Goal: Task Accomplishment & Management: Manage account settings

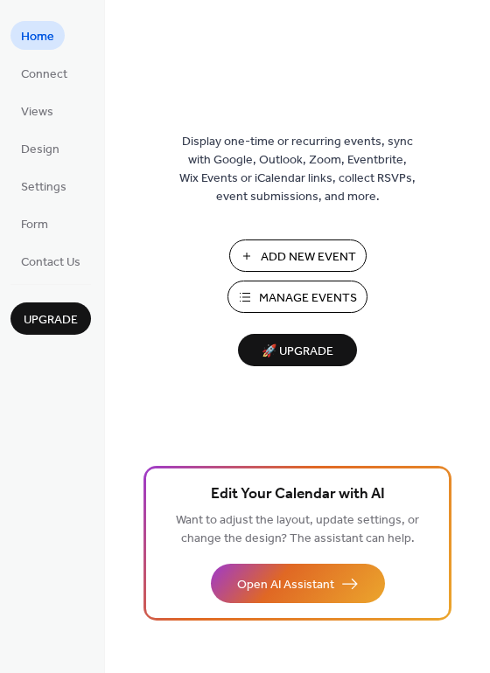
click at [261, 289] on span "Manage Events" at bounding box center [308, 298] width 98 height 18
click at [316, 311] on button "Manage Events" at bounding box center [297, 297] width 140 height 32
click at [55, 149] on span "Design" at bounding box center [40, 150] width 38 height 18
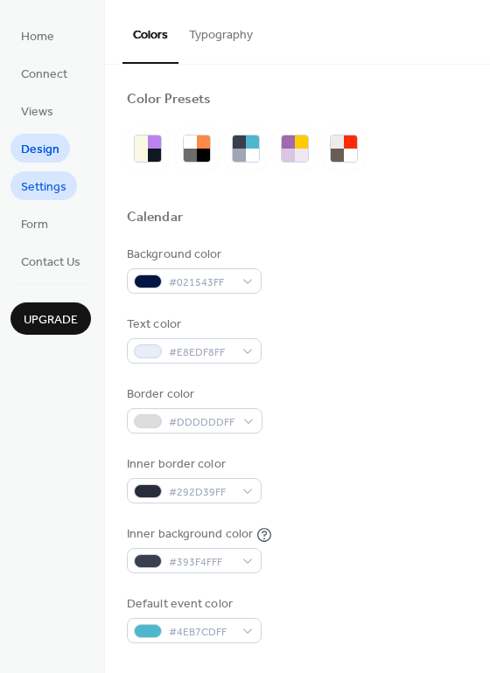
click at [40, 185] on span "Settings" at bounding box center [43, 187] width 45 height 18
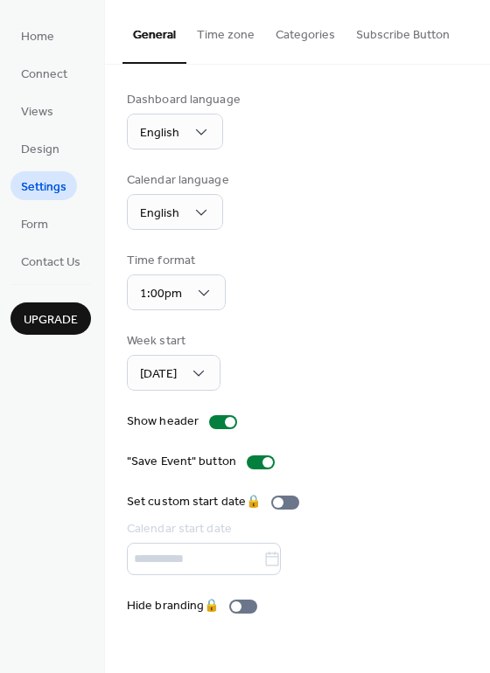
click at [225, 24] on button "Time zone" at bounding box center [225, 31] width 79 height 62
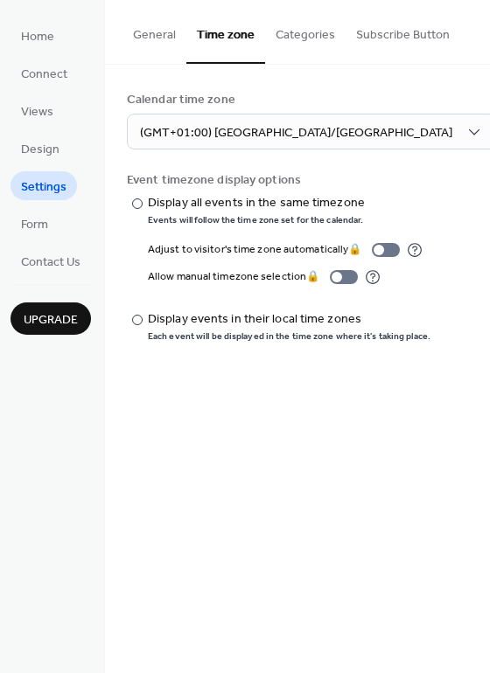
click at [290, 46] on button "Categories" at bounding box center [305, 31] width 80 height 62
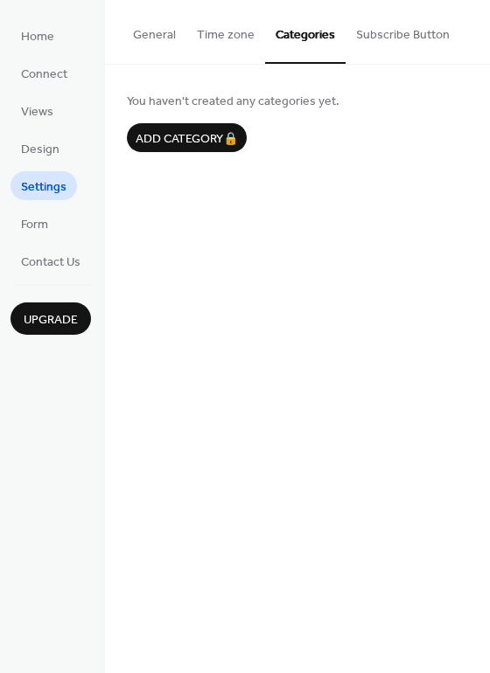
click at [381, 35] on button "Subscribe Button" at bounding box center [402, 31] width 115 height 62
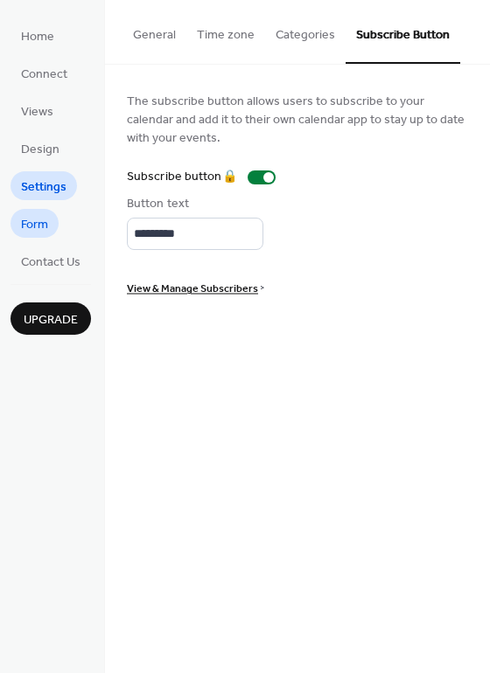
click at [43, 229] on span "Form" at bounding box center [34, 225] width 27 height 18
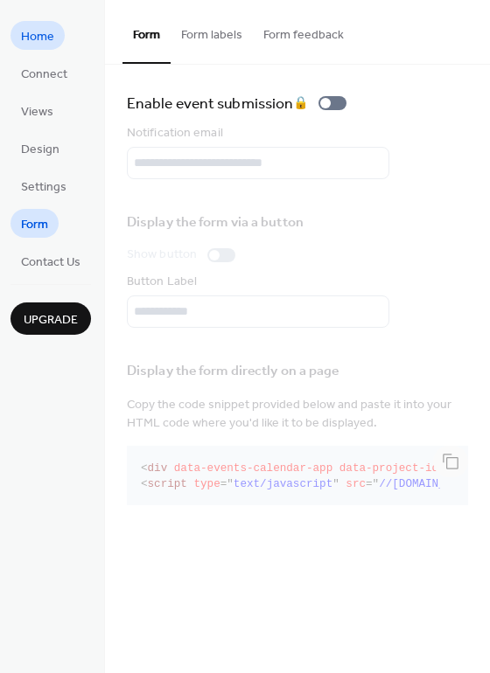
click at [58, 35] on link "Home" at bounding box center [37, 35] width 54 height 29
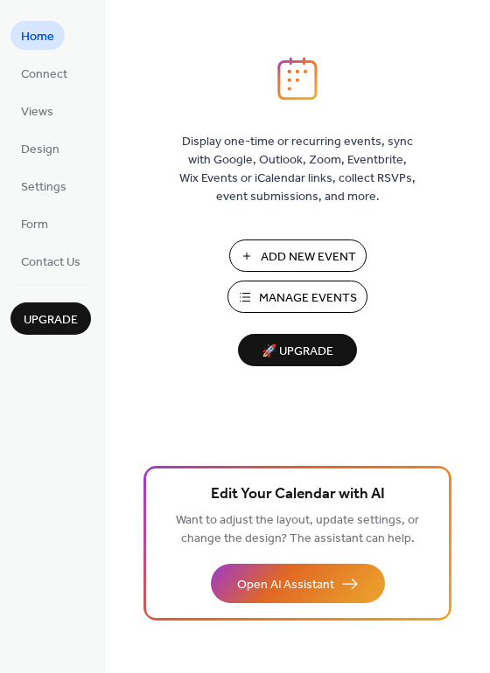
click at [288, 262] on span "Add New Event" at bounding box center [308, 257] width 95 height 18
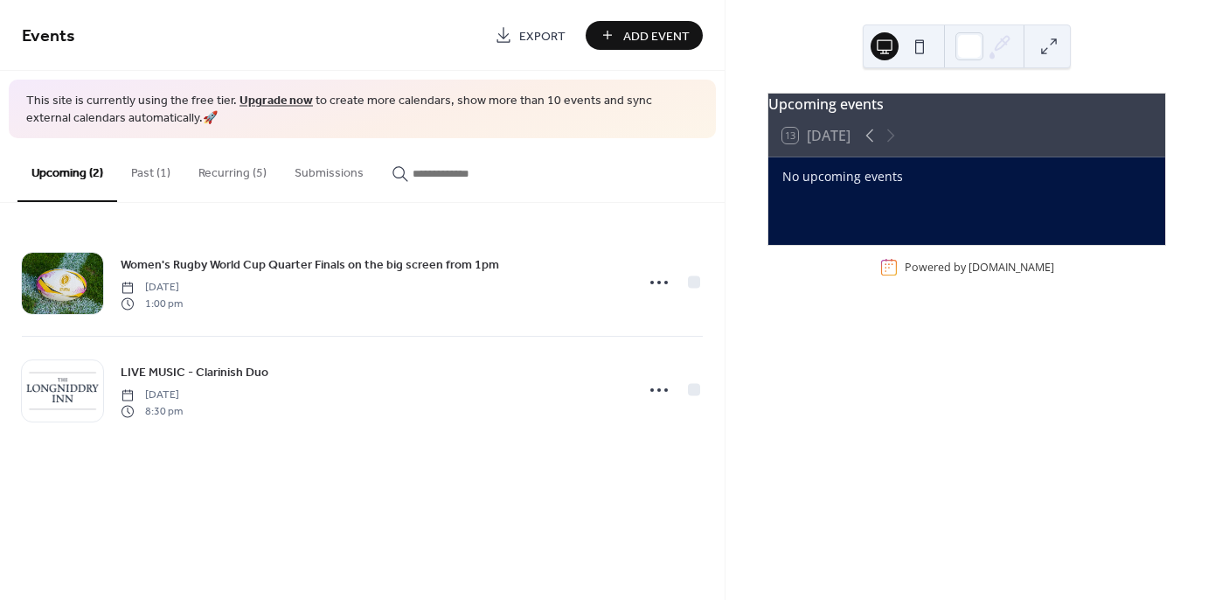
click at [222, 176] on button "Recurring (5)" at bounding box center [232, 169] width 96 height 62
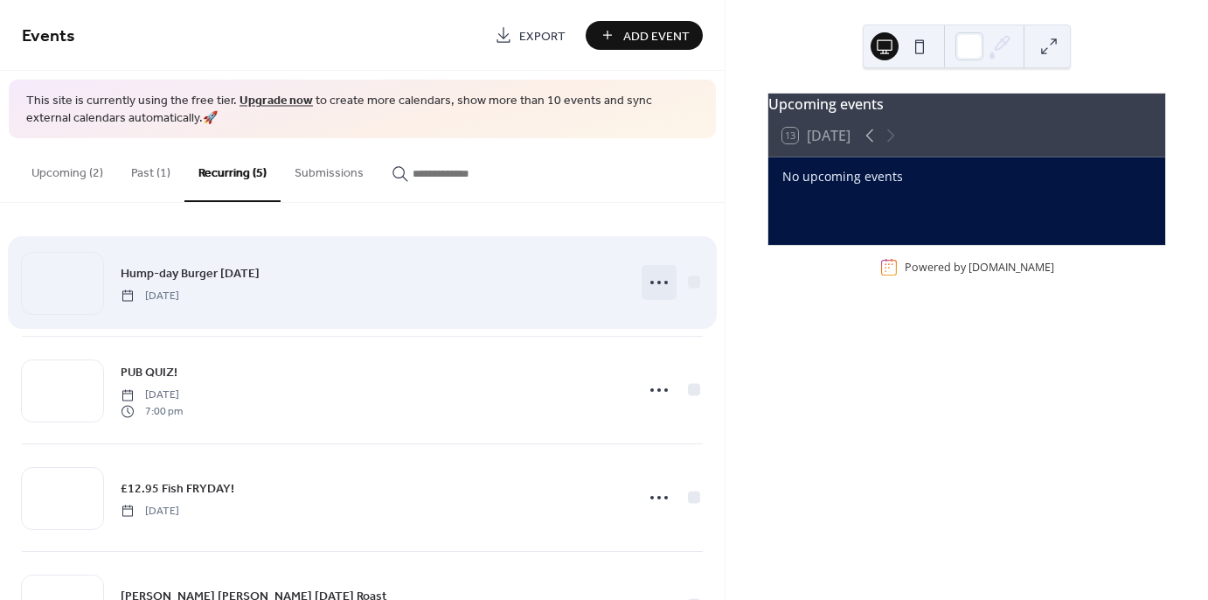
click at [649, 279] on icon at bounding box center [659, 282] width 28 height 28
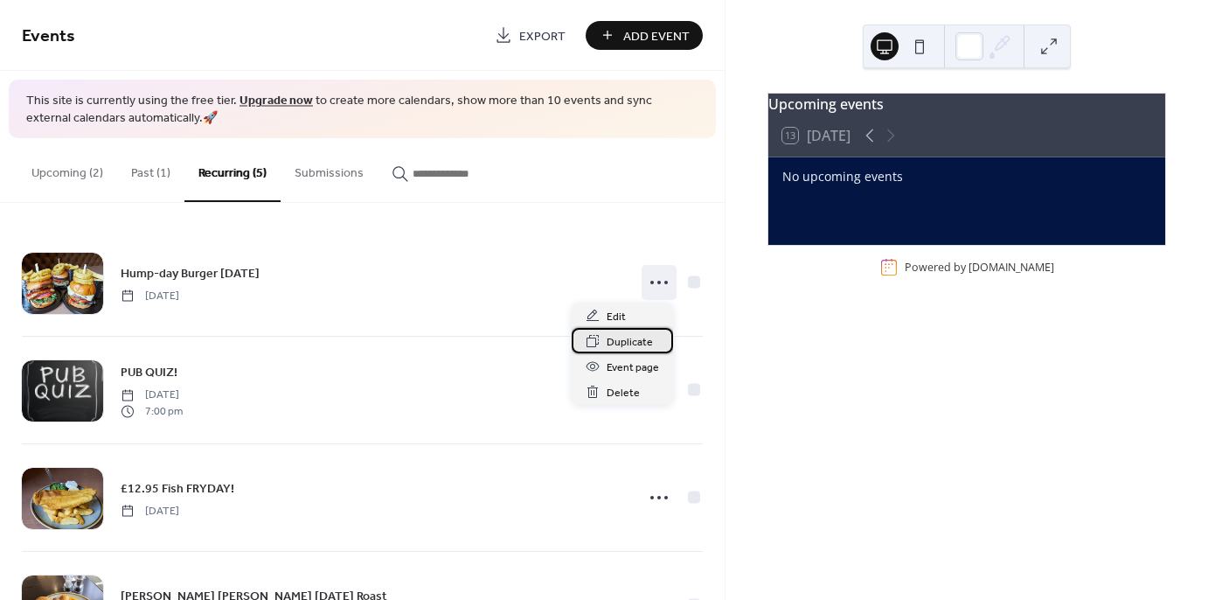
click at [632, 344] on span "Duplicate" at bounding box center [630, 342] width 46 height 18
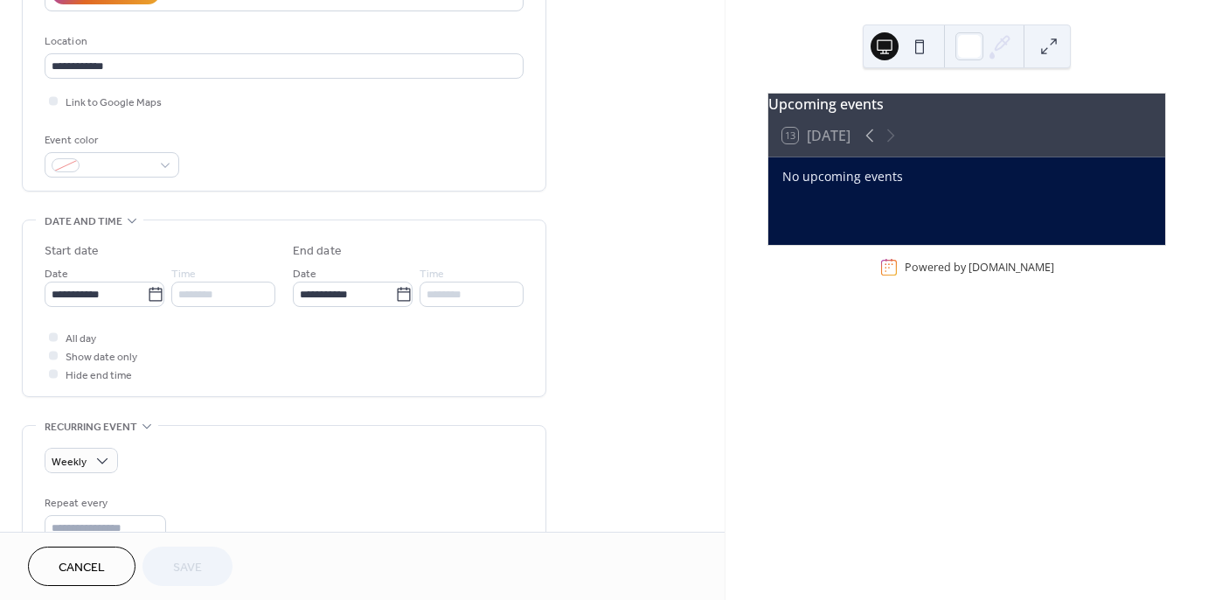
scroll to position [348, 0]
click at [401, 296] on icon at bounding box center [403, 296] width 17 height 17
click at [395, 296] on input "**********" at bounding box center [344, 295] width 102 height 25
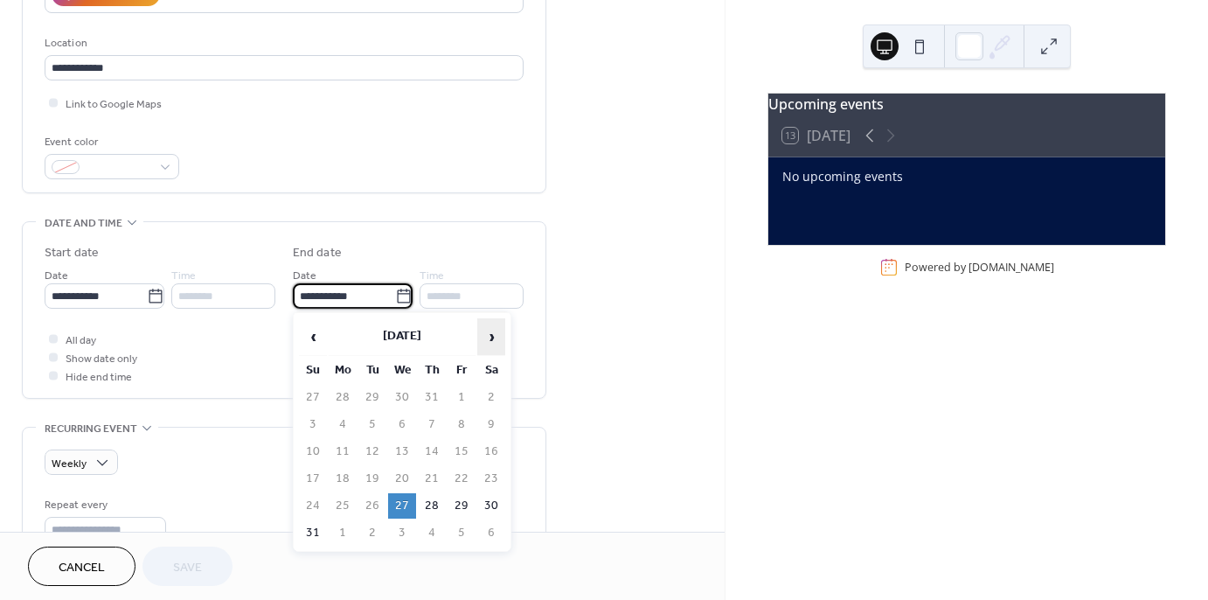
click at [491, 338] on span "›" at bounding box center [491, 336] width 26 height 35
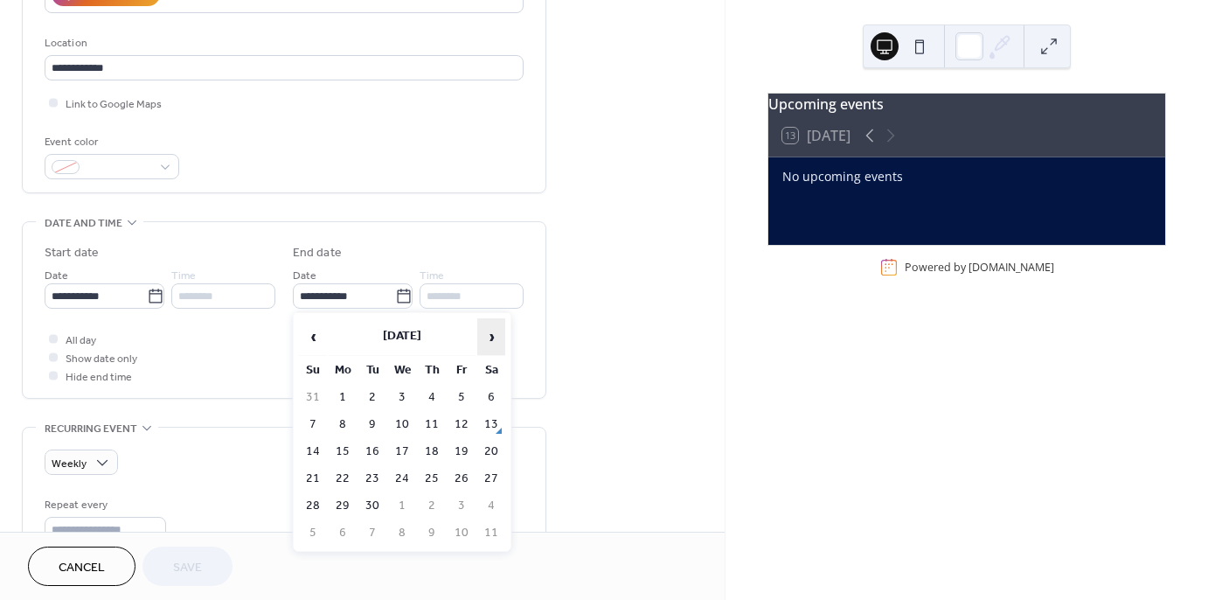
click at [491, 338] on span "›" at bounding box center [491, 336] width 26 height 35
click at [313, 386] on td "30" at bounding box center [313, 397] width 28 height 25
type input "**********"
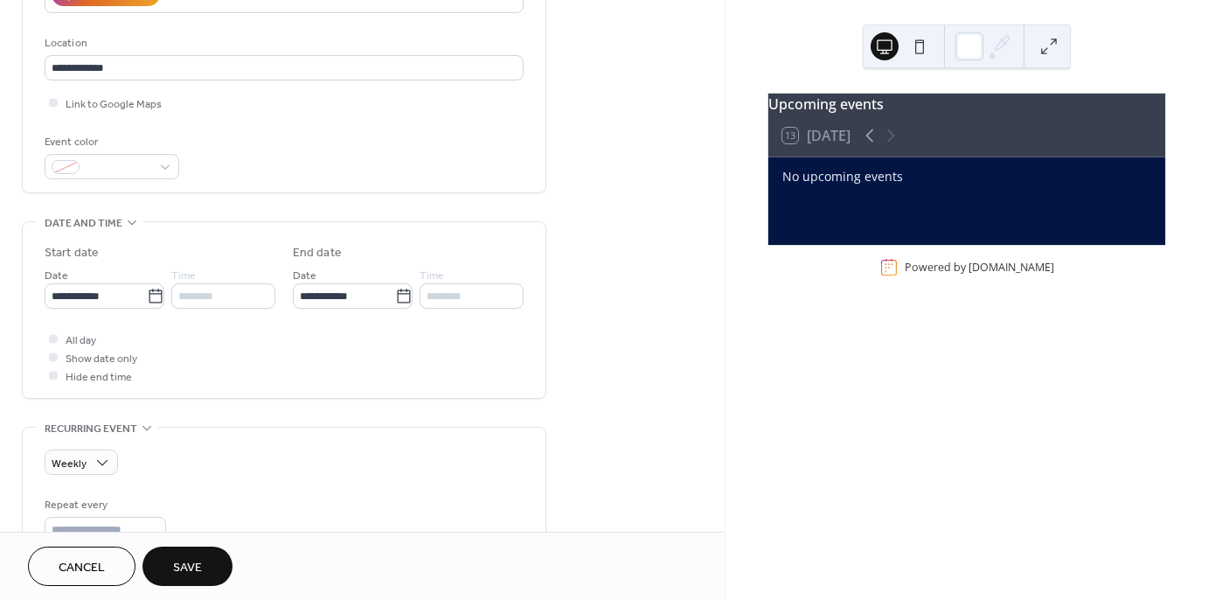
click at [351, 365] on div "All day Show date only Hide end time" at bounding box center [284, 357] width 479 height 55
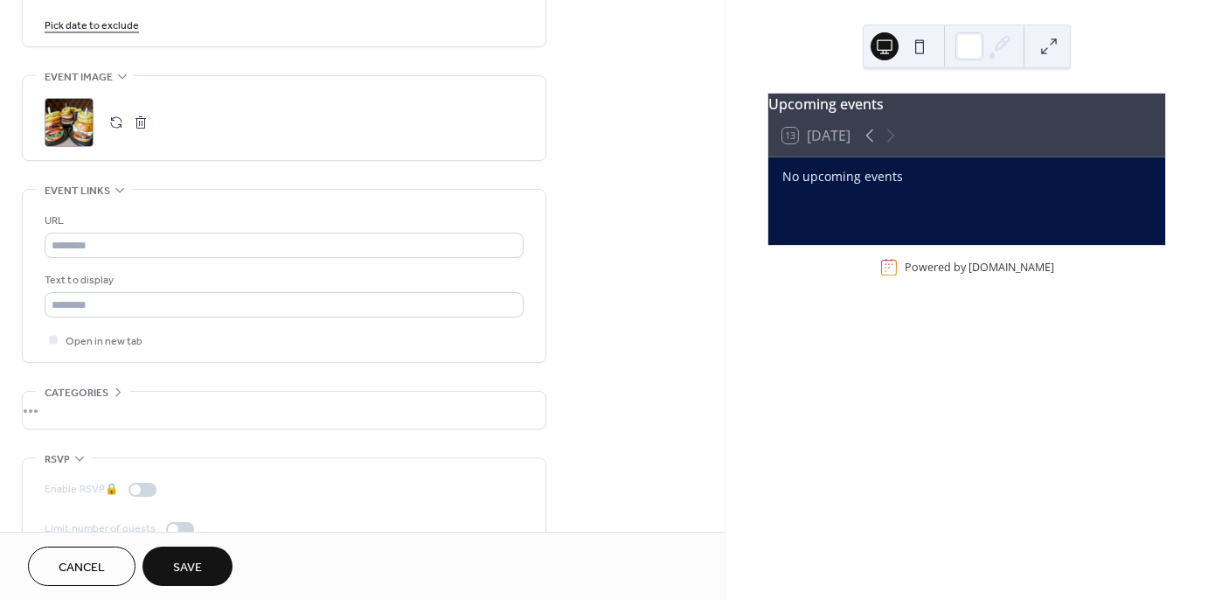
scroll to position [1095, 0]
click at [186, 570] on span "Save" at bounding box center [187, 568] width 29 height 18
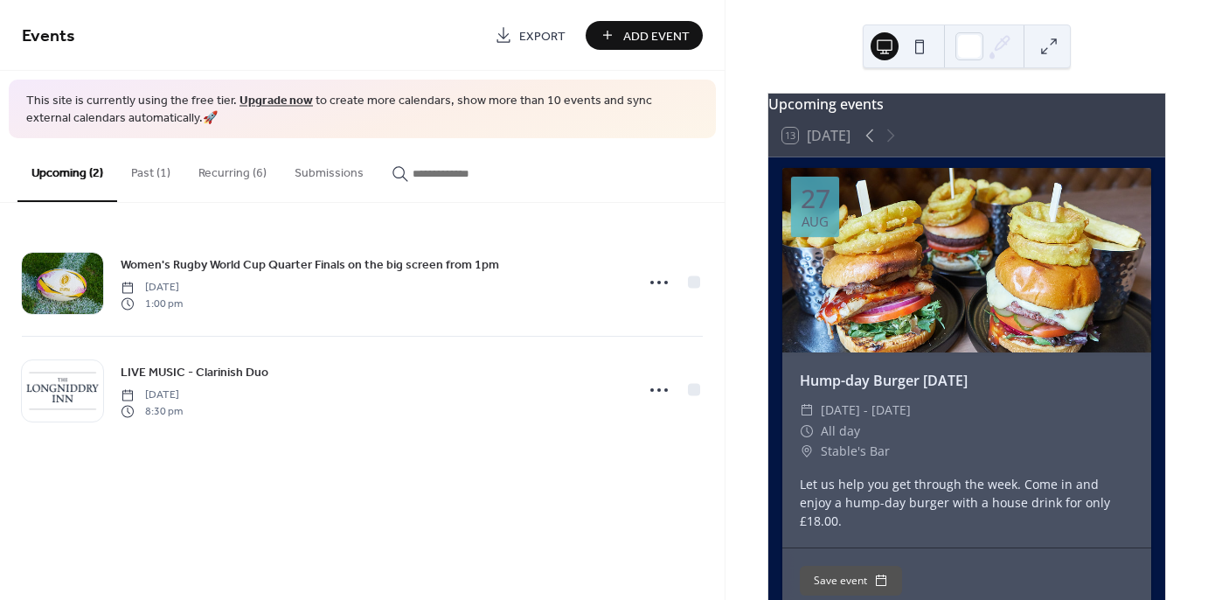
click at [231, 173] on button "Recurring (6)" at bounding box center [232, 169] width 96 height 62
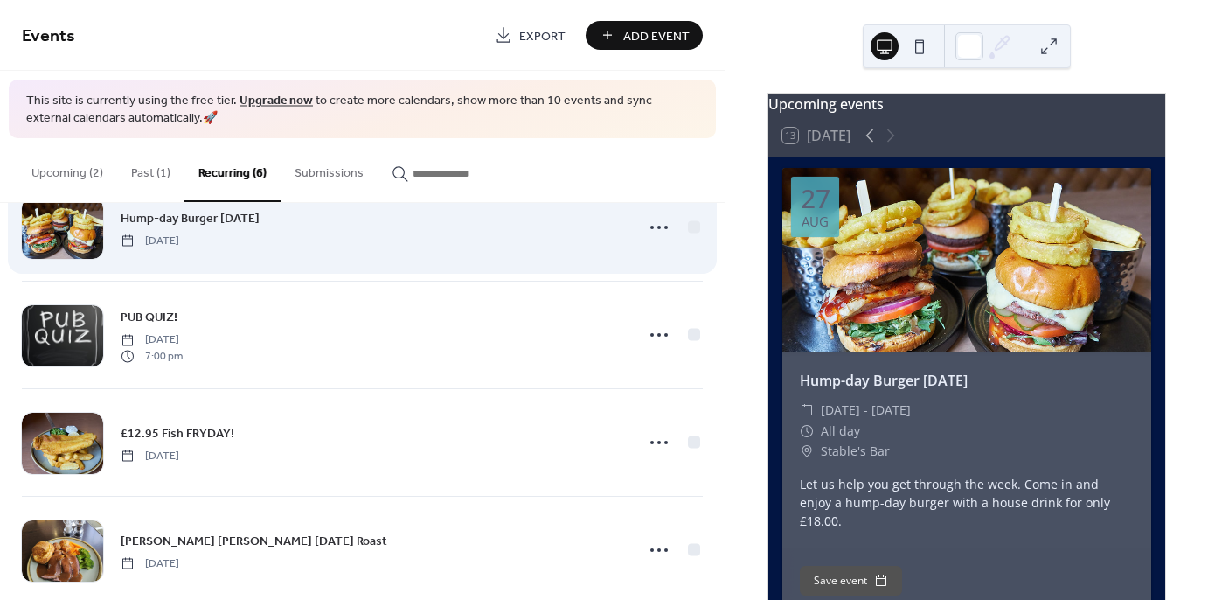
scroll to position [170, 0]
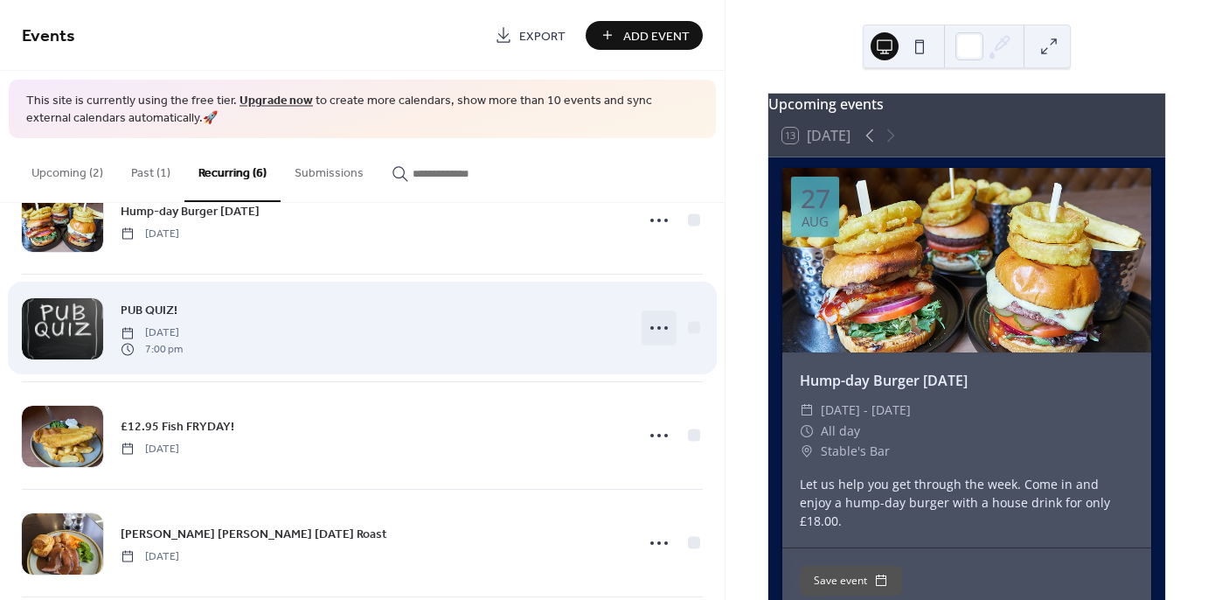
click at [660, 328] on icon at bounding box center [659, 328] width 28 height 28
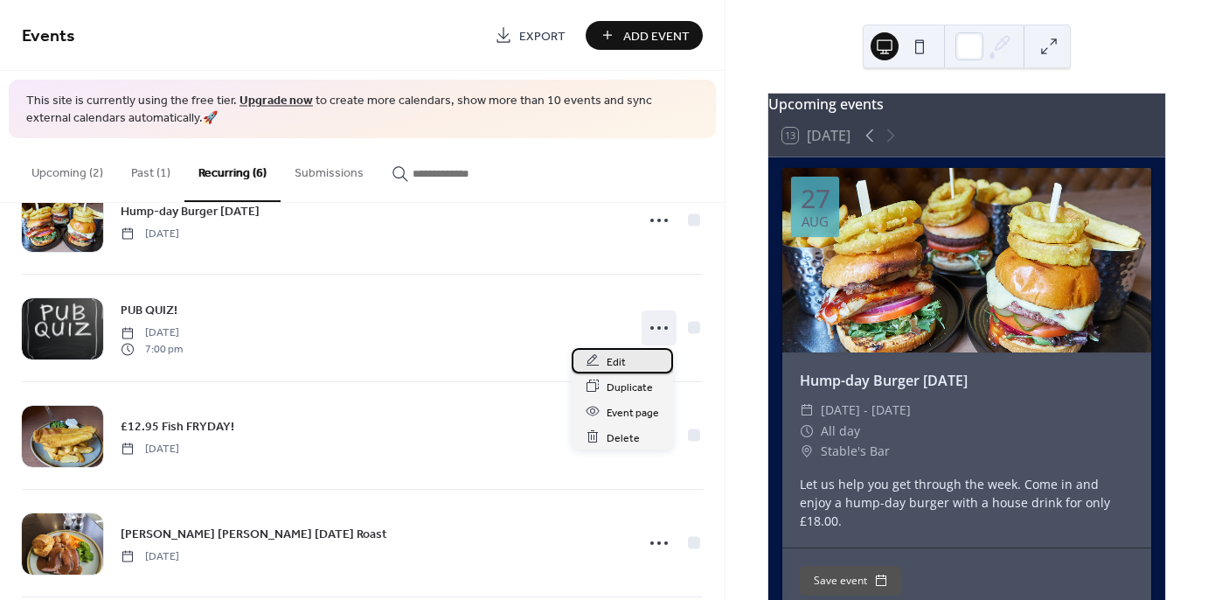
click at [619, 362] on span "Edit" at bounding box center [616, 361] width 19 height 18
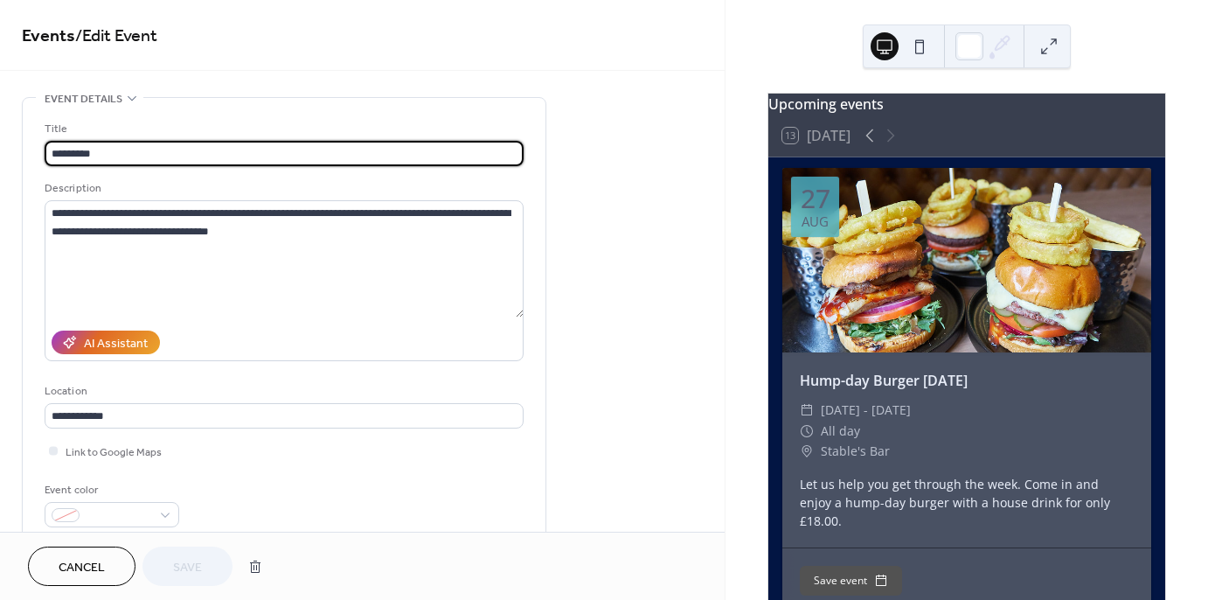
click at [79, 570] on span "Cancel" at bounding box center [82, 568] width 46 height 18
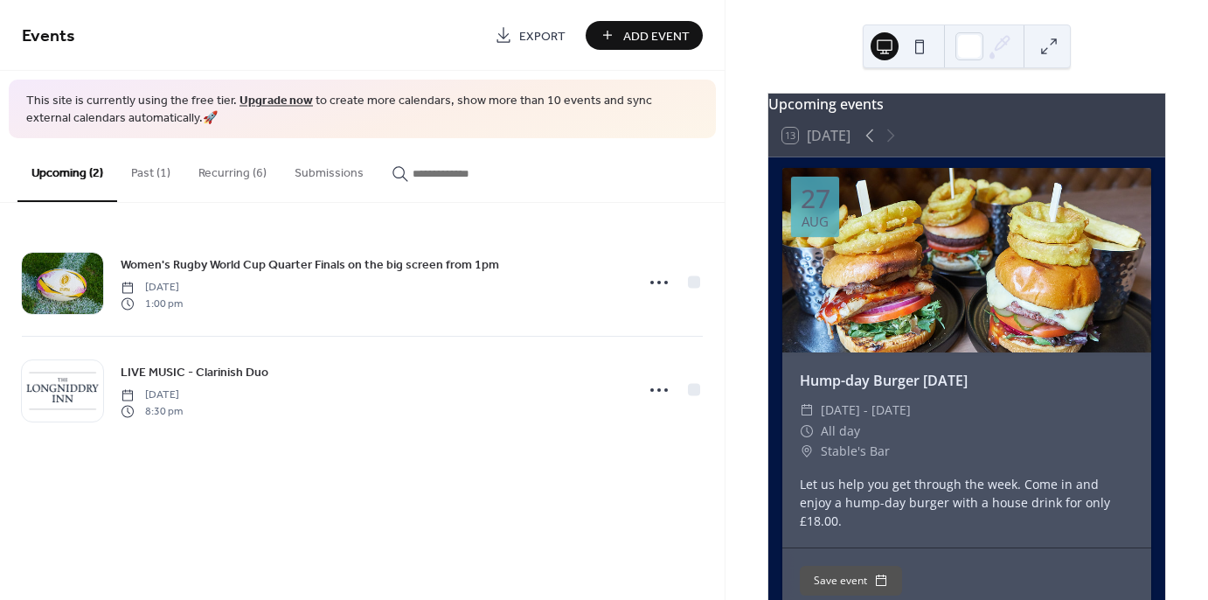
click at [220, 173] on button "Recurring (6)" at bounding box center [232, 169] width 96 height 62
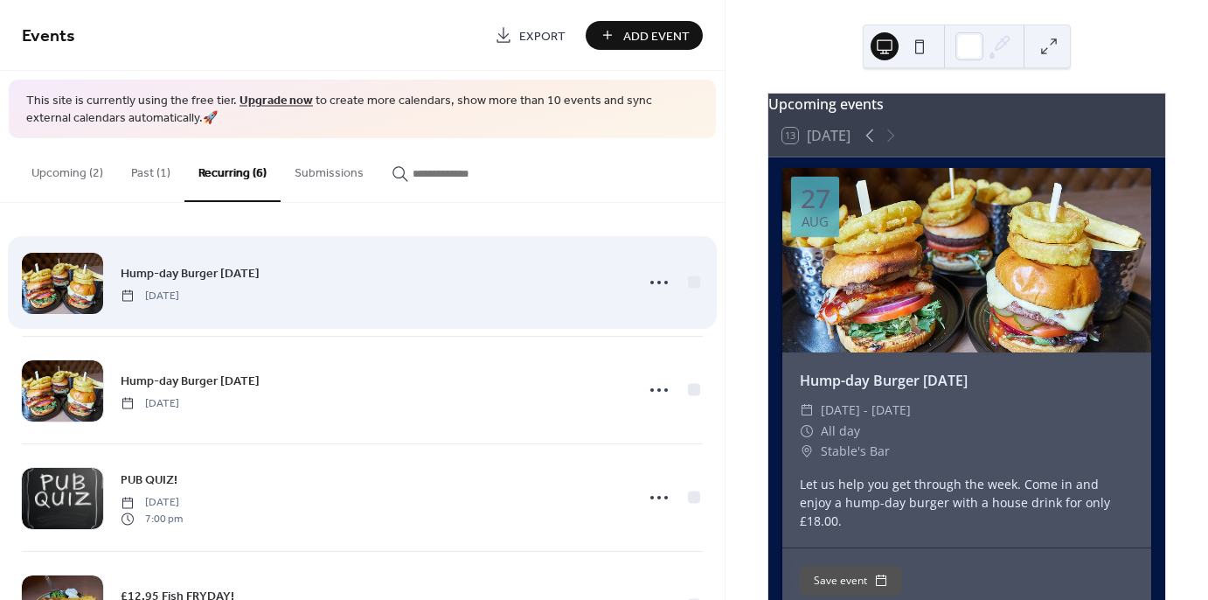
click at [92, 288] on div at bounding box center [62, 283] width 81 height 61
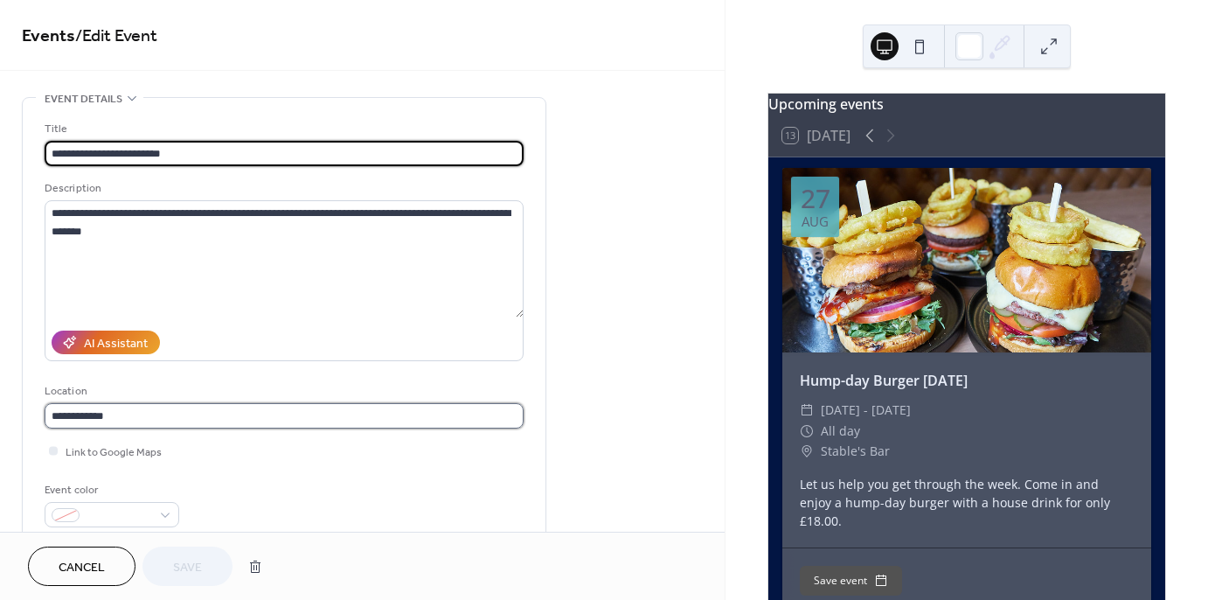
click at [129, 410] on input "**********" at bounding box center [284, 415] width 479 height 25
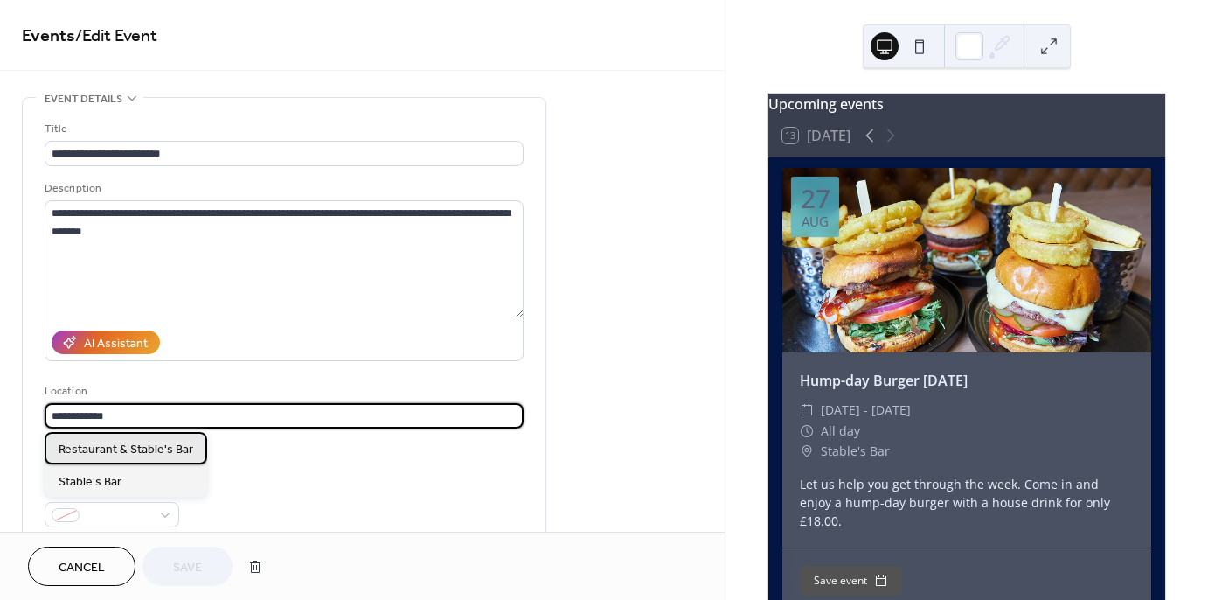
click at [156, 449] on span "Restaurant & Stable's Bar" at bounding box center [126, 449] width 135 height 18
type input "**********"
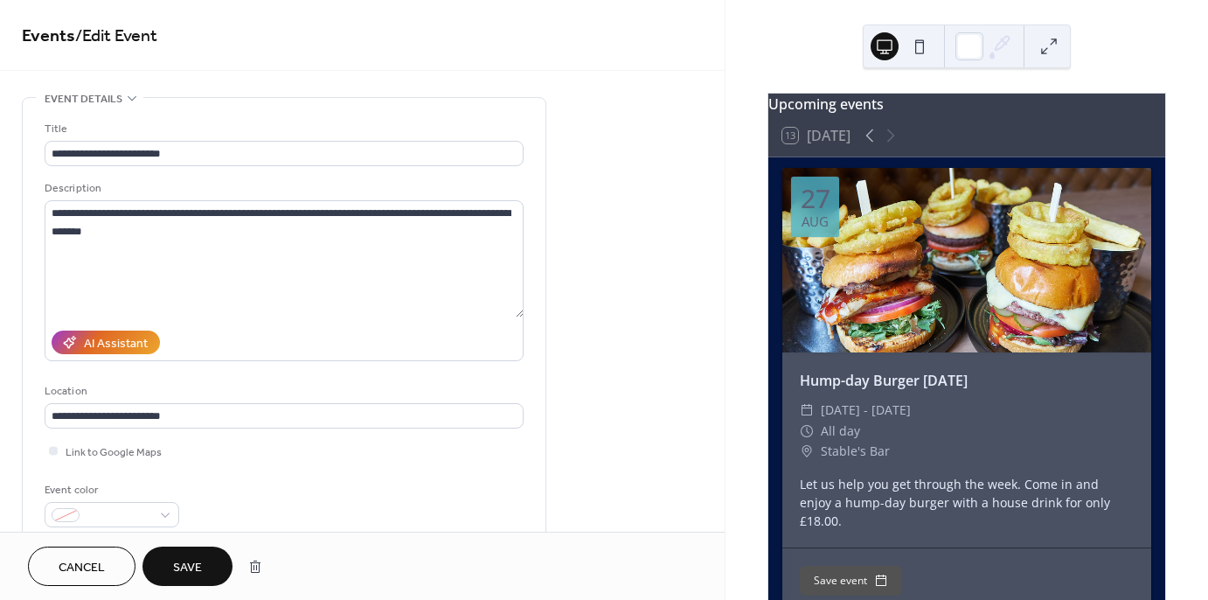
click at [185, 574] on span "Save" at bounding box center [187, 568] width 29 height 18
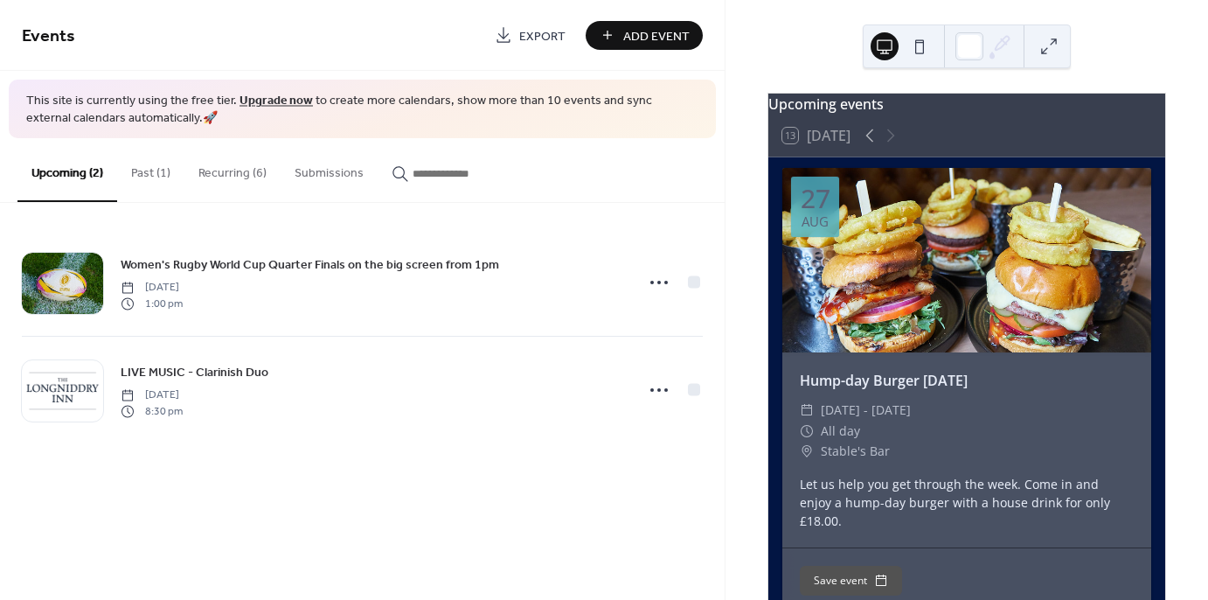
click at [219, 170] on button "Recurring (6)" at bounding box center [232, 169] width 96 height 62
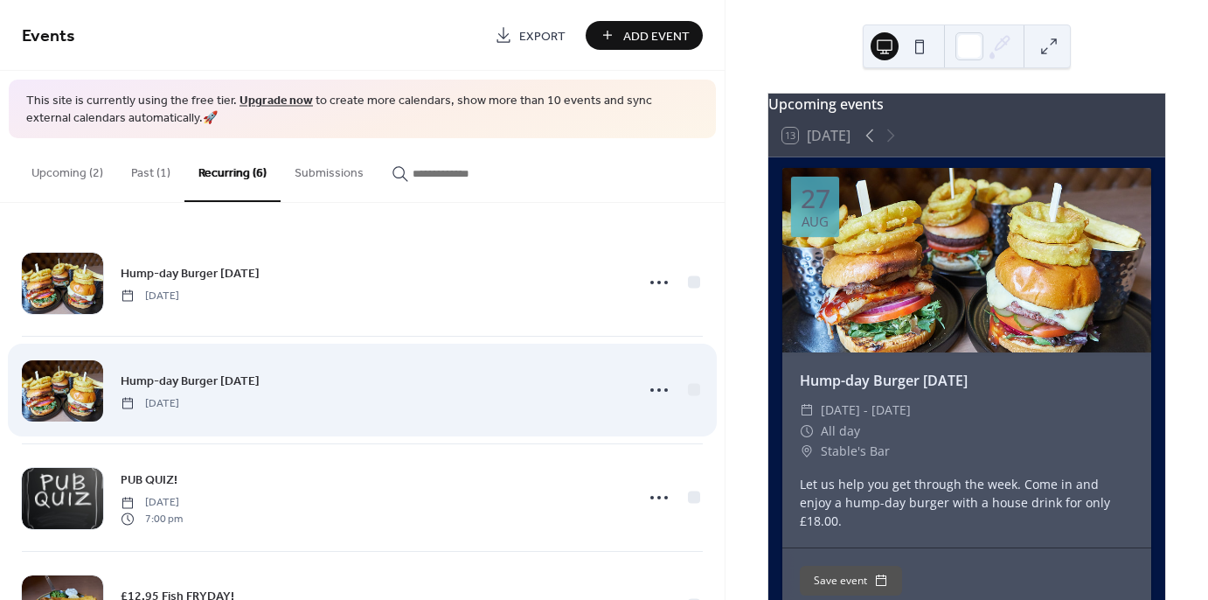
click at [45, 401] on div at bounding box center [62, 390] width 81 height 61
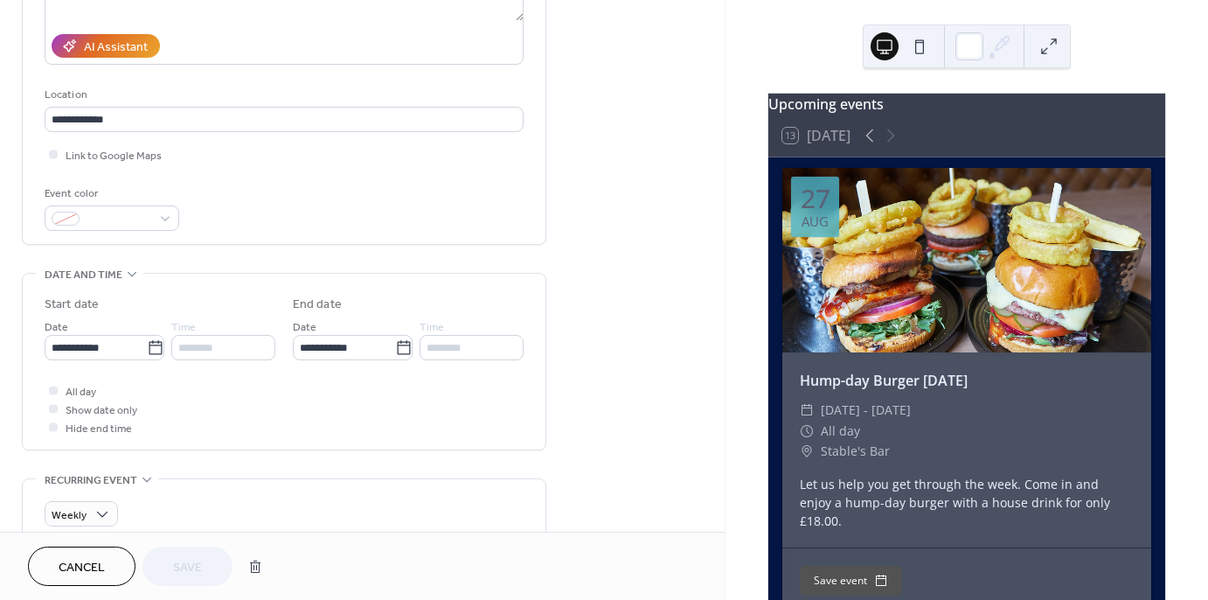
scroll to position [297, 0]
click at [400, 348] on icon at bounding box center [403, 346] width 17 height 17
click at [395, 348] on input "**********" at bounding box center [344, 346] width 102 height 25
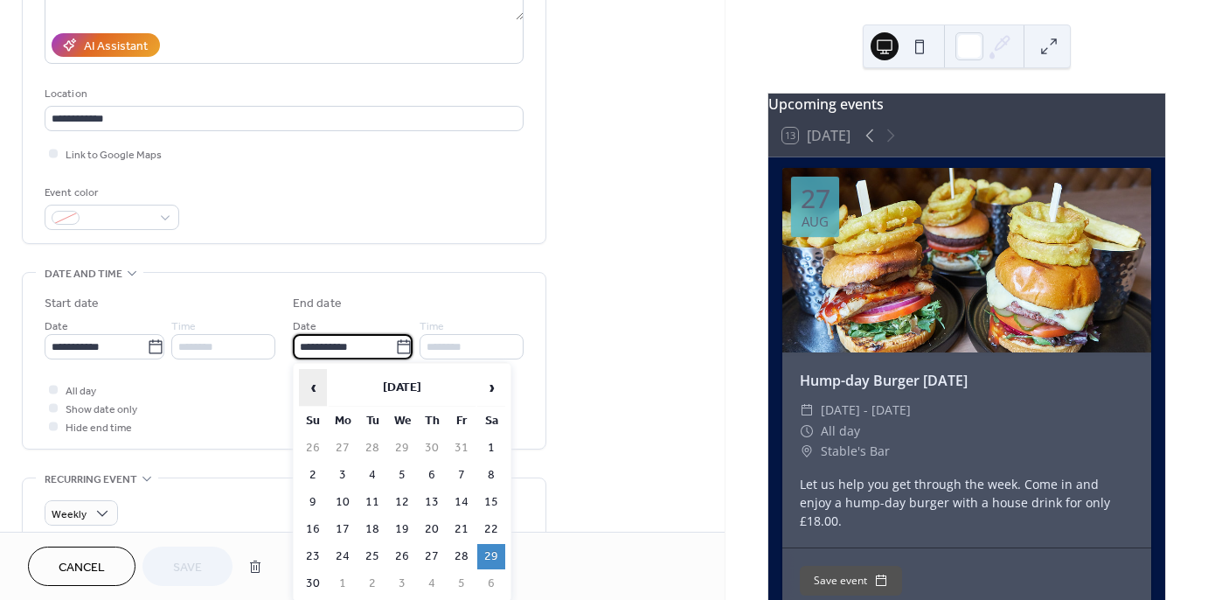
click at [318, 390] on span "‹" at bounding box center [313, 387] width 26 height 35
click at [408, 546] on td "27" at bounding box center [402, 556] width 28 height 25
type input "**********"
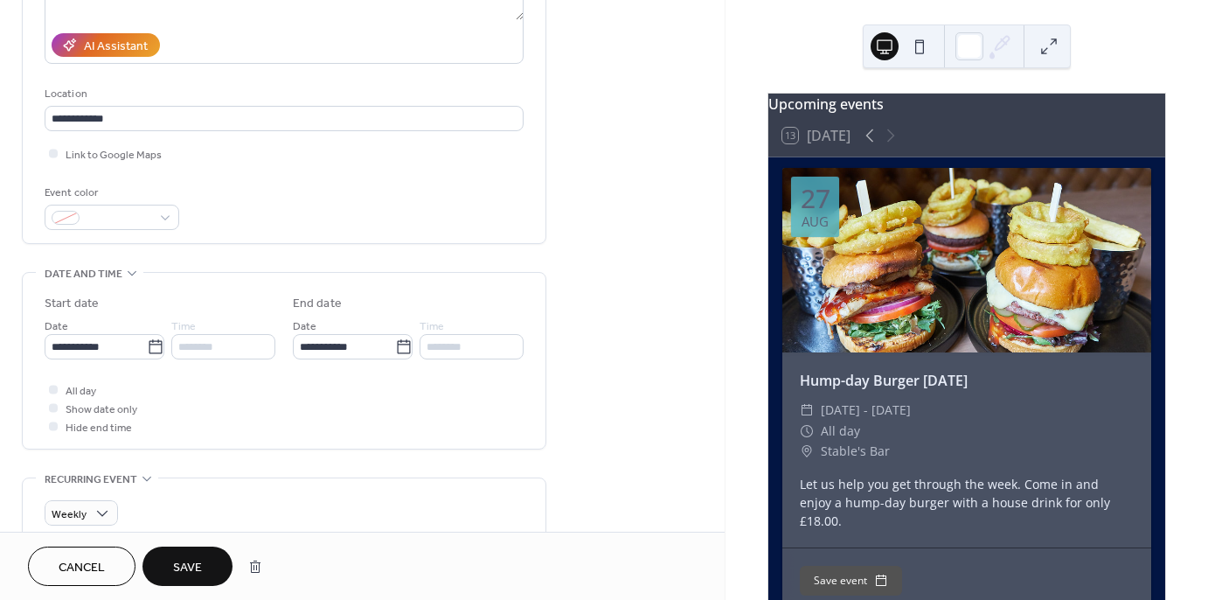
click at [617, 361] on div "**********" at bounding box center [362, 583] width 725 height 1567
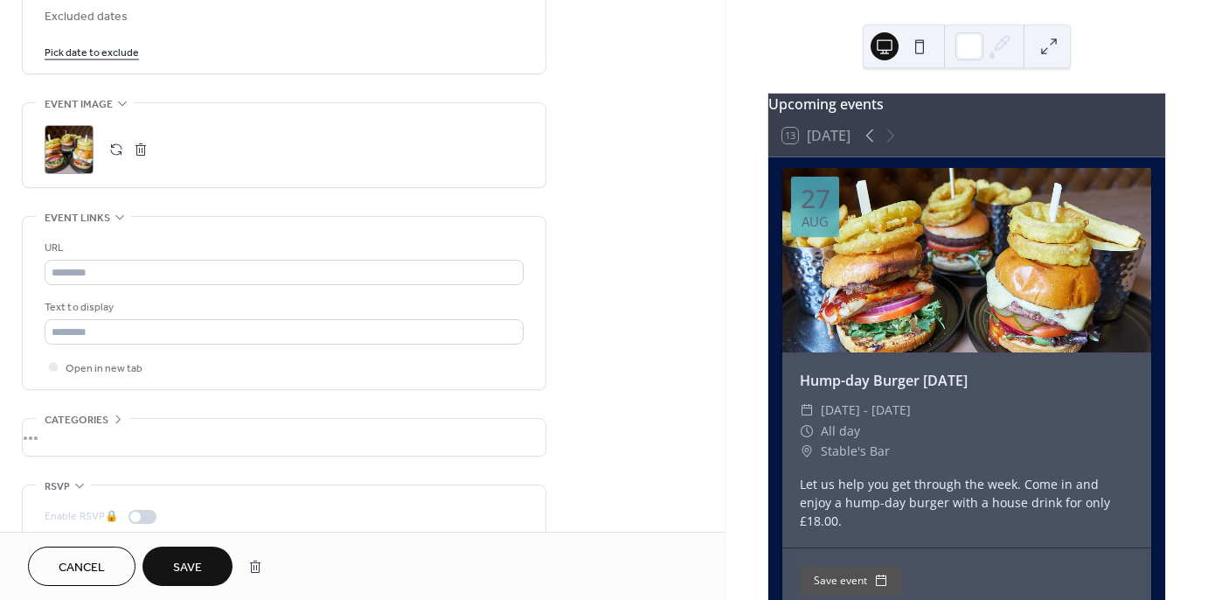
scroll to position [1131, 0]
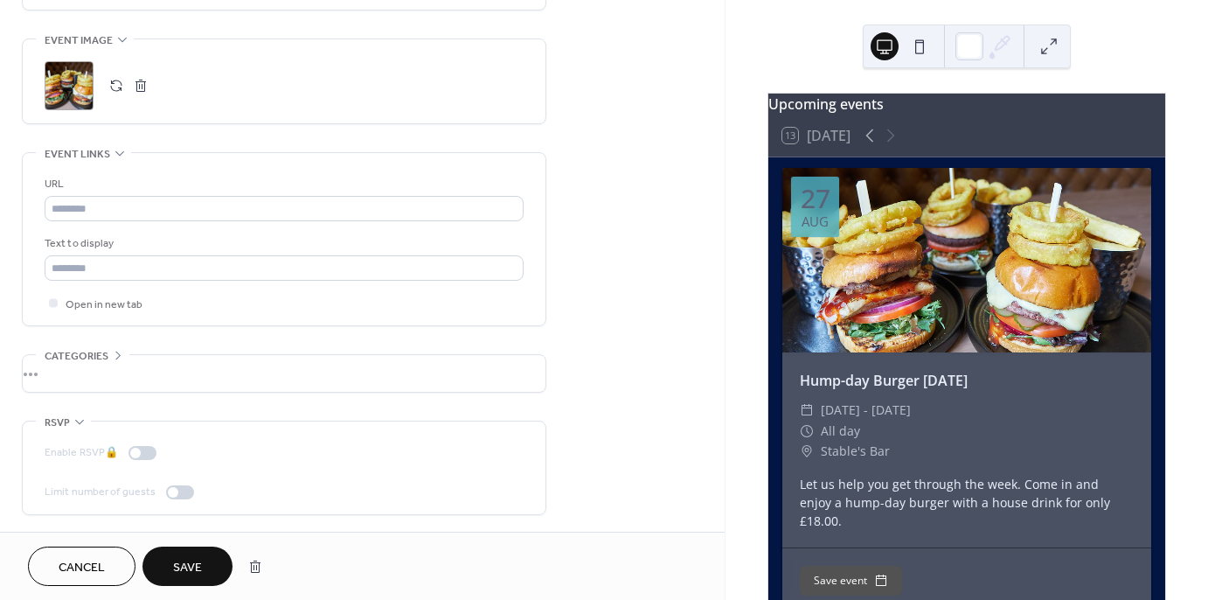
click at [185, 574] on span "Save" at bounding box center [187, 568] width 29 height 18
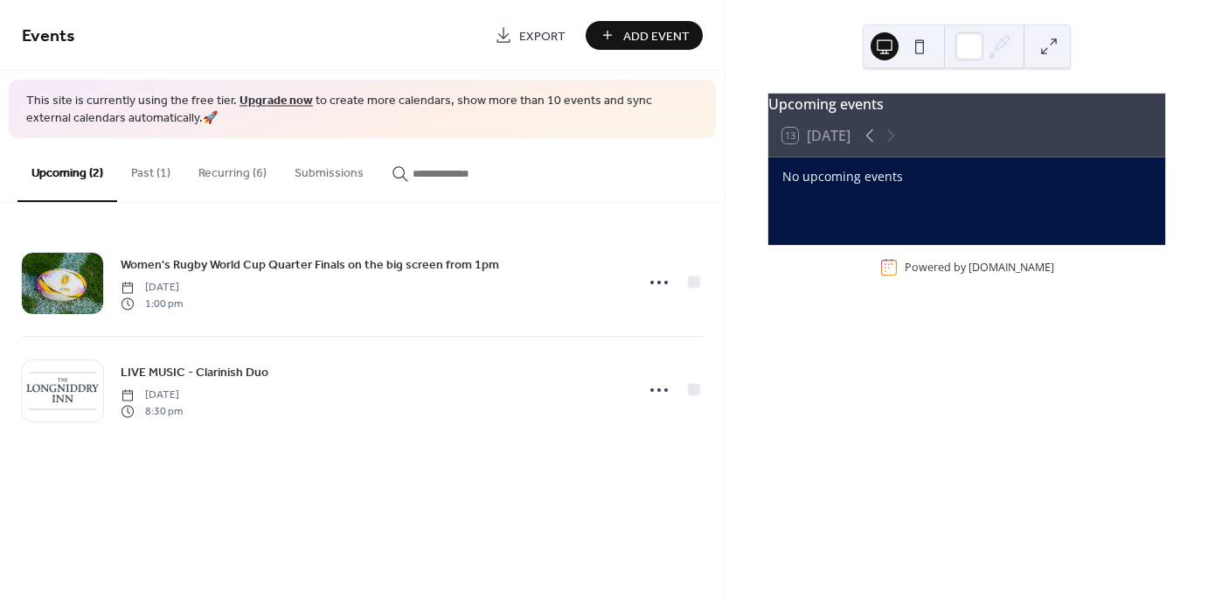
click at [219, 174] on button "Recurring (6)" at bounding box center [232, 169] width 96 height 62
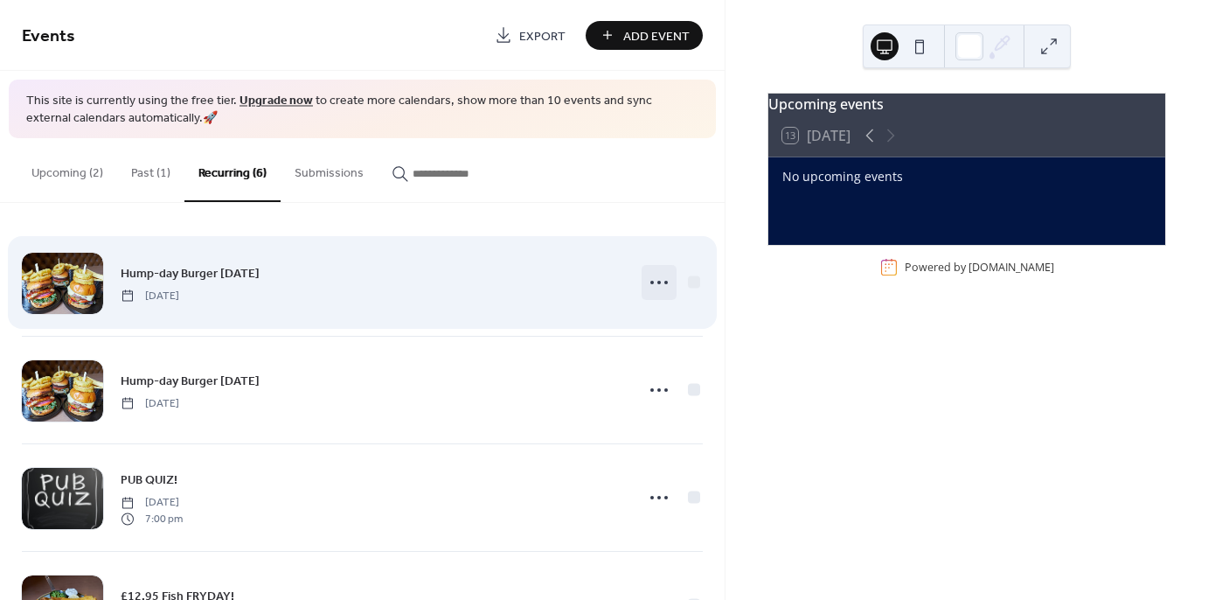
click at [661, 272] on icon at bounding box center [659, 282] width 28 height 28
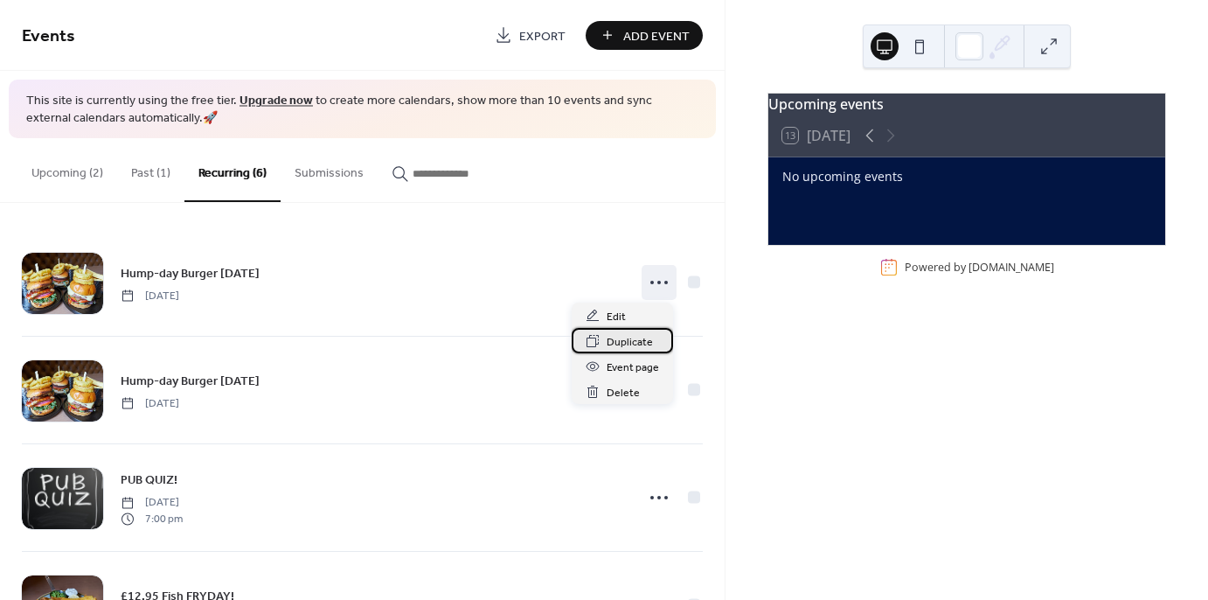
click at [635, 346] on span "Duplicate" at bounding box center [630, 342] width 46 height 18
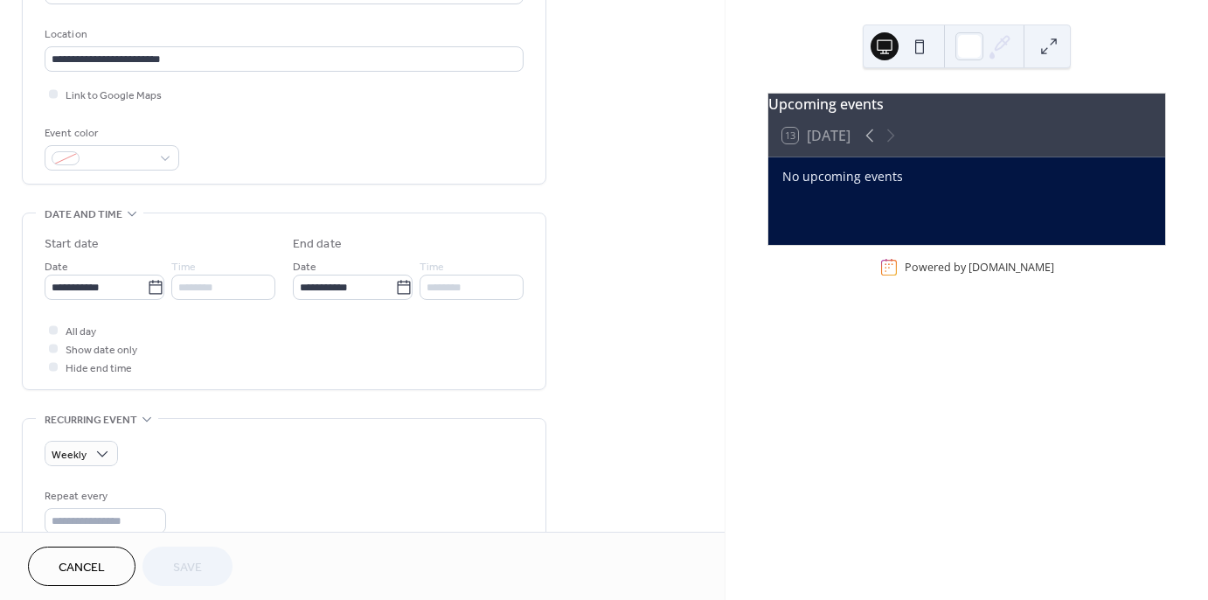
scroll to position [358, 0]
click at [149, 290] on icon at bounding box center [155, 286] width 13 height 14
click at [147, 290] on input "**********" at bounding box center [96, 286] width 102 height 25
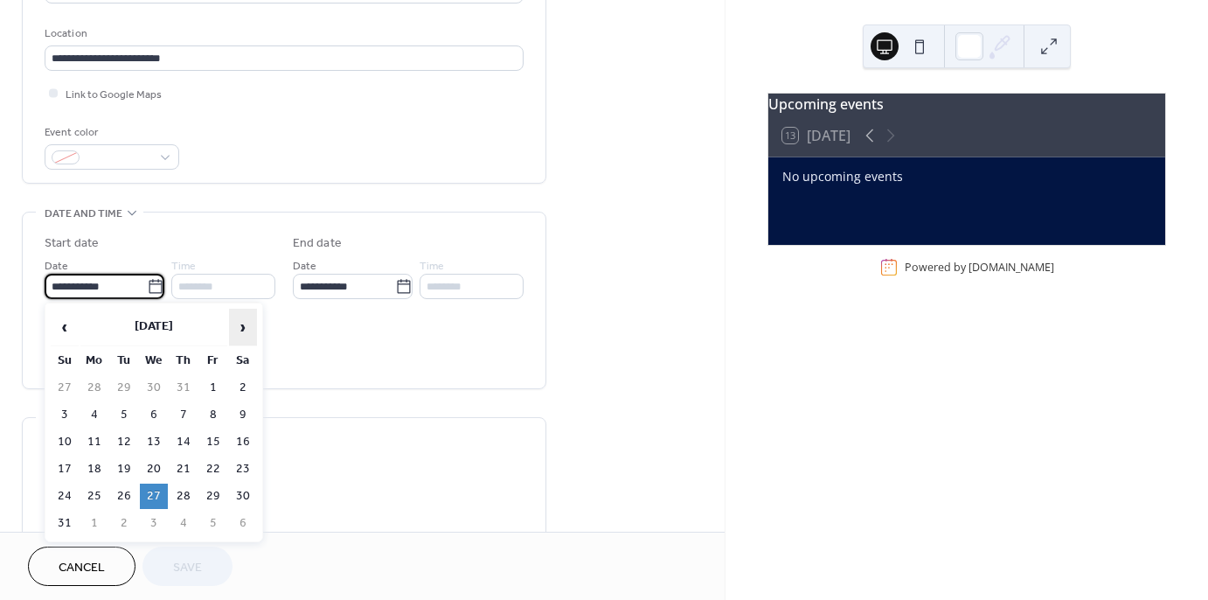
click at [246, 330] on span "›" at bounding box center [243, 327] width 26 height 35
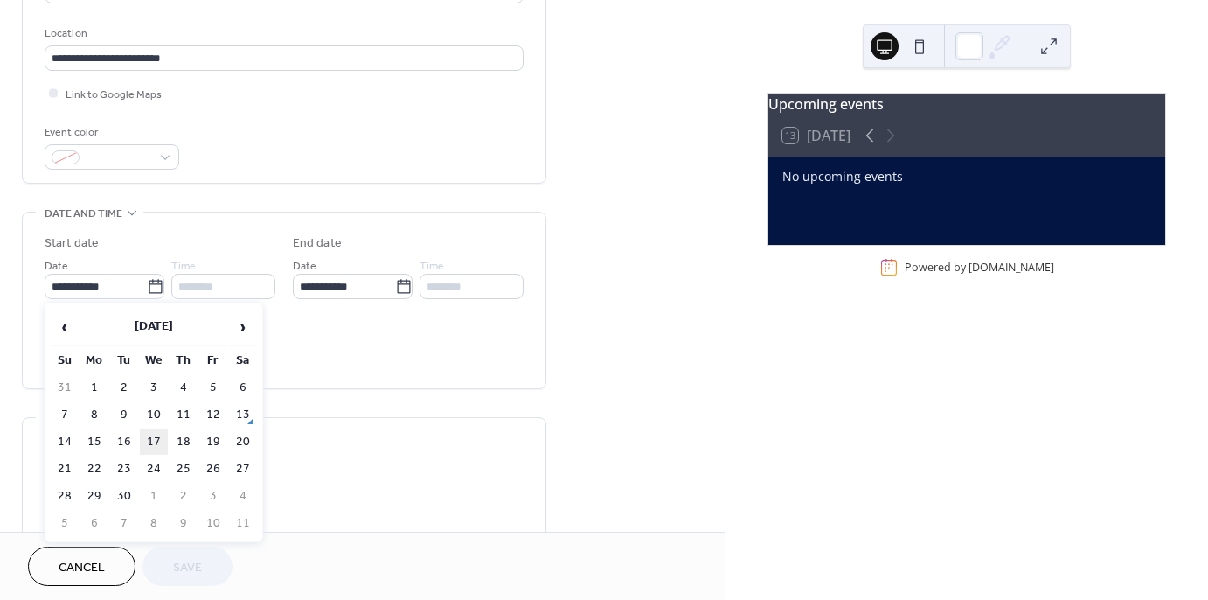
click at [151, 437] on td "17" at bounding box center [154, 441] width 28 height 25
type input "**********"
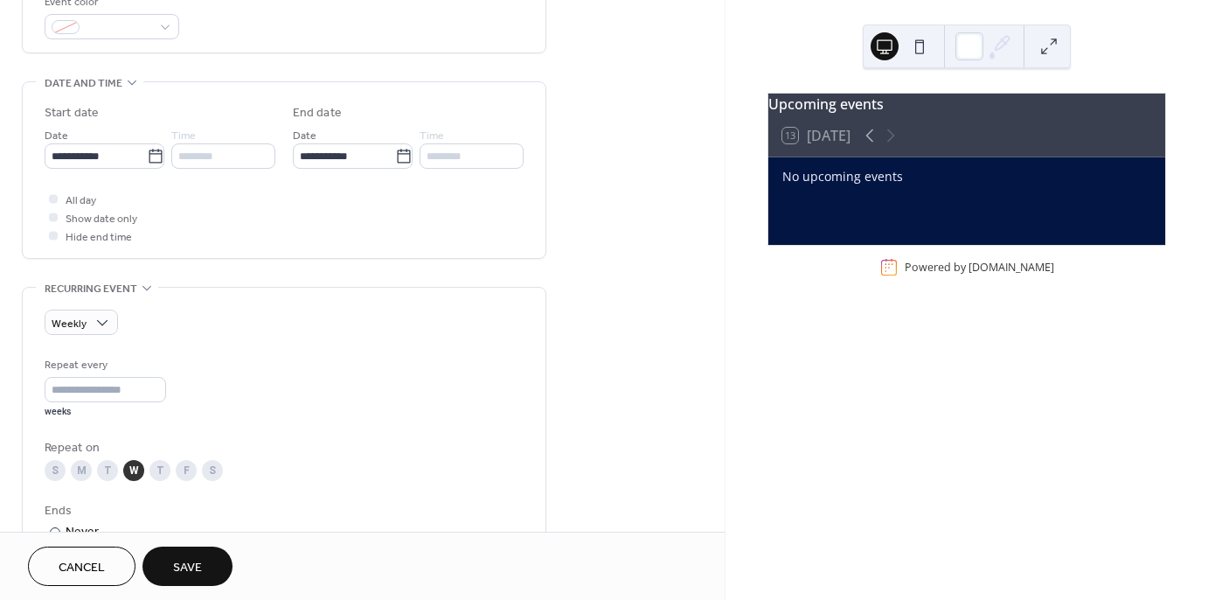
scroll to position [490, 0]
click at [195, 574] on span "Save" at bounding box center [187, 568] width 29 height 18
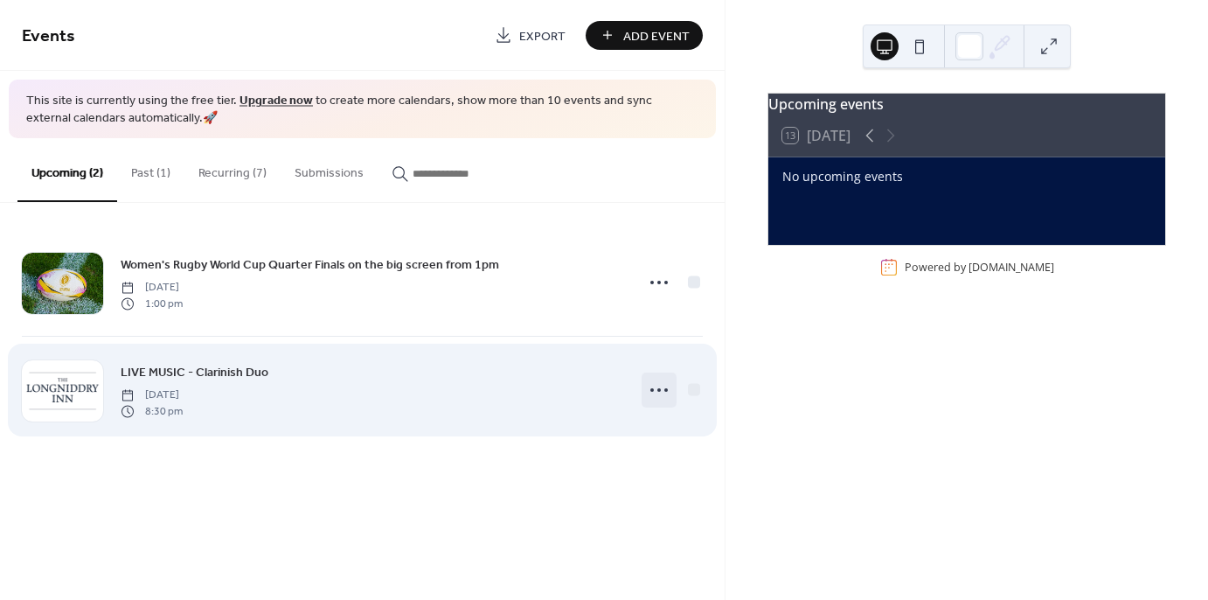
click at [655, 390] on icon at bounding box center [659, 390] width 28 height 28
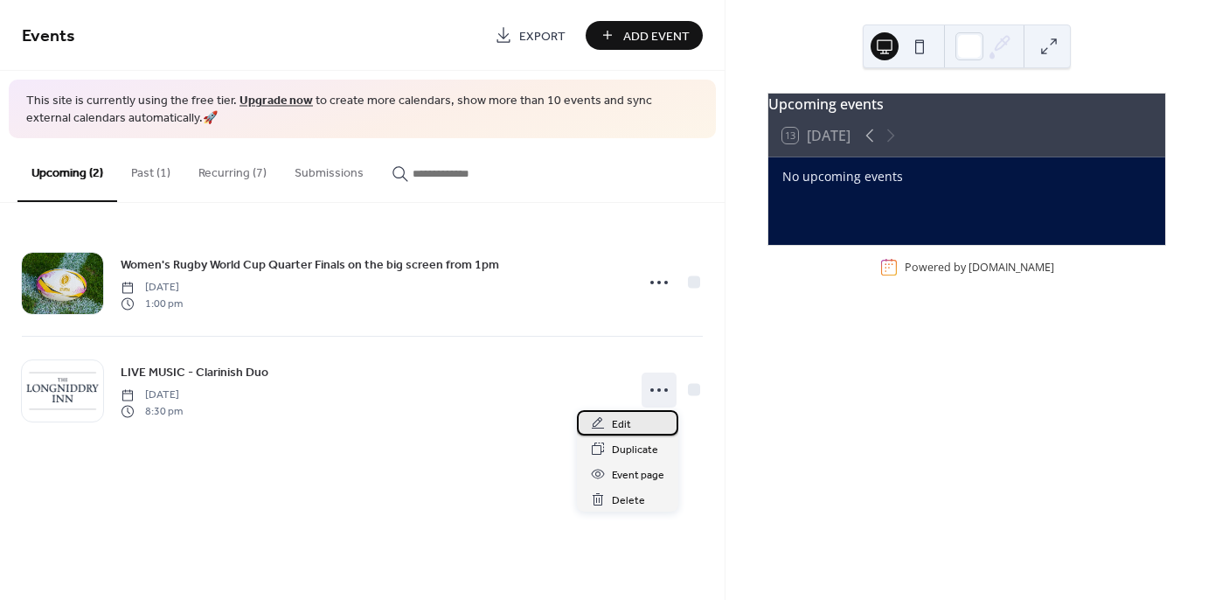
click at [617, 425] on span "Edit" at bounding box center [621, 424] width 19 height 18
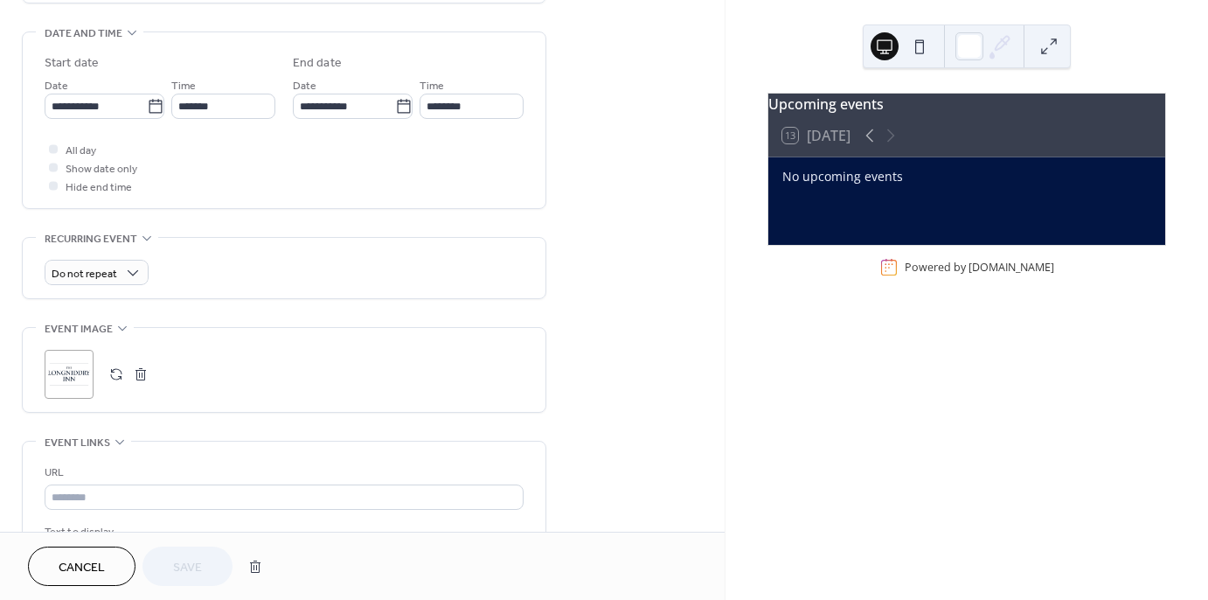
scroll to position [540, 0]
click at [90, 274] on span "Do not repeat" at bounding box center [85, 271] width 66 height 20
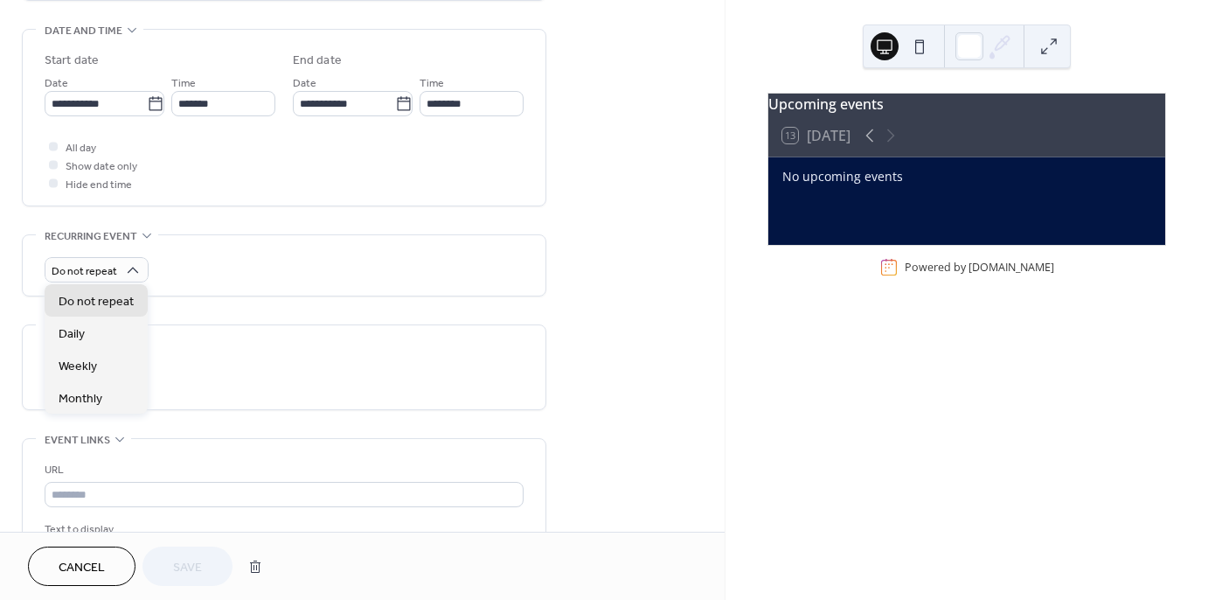
click at [575, 264] on div "**********" at bounding box center [362, 188] width 725 height 1262
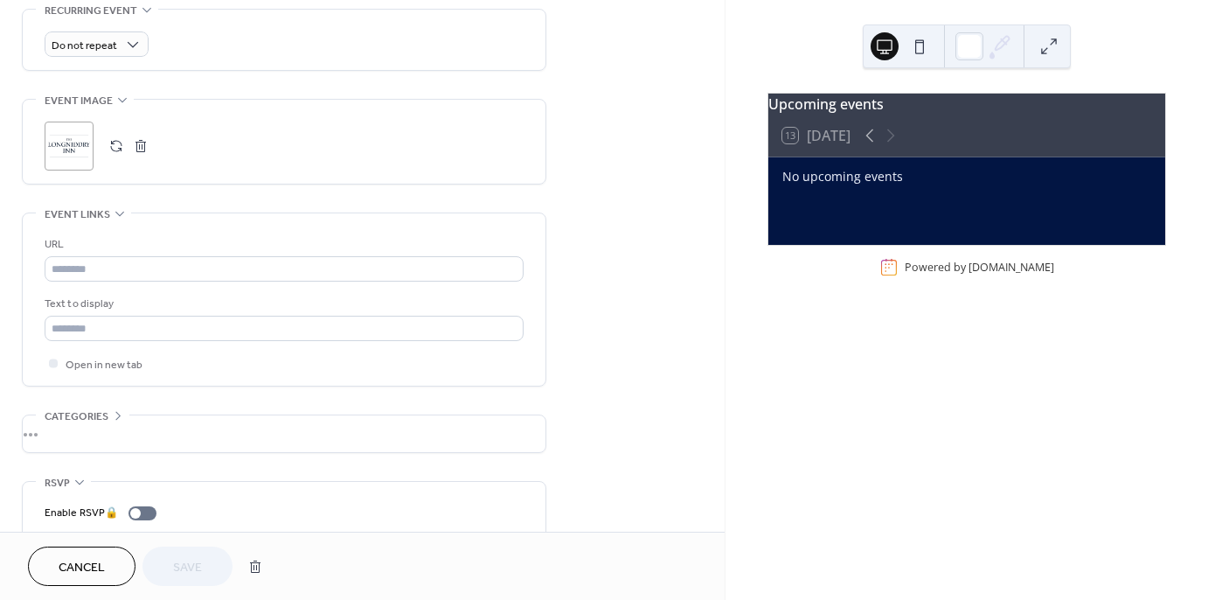
scroll to position [825, 0]
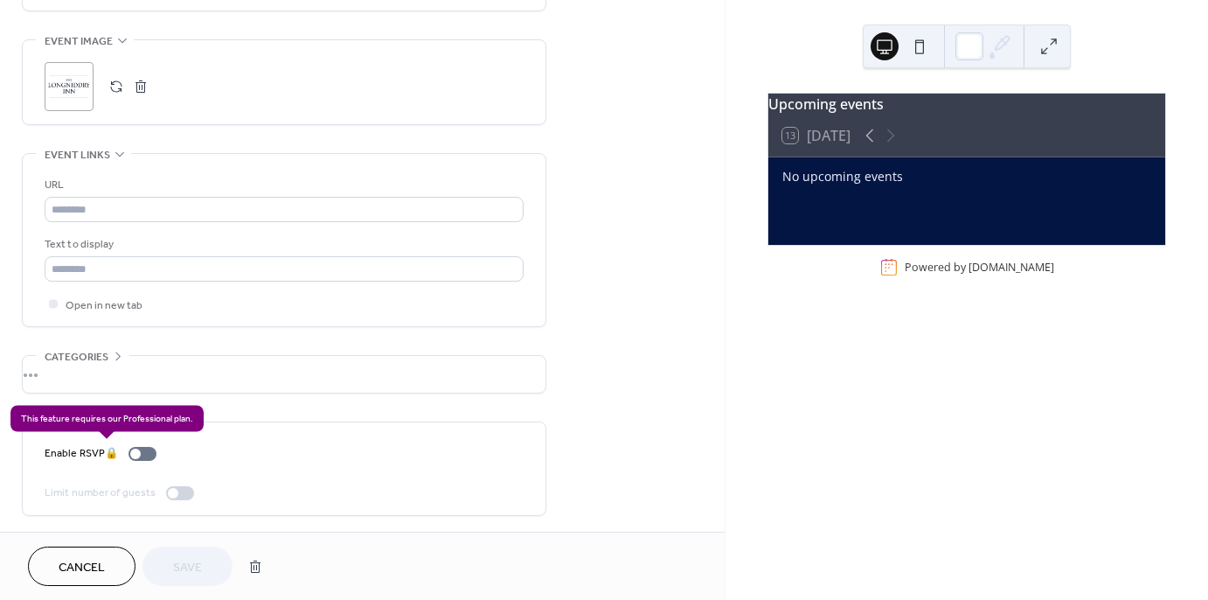
click at [148, 449] on div "Enable RSVP 🔒" at bounding box center [104, 453] width 119 height 18
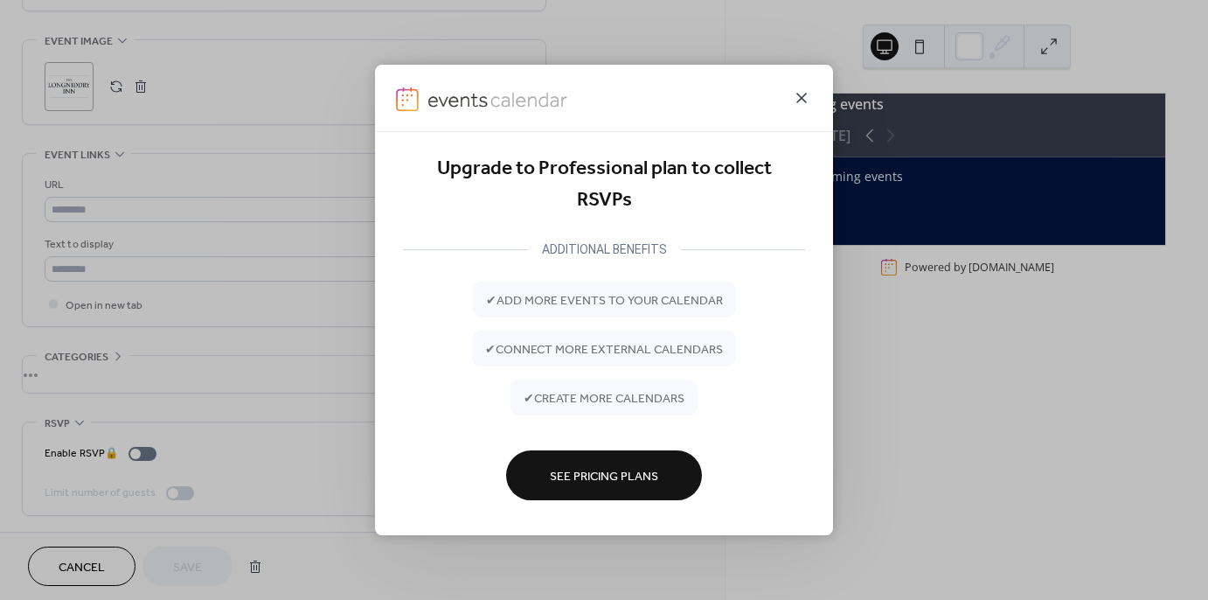
click at [801, 101] on icon at bounding box center [801, 97] width 21 height 21
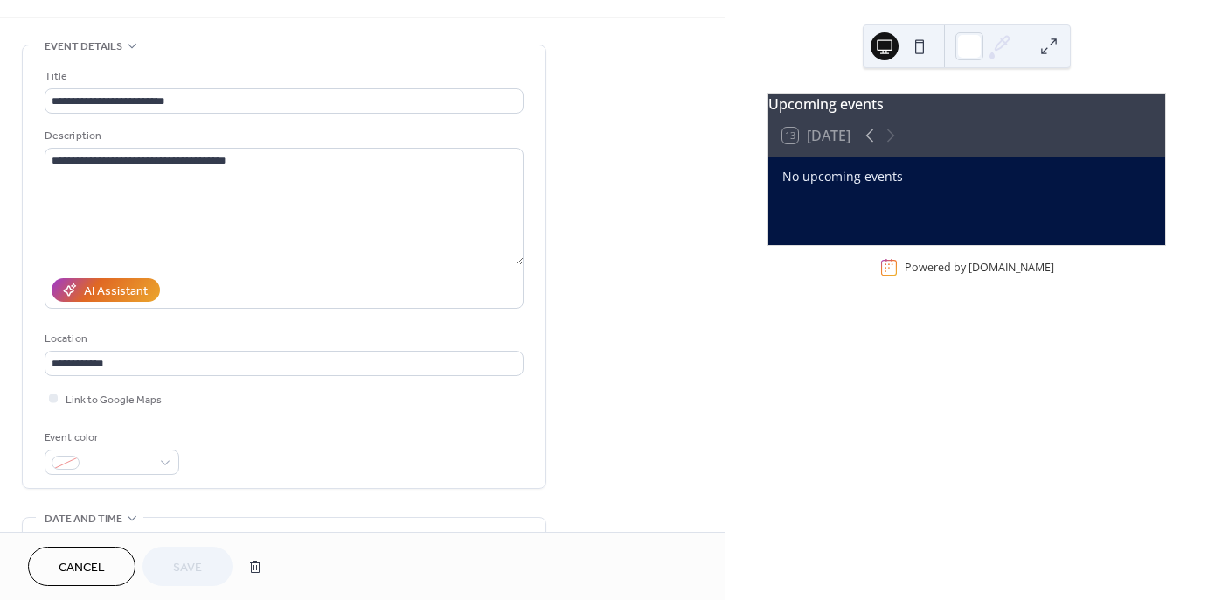
scroll to position [0, 0]
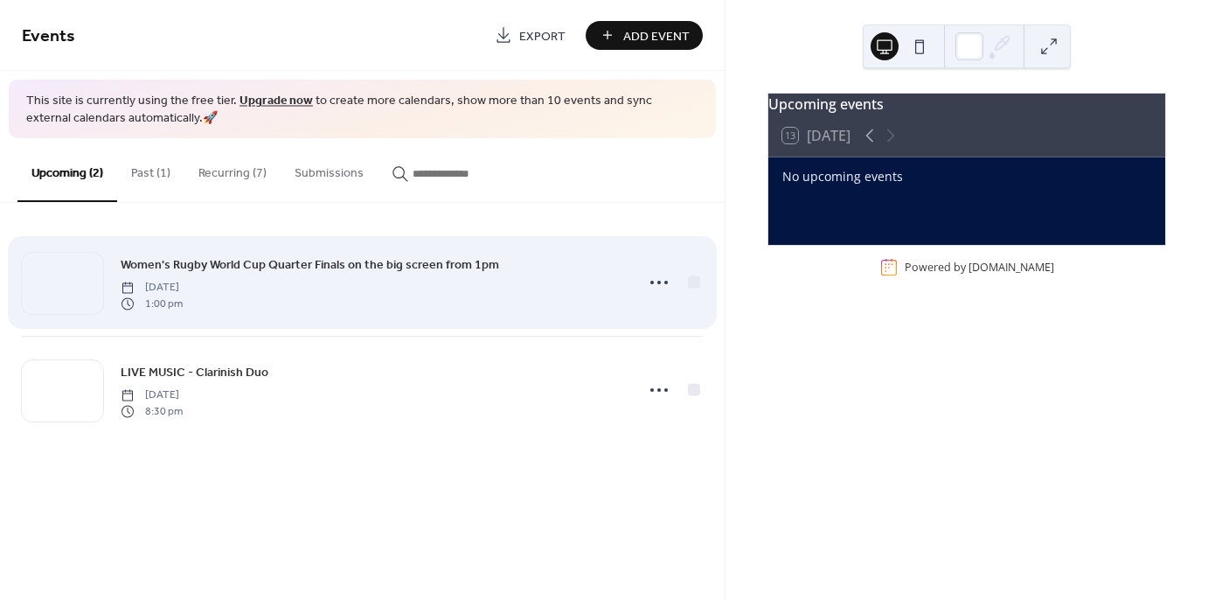
click at [307, 295] on div "Women's Rugby World Cup Quarter Finals on the big screen from 1pm Saturday, Sep…" at bounding box center [373, 282] width 504 height 56
click at [656, 281] on icon at bounding box center [659, 282] width 28 height 28
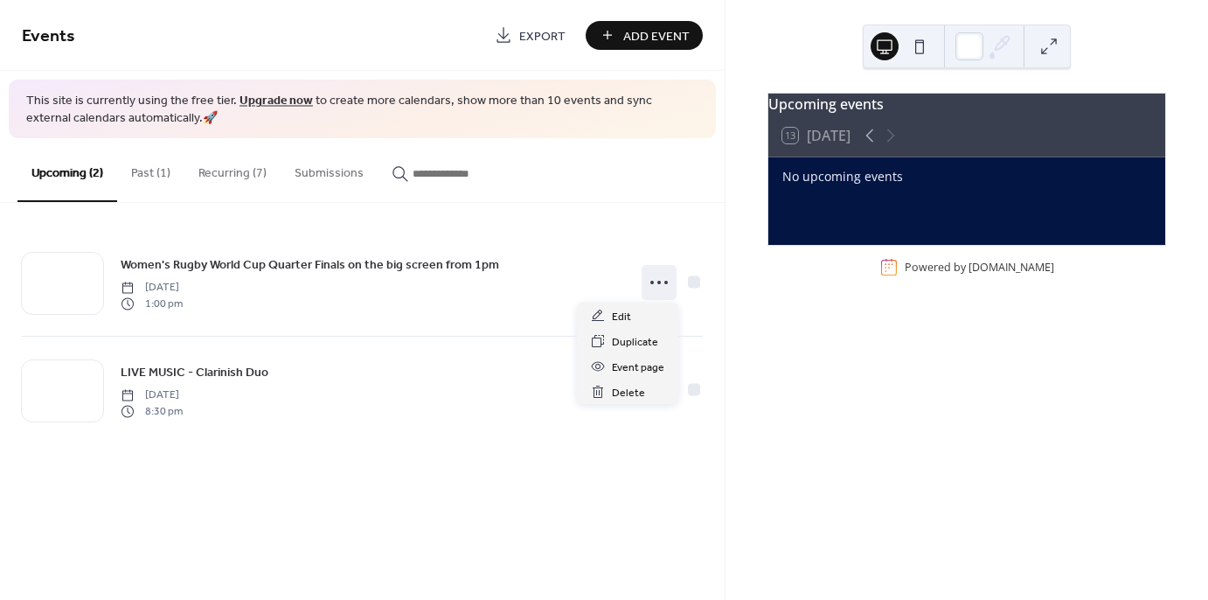
click at [884, 205] on div "No upcoming events" at bounding box center [967, 200] width 397 height 87
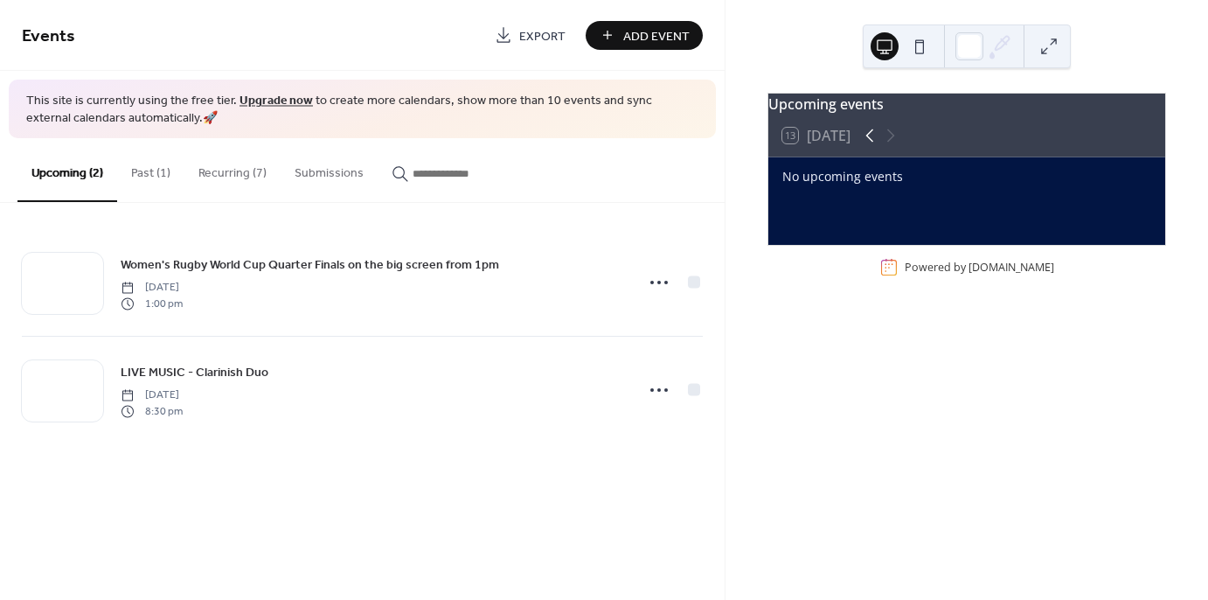
click at [873, 143] on icon at bounding box center [870, 135] width 8 height 13
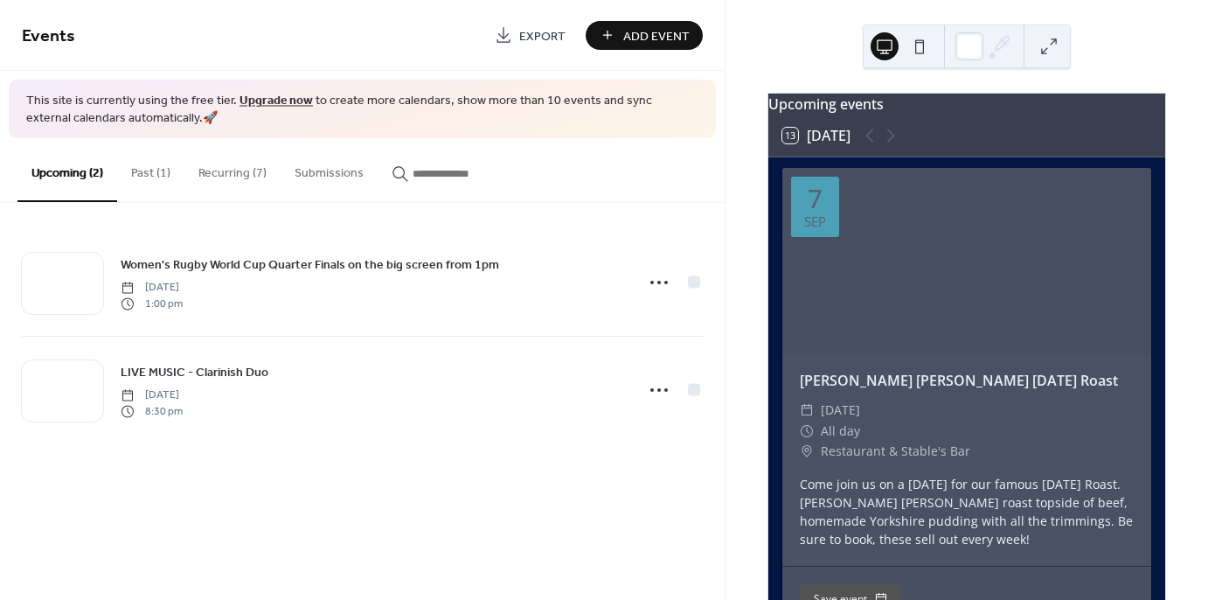
click at [894, 146] on div at bounding box center [880, 135] width 42 height 21
click at [873, 146] on div at bounding box center [880, 135] width 42 height 21
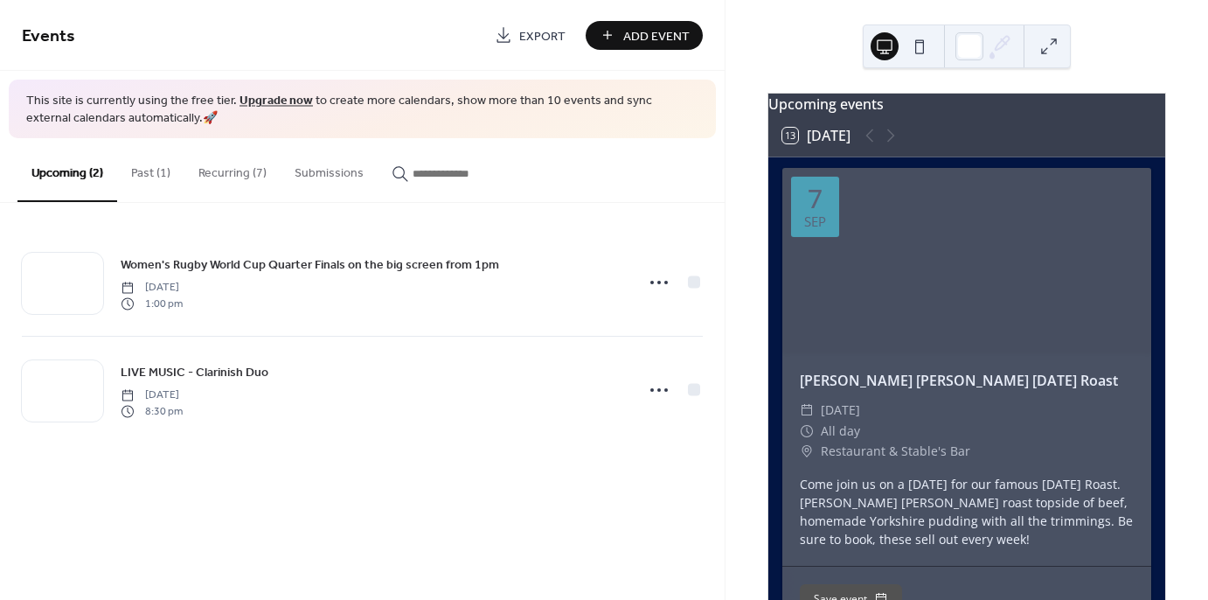
click at [226, 168] on button "Recurring (7)" at bounding box center [232, 169] width 96 height 62
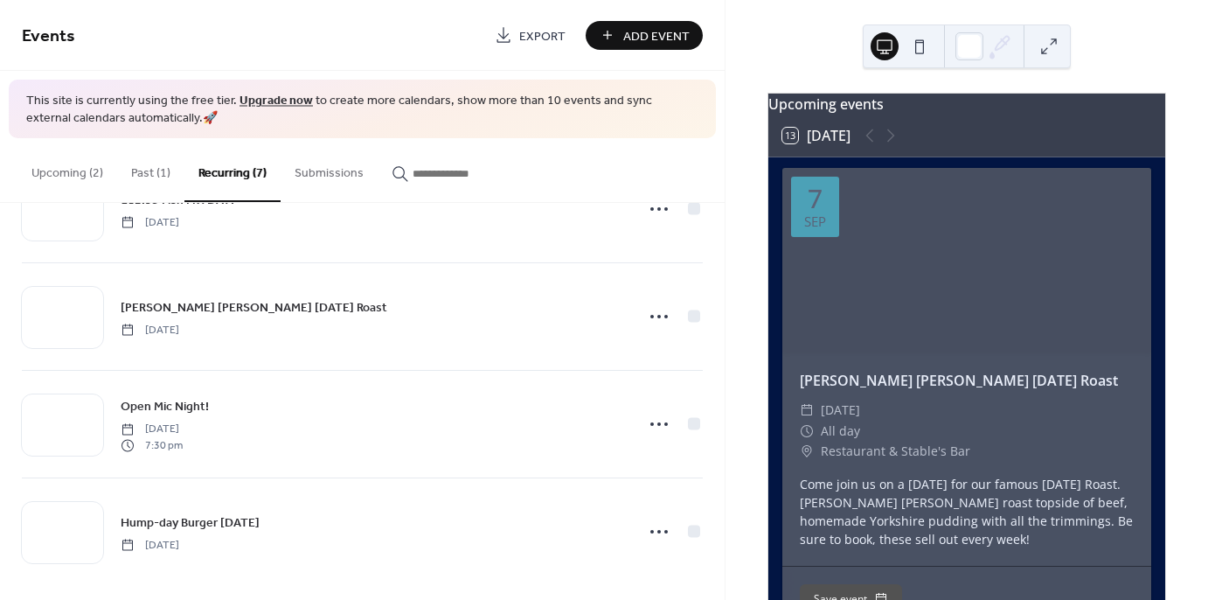
scroll to position [406, 0]
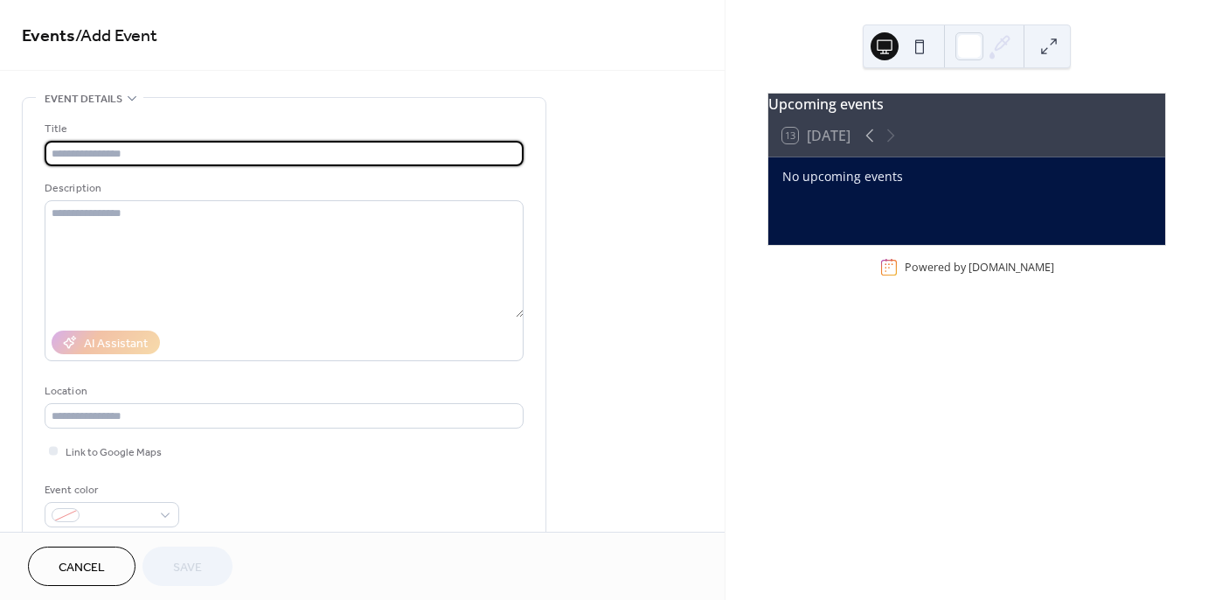
click at [64, 150] on input "text" at bounding box center [284, 153] width 479 height 25
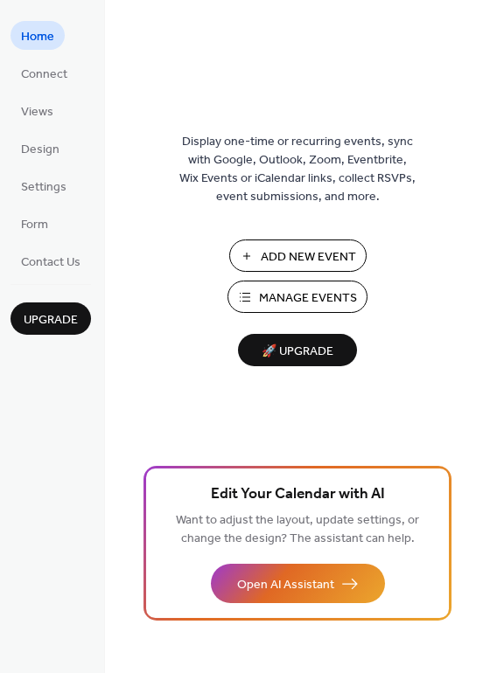
click at [310, 297] on span "Manage Events" at bounding box center [308, 298] width 98 height 18
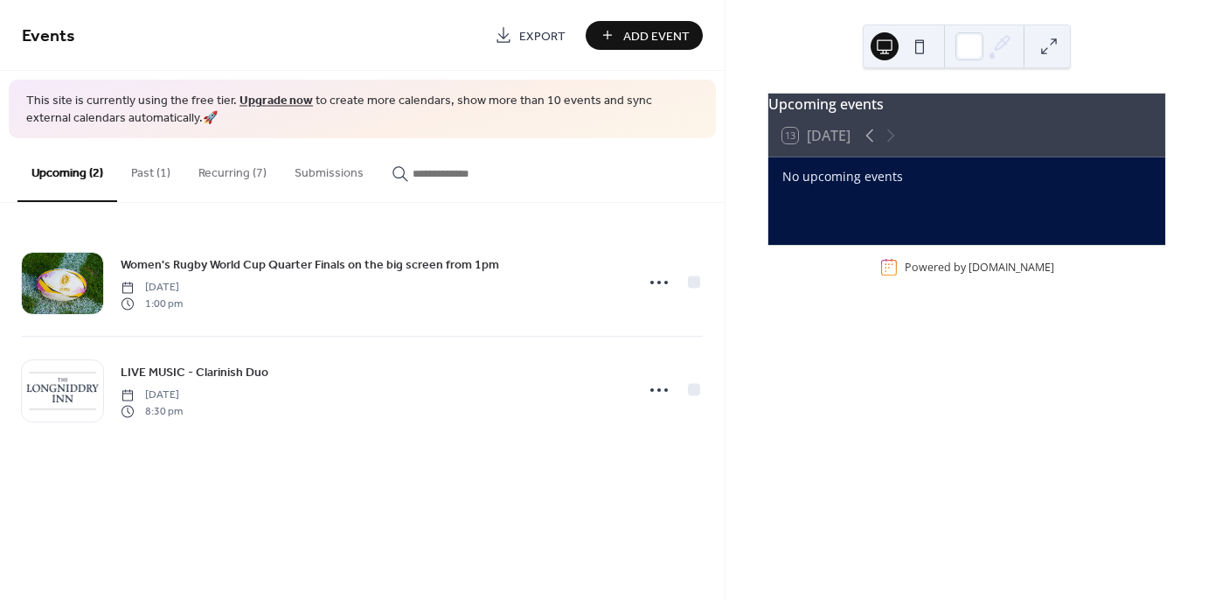
click at [263, 102] on link "Upgrade now" at bounding box center [276, 101] width 73 height 24
click at [148, 171] on button "Past (1)" at bounding box center [150, 169] width 67 height 62
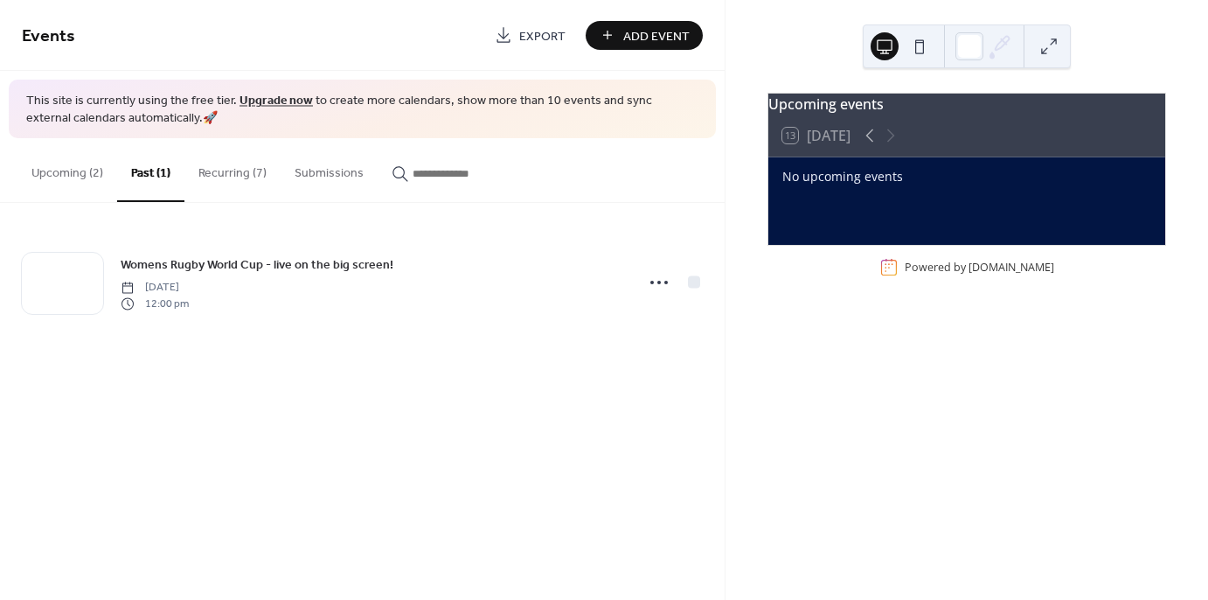
click at [220, 167] on button "Recurring (7)" at bounding box center [232, 169] width 96 height 62
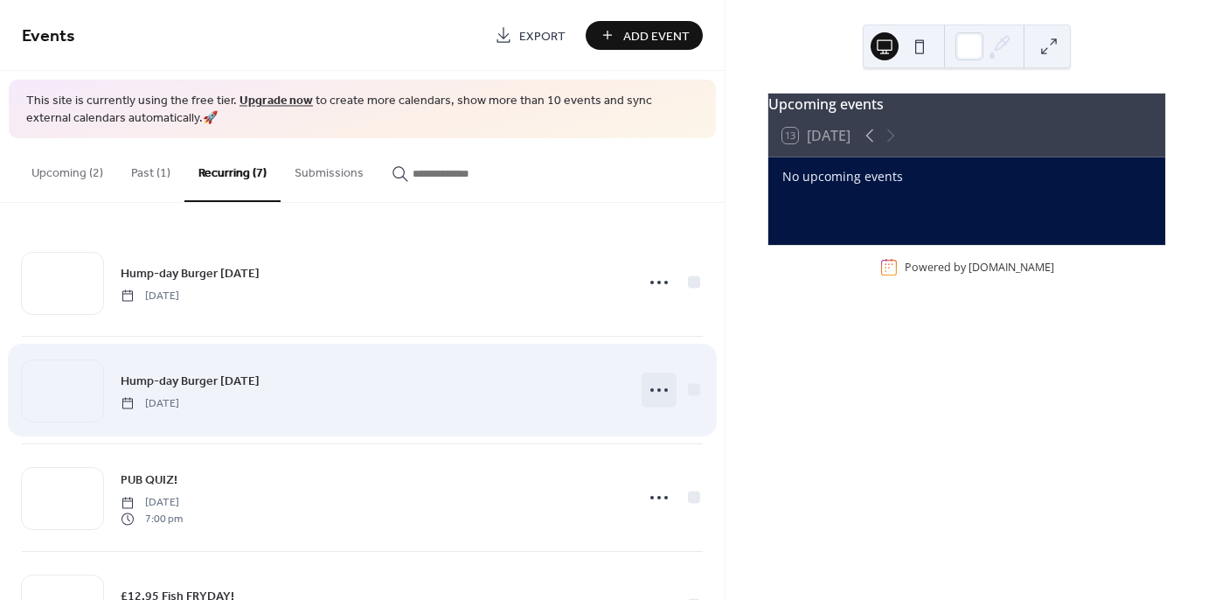
click at [653, 393] on icon at bounding box center [659, 390] width 28 height 28
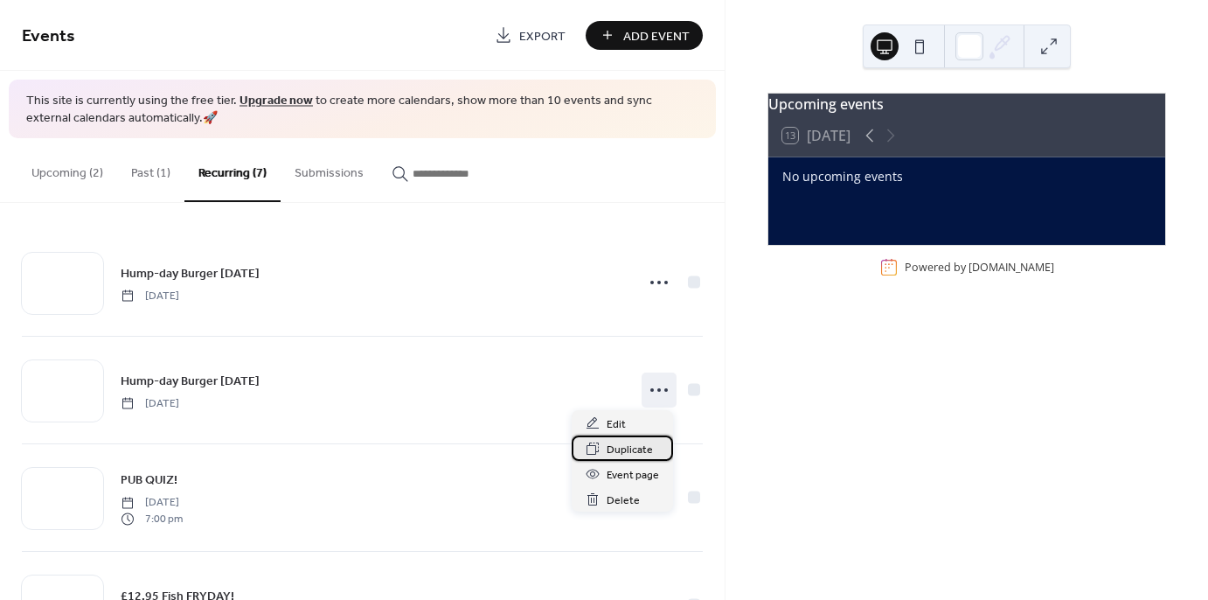
click at [638, 457] on span "Duplicate" at bounding box center [630, 450] width 46 height 18
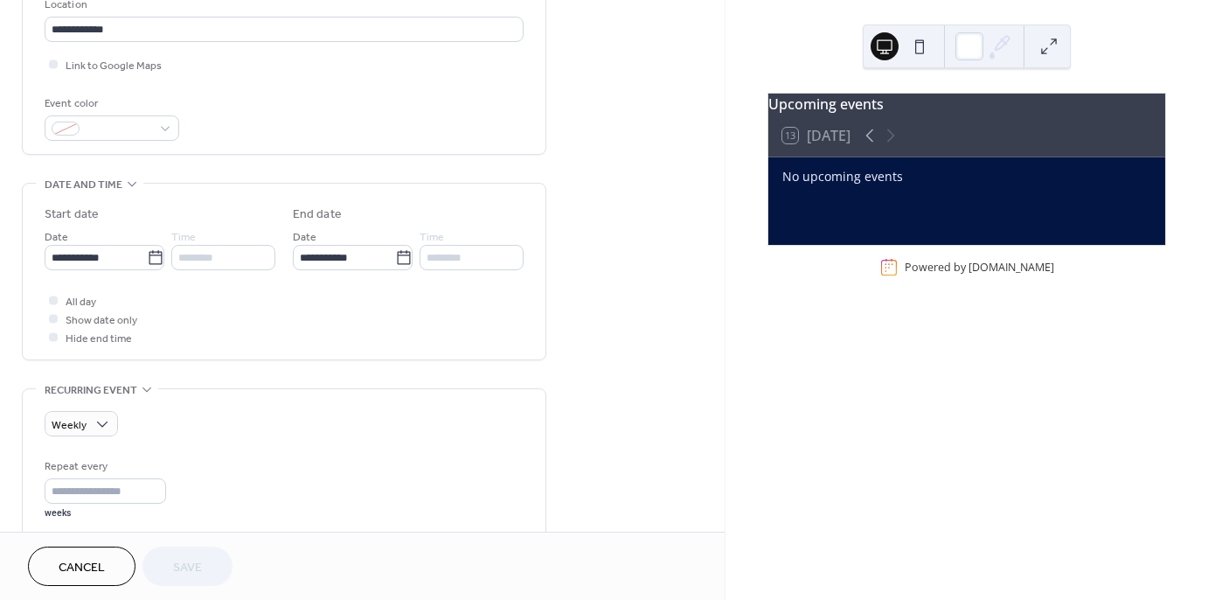
scroll to position [399, 0]
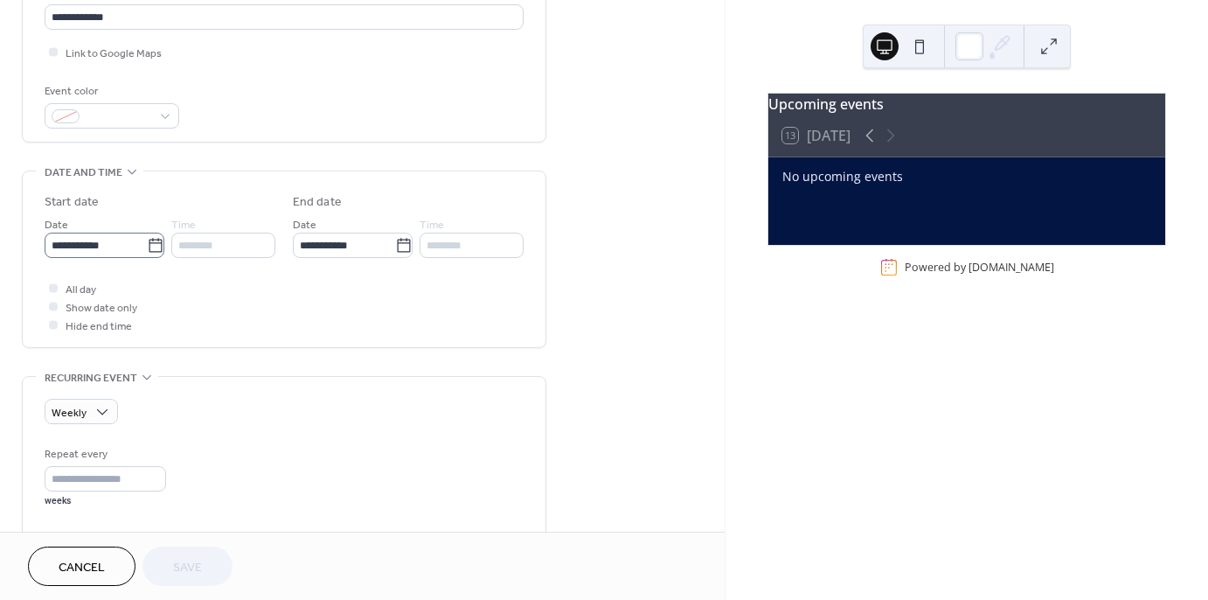
click at [152, 245] on icon at bounding box center [155, 245] width 17 height 17
click at [147, 245] on input "**********" at bounding box center [96, 245] width 102 height 25
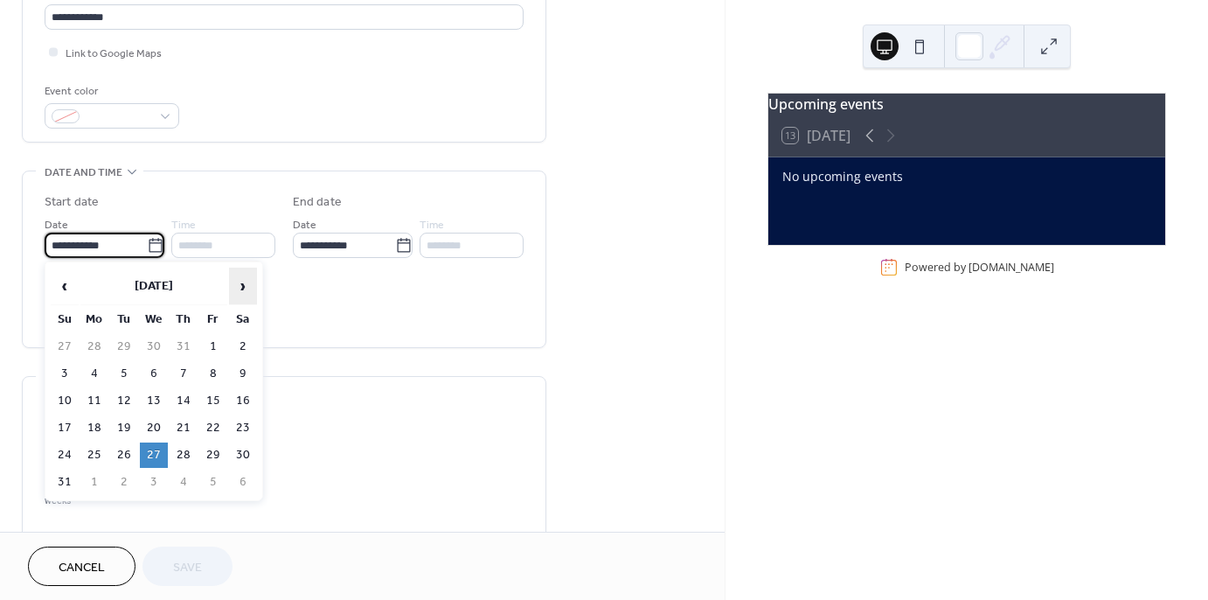
click at [244, 287] on span "›" at bounding box center [243, 285] width 26 height 35
click at [153, 397] on td "17" at bounding box center [154, 400] width 28 height 25
type input "**********"
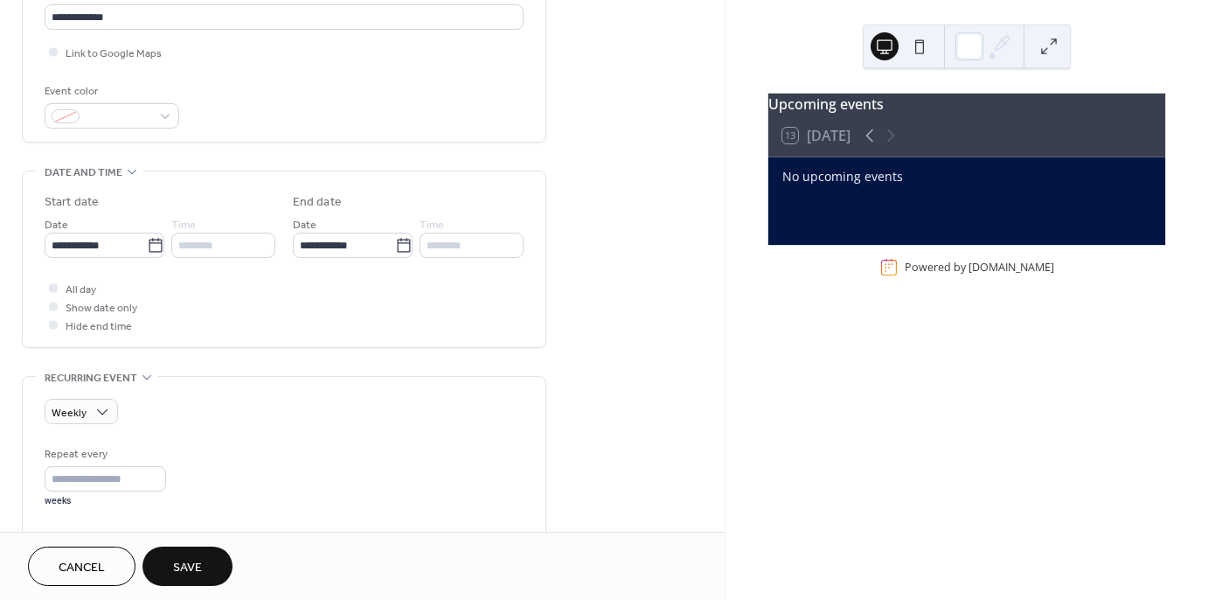
click at [197, 247] on div "********" at bounding box center [223, 245] width 104 height 25
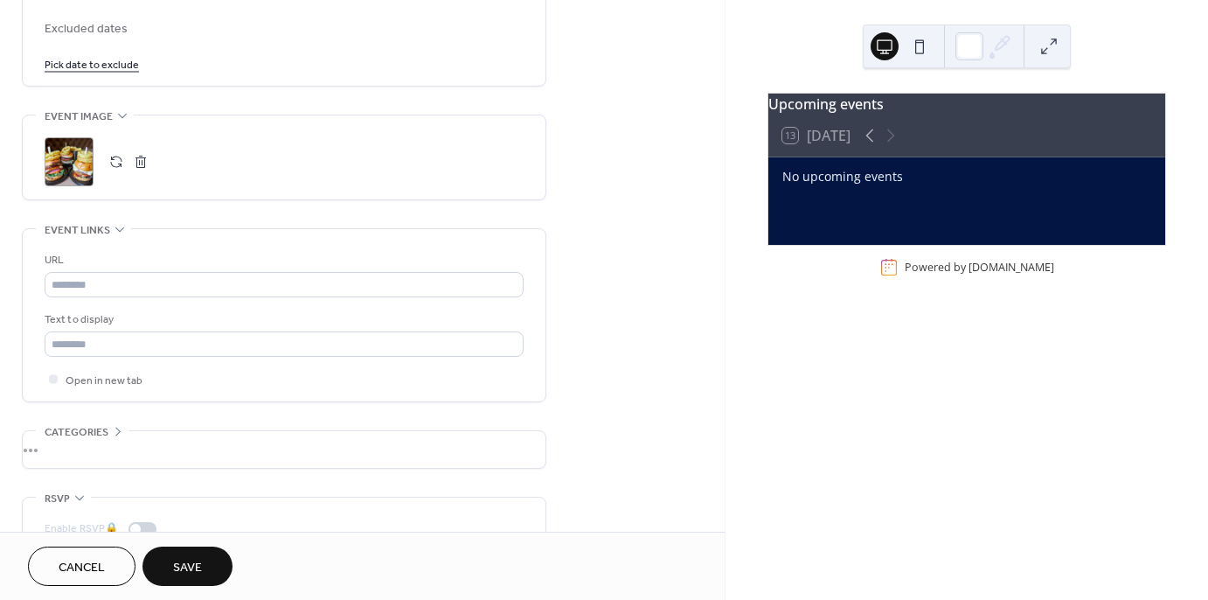
scroll to position [1131, 0]
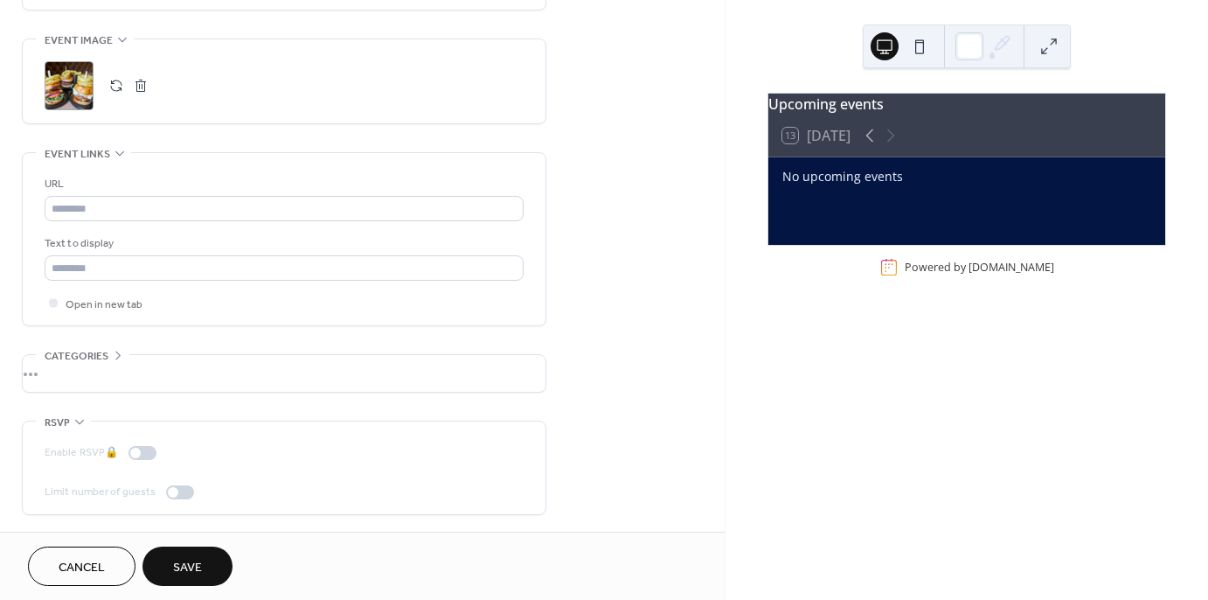
click at [184, 567] on span "Save" at bounding box center [187, 568] width 29 height 18
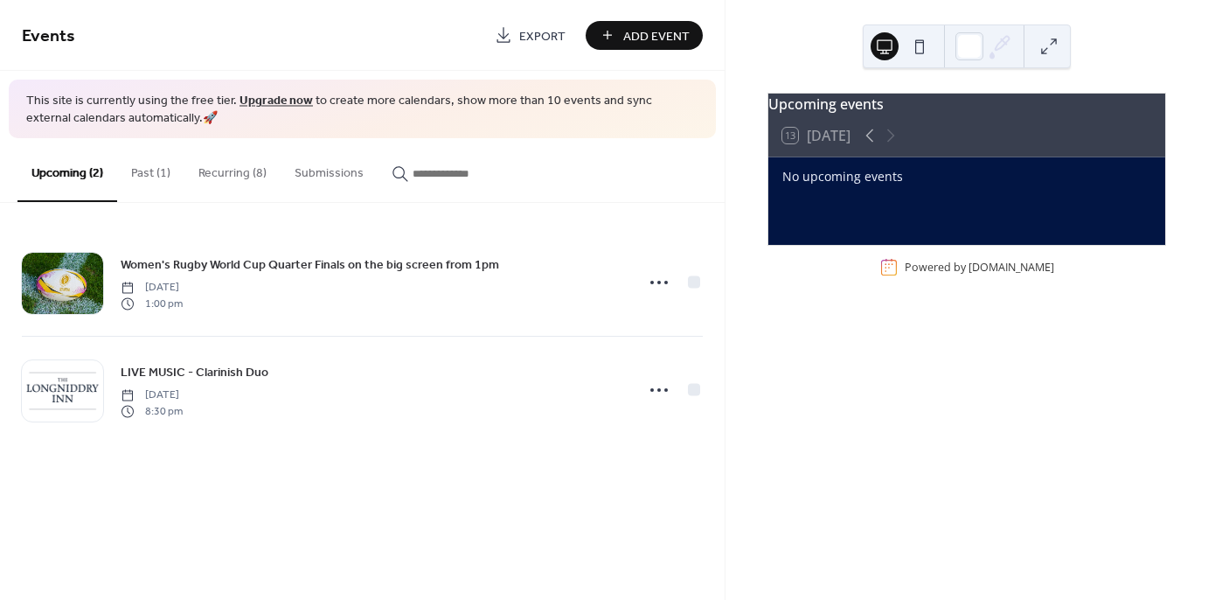
click at [229, 171] on button "Recurring (8)" at bounding box center [232, 169] width 96 height 62
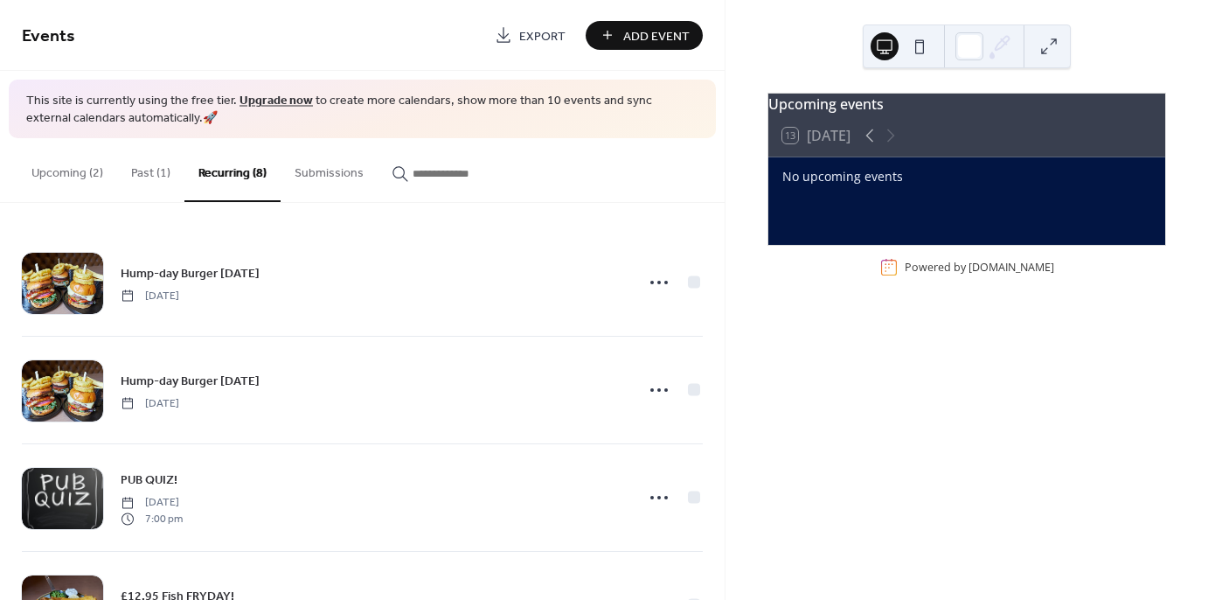
click at [155, 178] on button "Past (1)" at bounding box center [150, 169] width 67 height 62
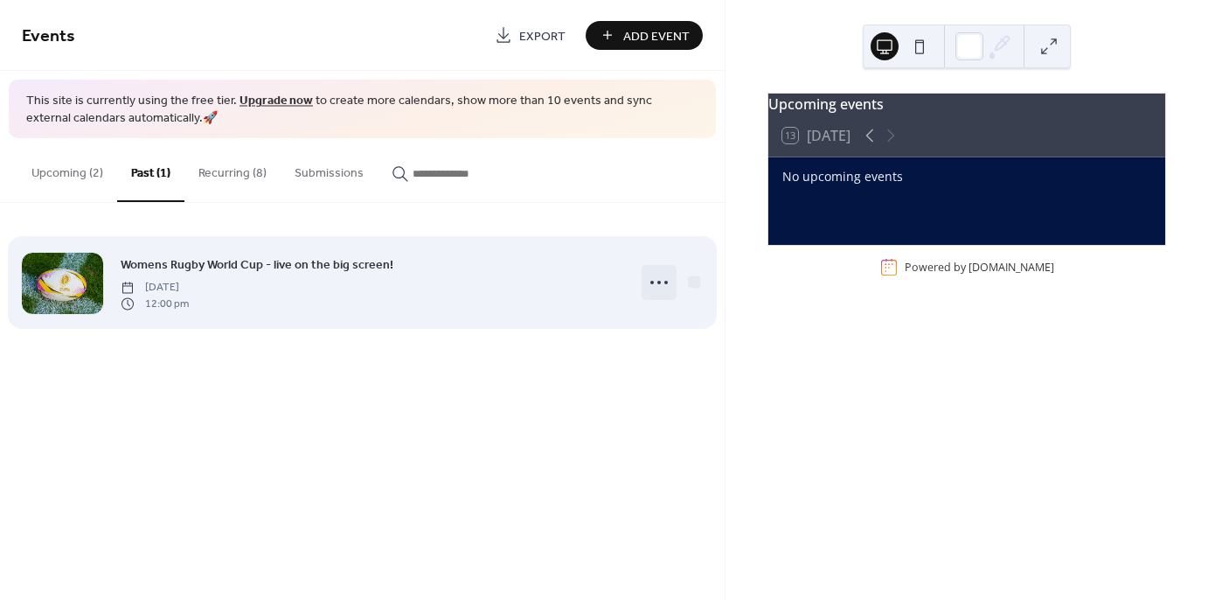
click at [656, 285] on icon at bounding box center [659, 282] width 28 height 28
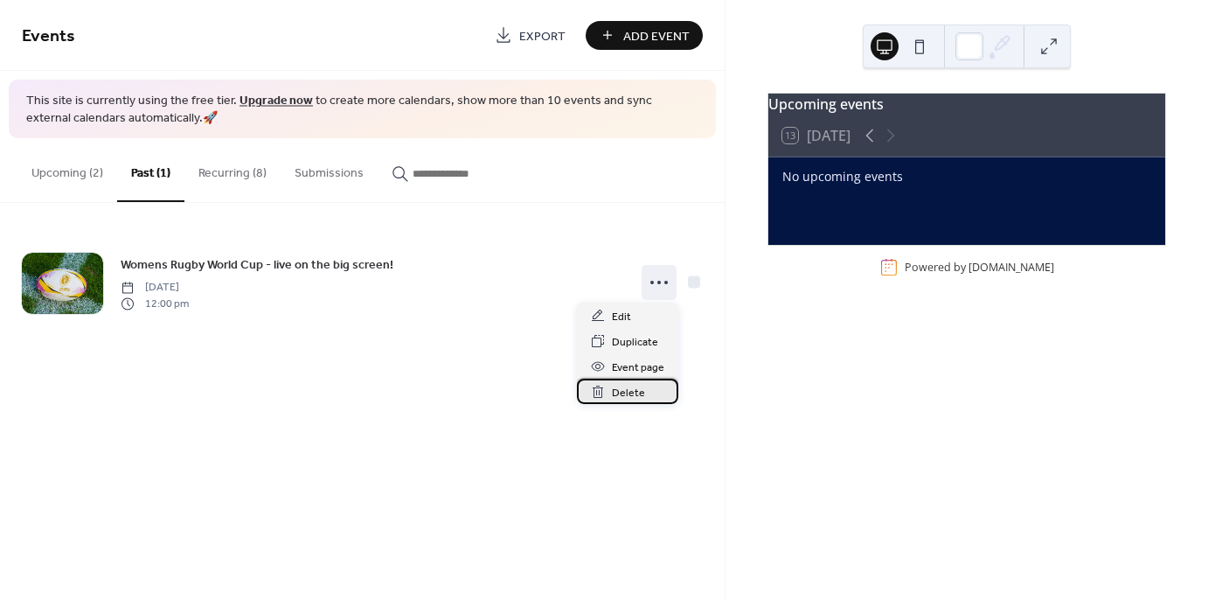
click at [630, 400] on span "Delete" at bounding box center [628, 393] width 33 height 18
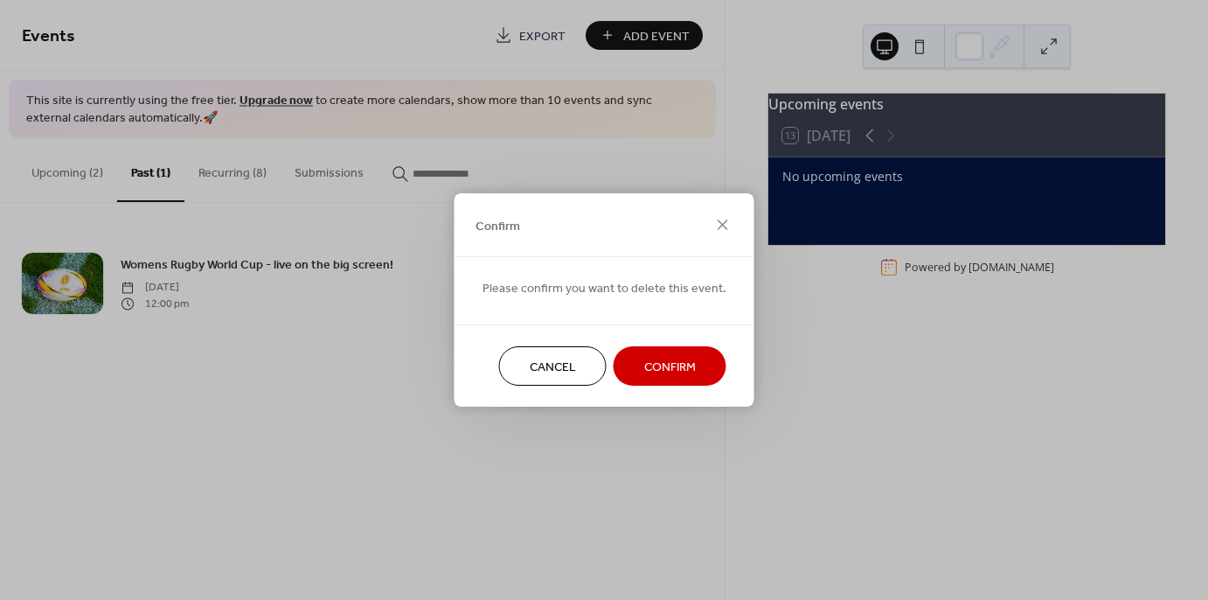
click at [657, 365] on span "Confirm" at bounding box center [670, 367] width 52 height 18
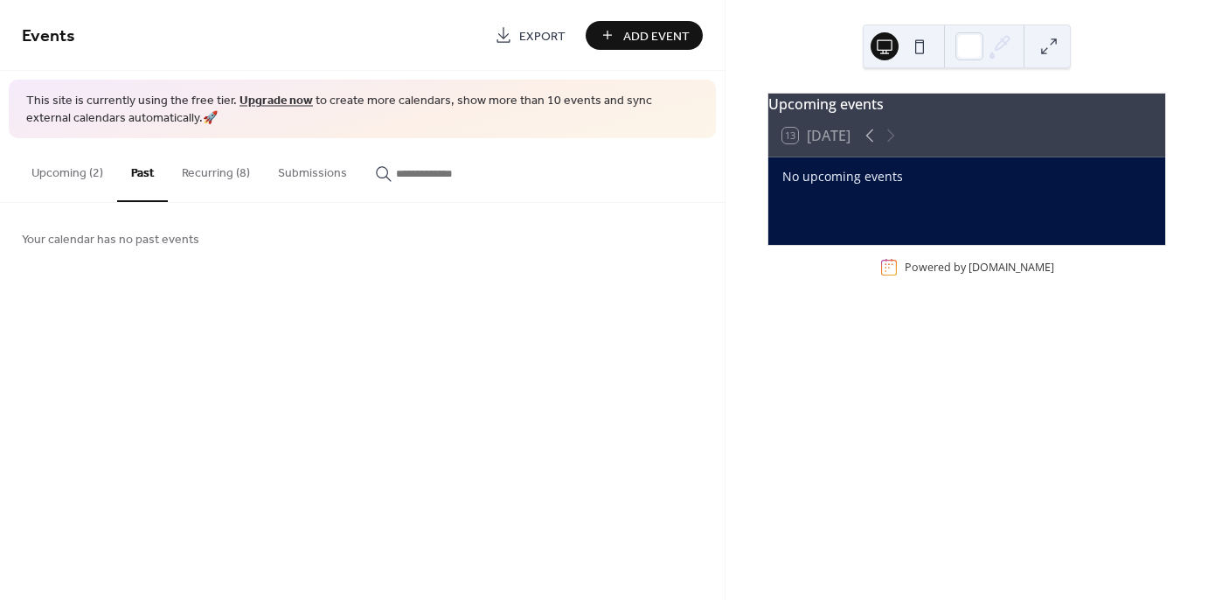
click at [96, 174] on button "Upcoming (2)" at bounding box center [67, 169] width 100 height 62
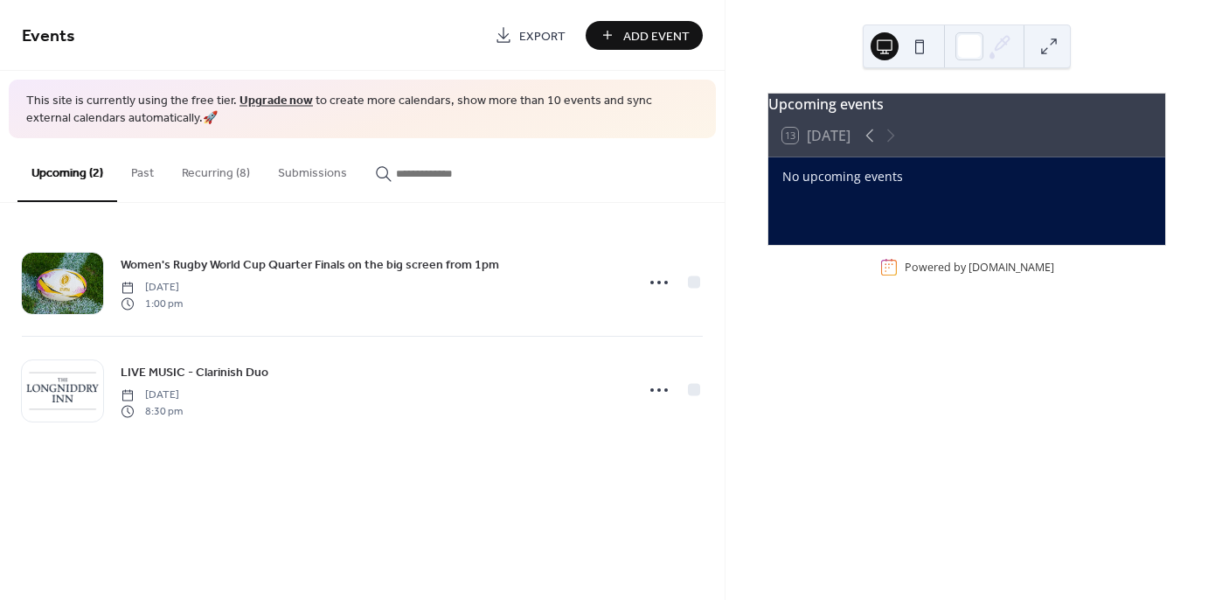
click at [227, 174] on button "Recurring (8)" at bounding box center [216, 169] width 96 height 62
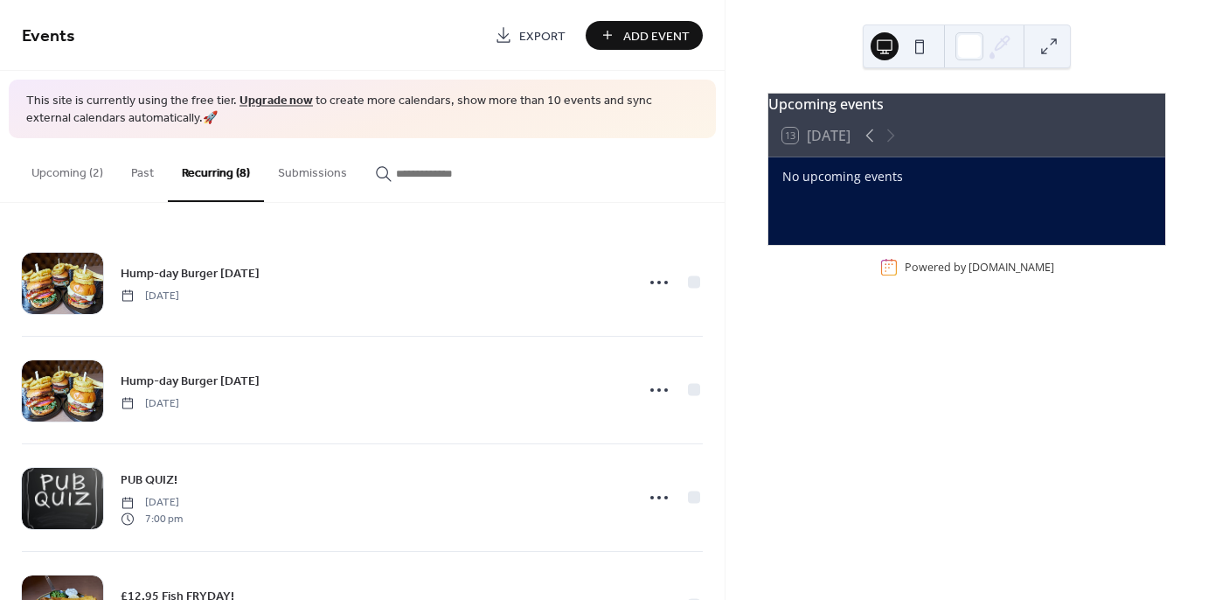
click at [318, 176] on button "Submissions" at bounding box center [312, 169] width 97 height 62
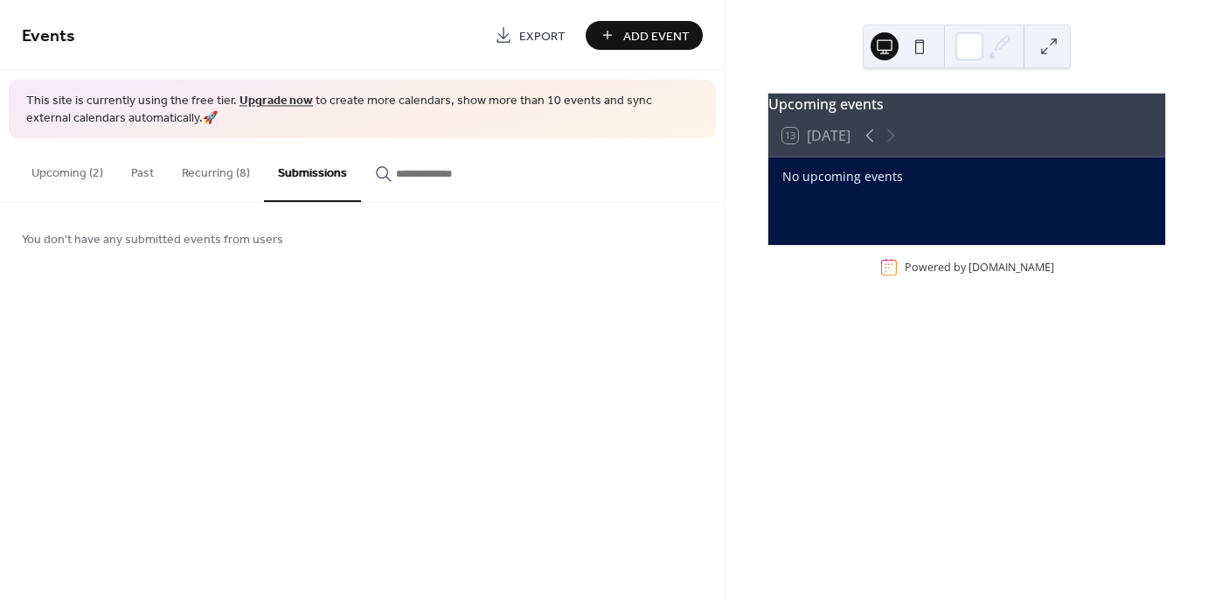
click at [88, 176] on button "Upcoming (2)" at bounding box center [67, 169] width 100 height 62
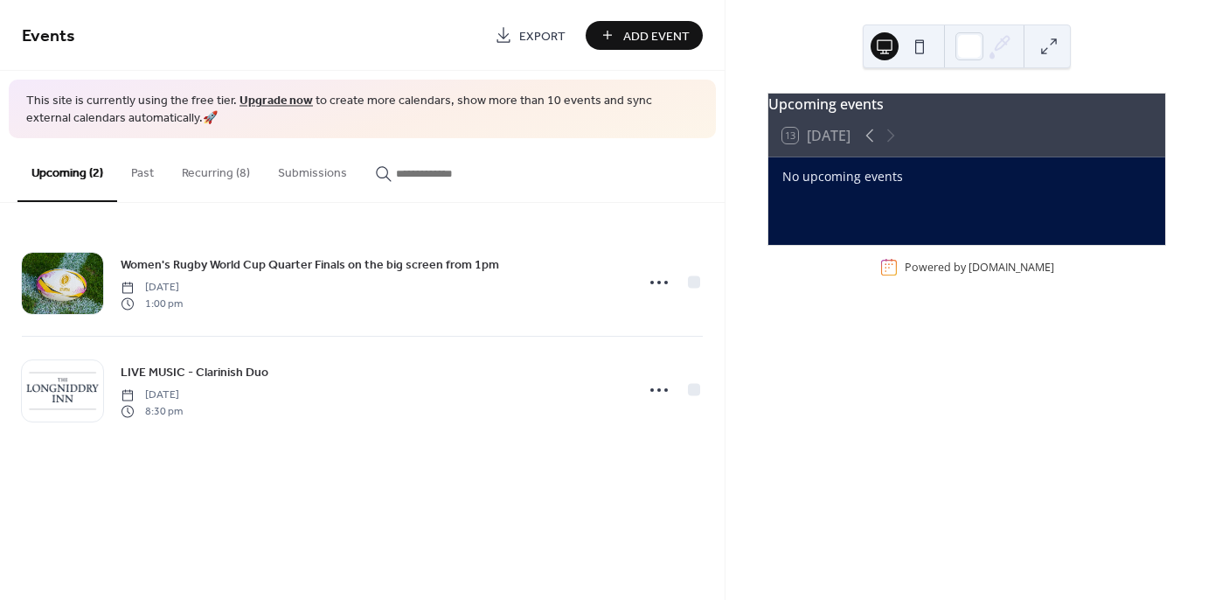
click at [187, 178] on button "Recurring (8)" at bounding box center [216, 169] width 96 height 62
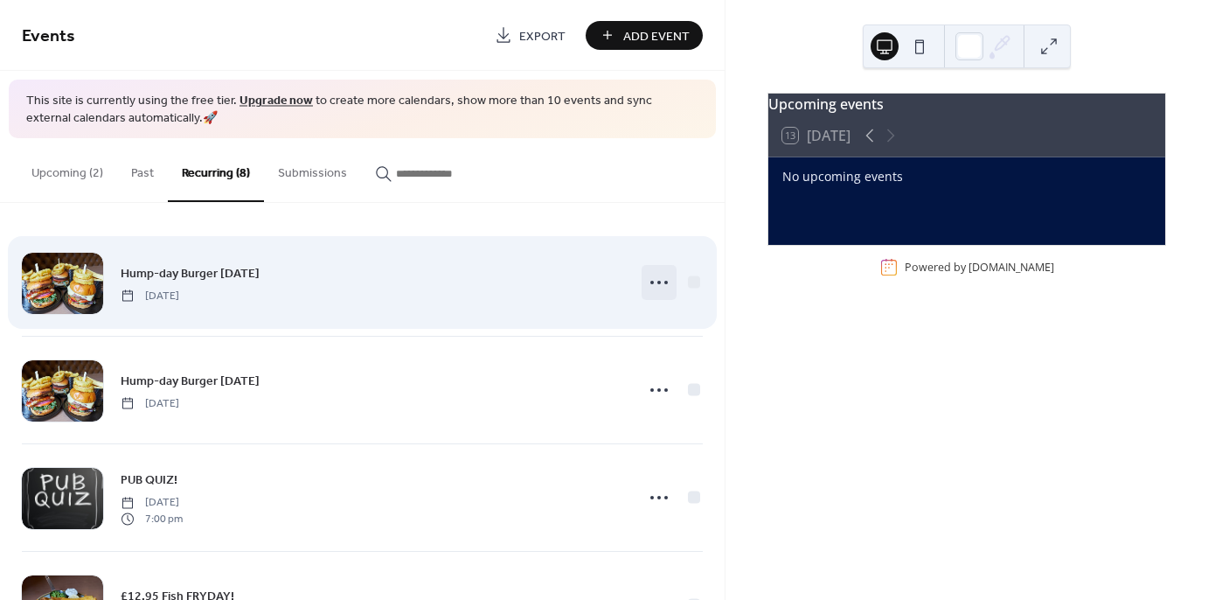
click at [651, 281] on icon at bounding box center [659, 282] width 28 height 28
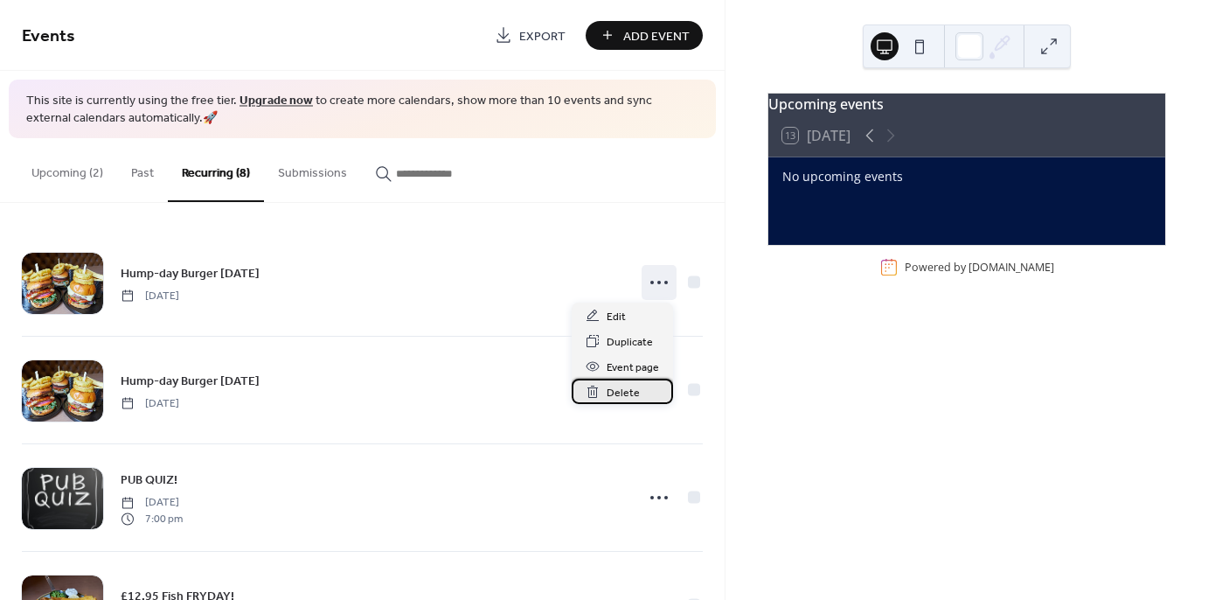
click at [626, 394] on span "Delete" at bounding box center [623, 393] width 33 height 18
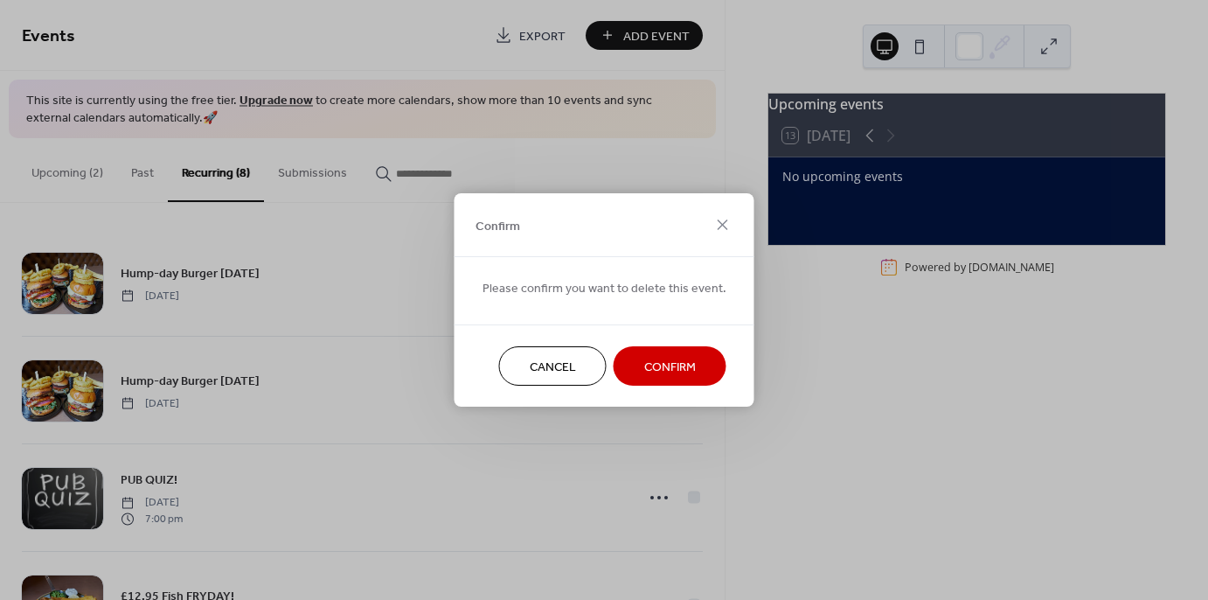
click at [658, 368] on span "Confirm" at bounding box center [670, 367] width 52 height 18
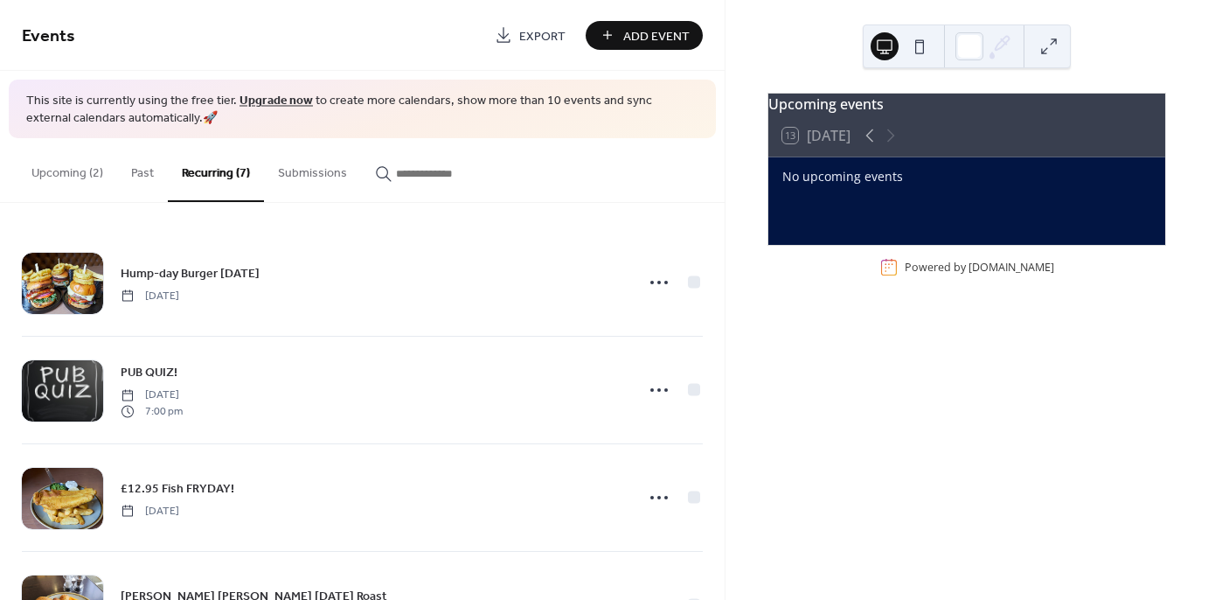
click at [880, 157] on div "13 [DATE]" at bounding box center [967, 136] width 397 height 42
click at [878, 146] on icon at bounding box center [869, 135] width 21 height 21
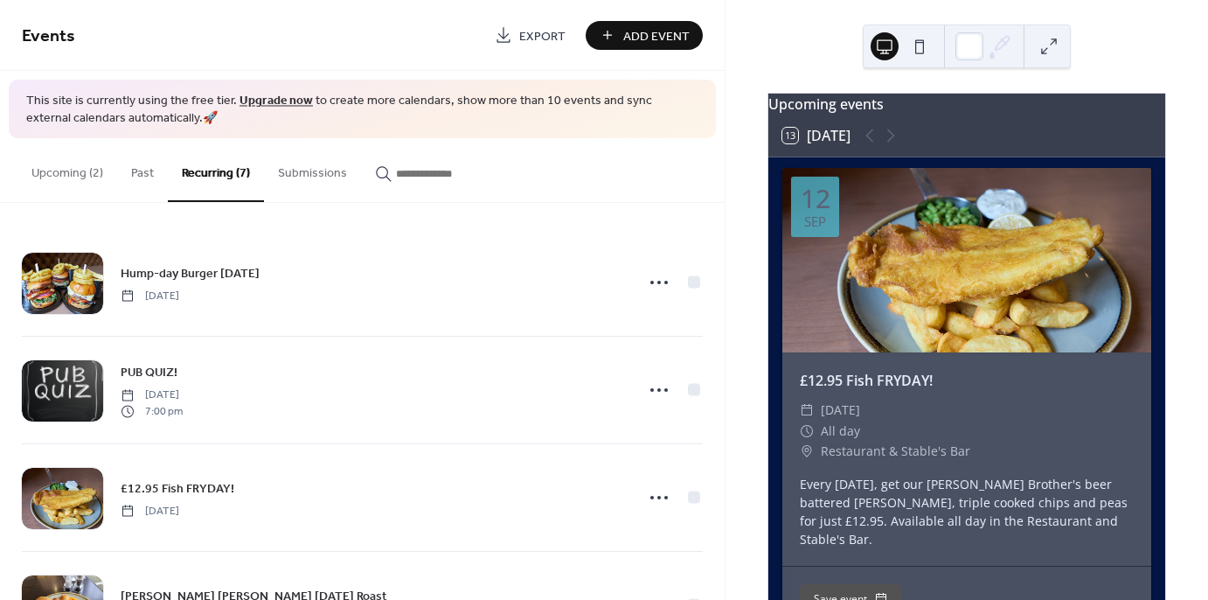
click at [896, 146] on div at bounding box center [880, 135] width 42 height 21
click at [828, 147] on button "13 [DATE]" at bounding box center [816, 135] width 80 height 24
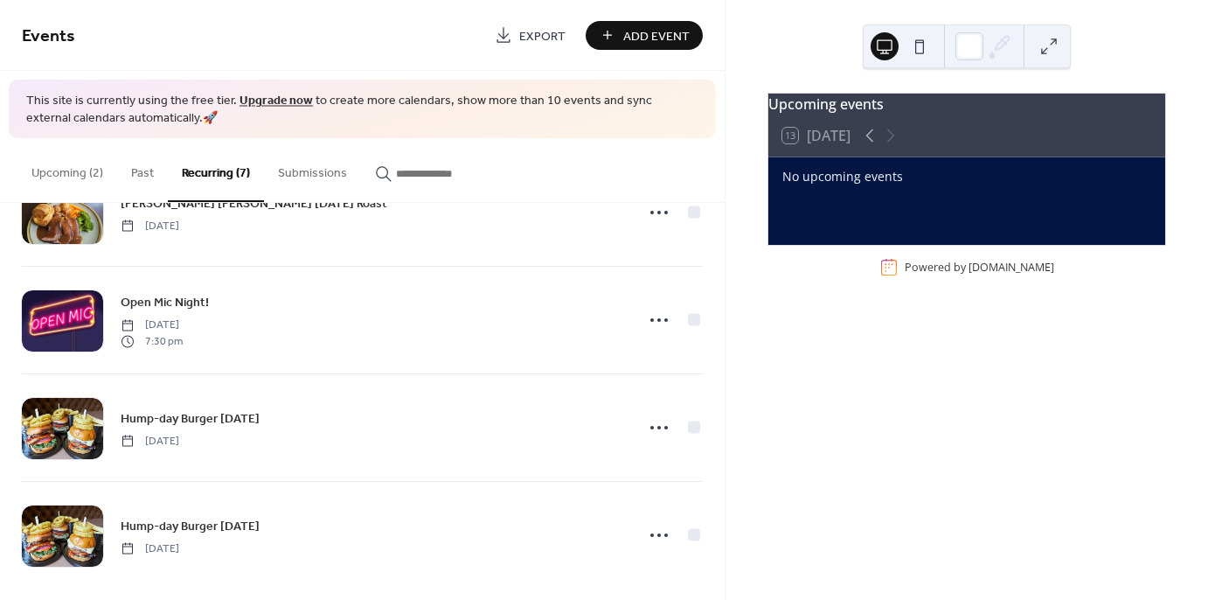
scroll to position [406, 0]
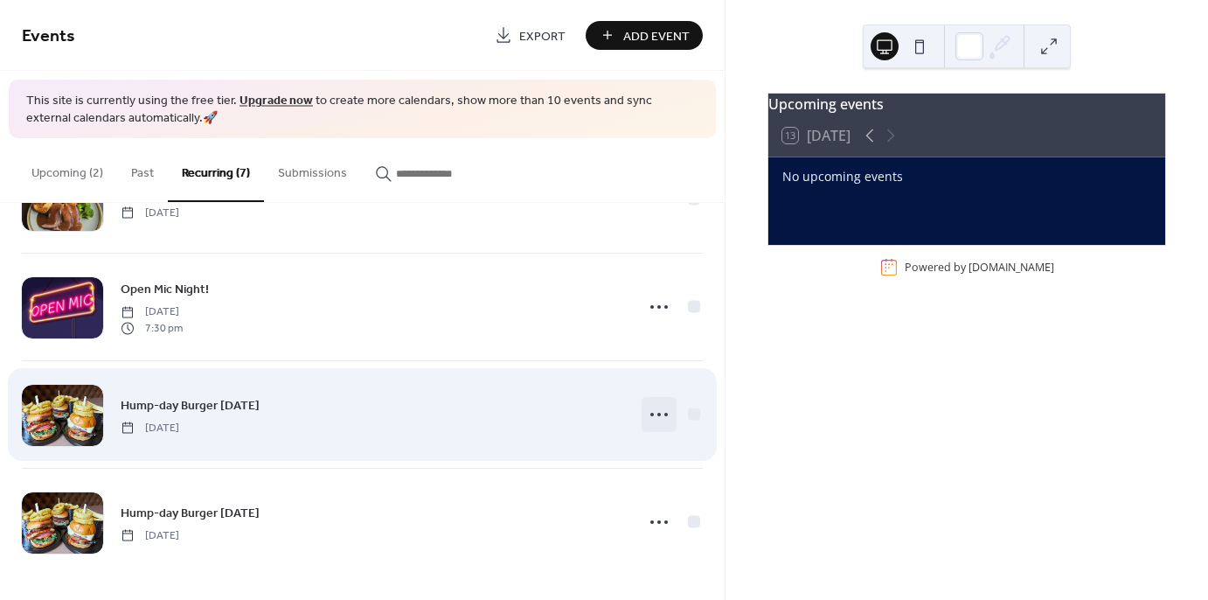
click at [658, 413] on circle at bounding box center [659, 414] width 3 height 3
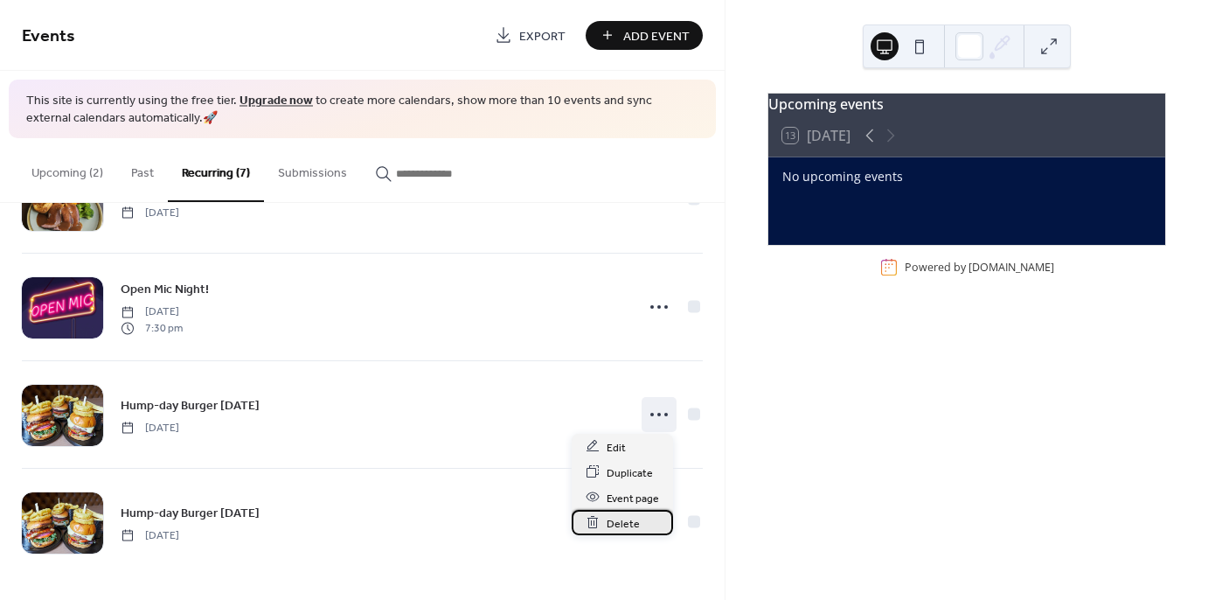
click at [625, 524] on span "Delete" at bounding box center [623, 523] width 33 height 18
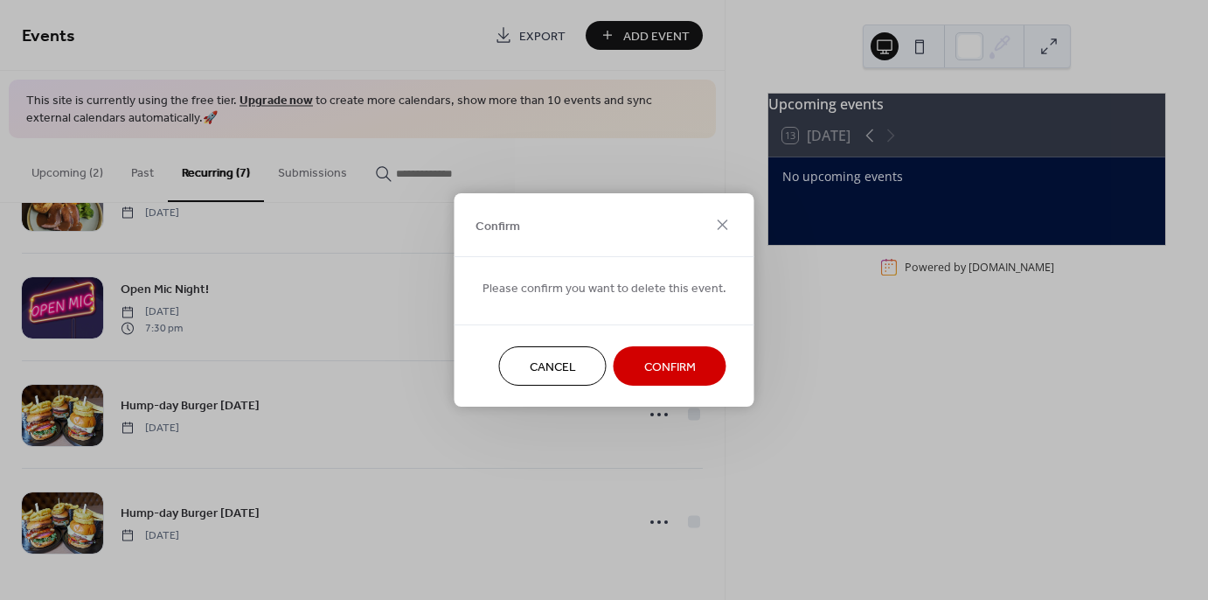
click at [650, 358] on span "Confirm" at bounding box center [670, 367] width 52 height 18
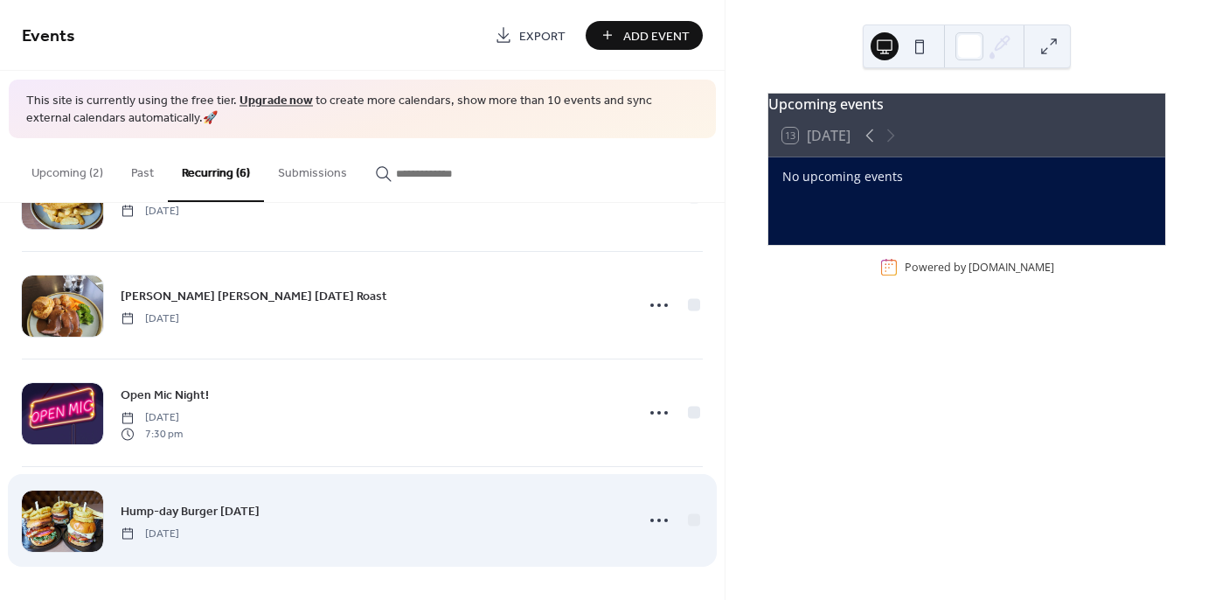
scroll to position [298, 0]
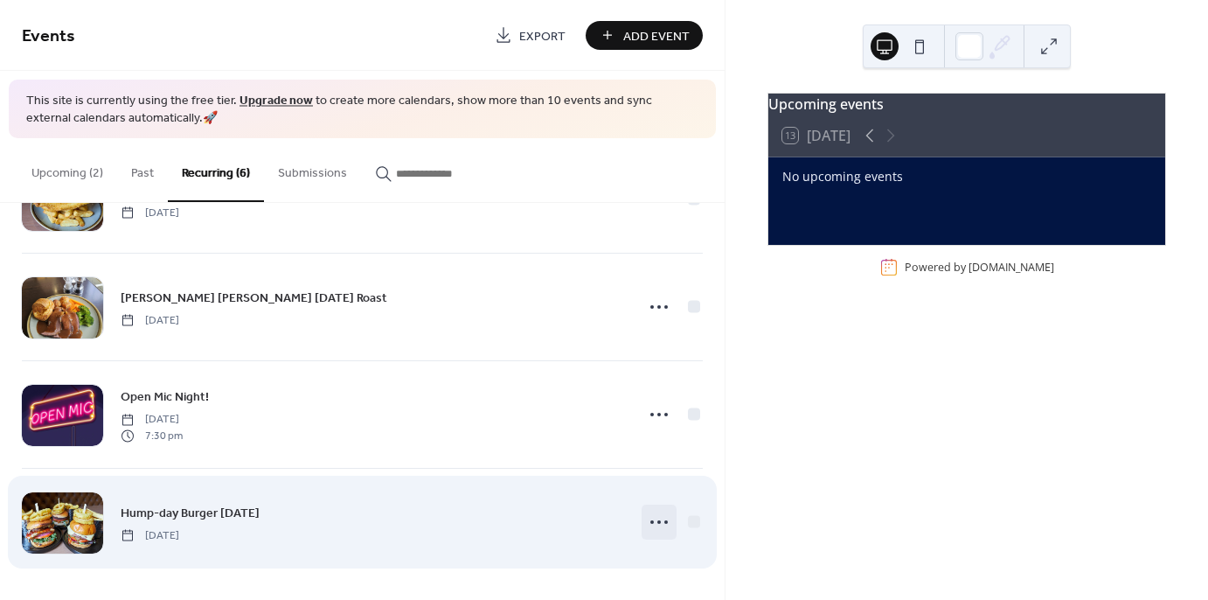
click at [647, 518] on icon at bounding box center [659, 522] width 28 height 28
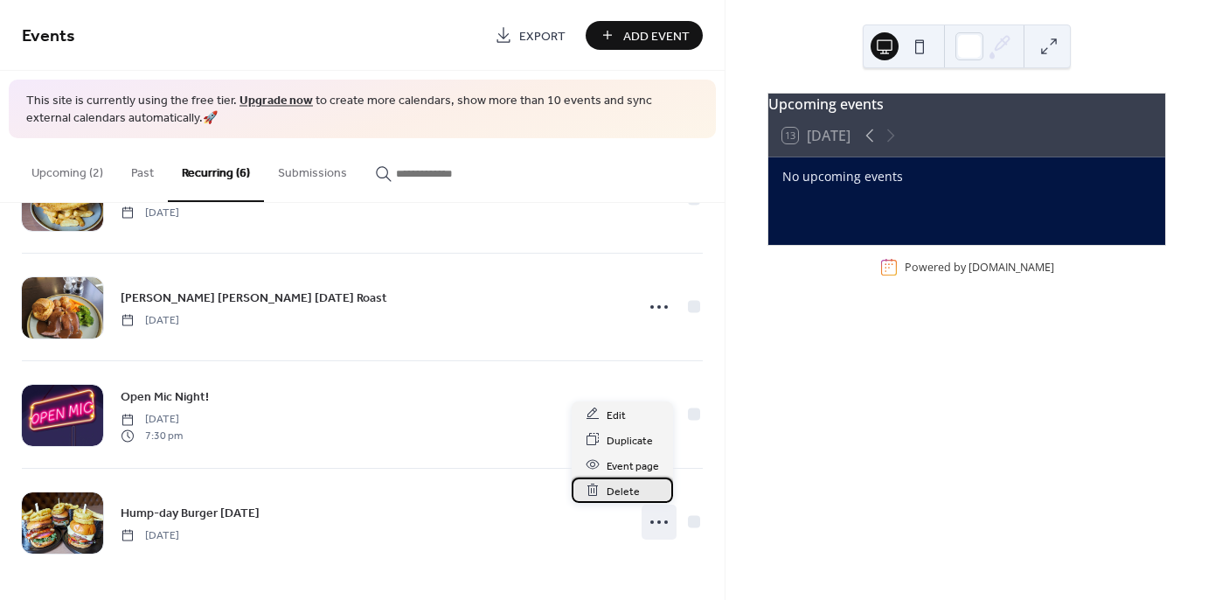
click at [622, 497] on span "Delete" at bounding box center [623, 491] width 33 height 18
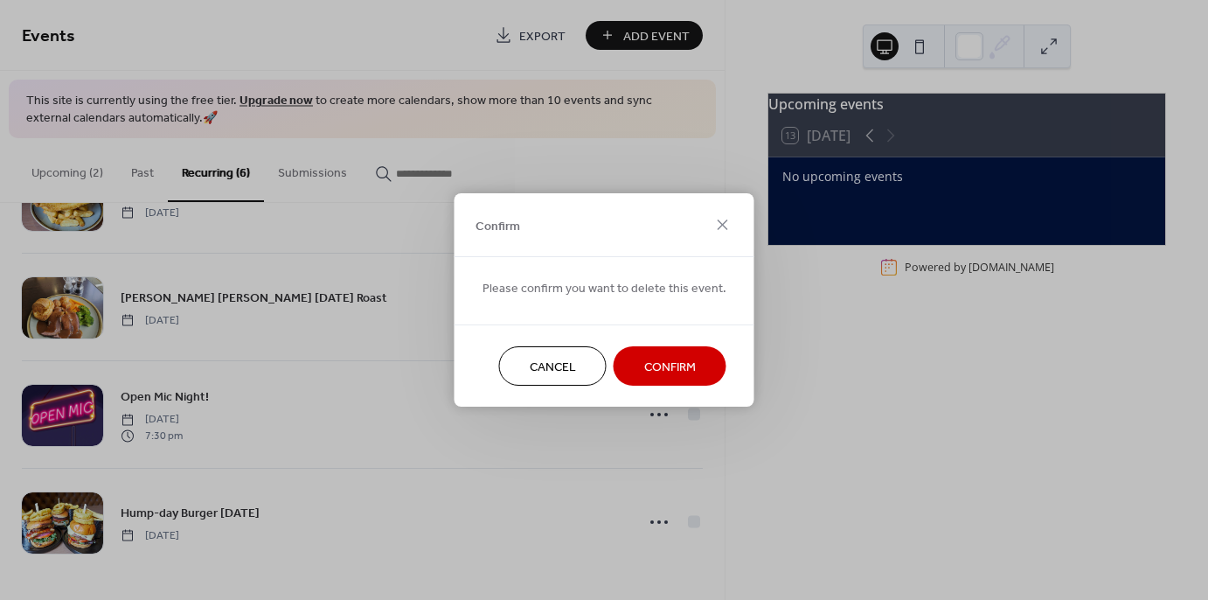
click at [657, 358] on span "Confirm" at bounding box center [670, 367] width 52 height 18
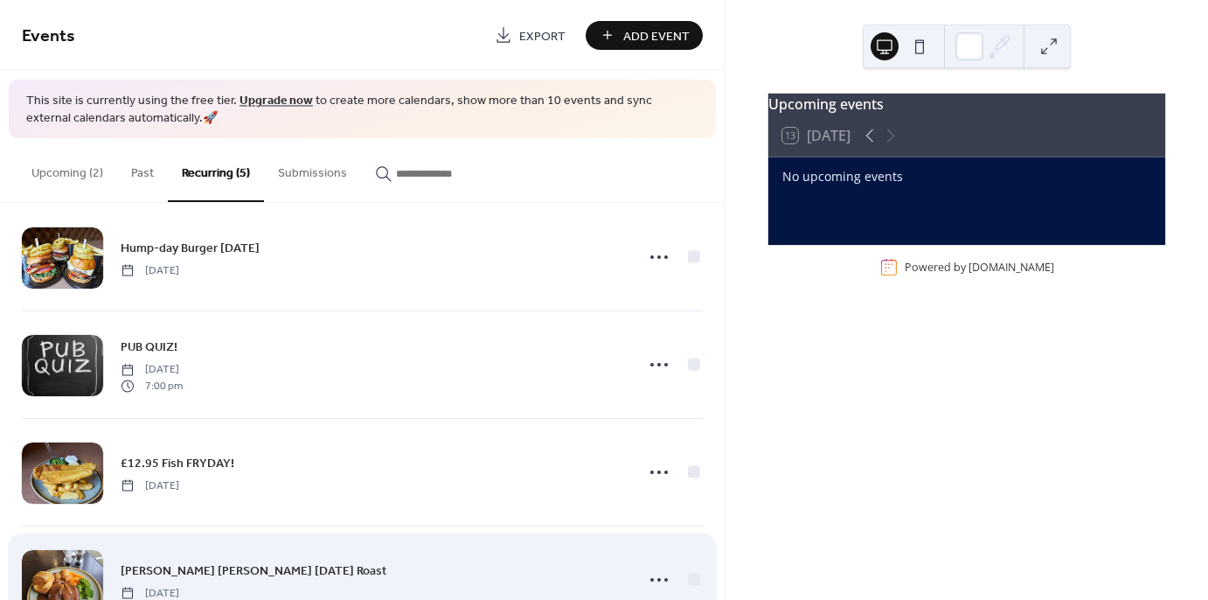
scroll to position [0, 0]
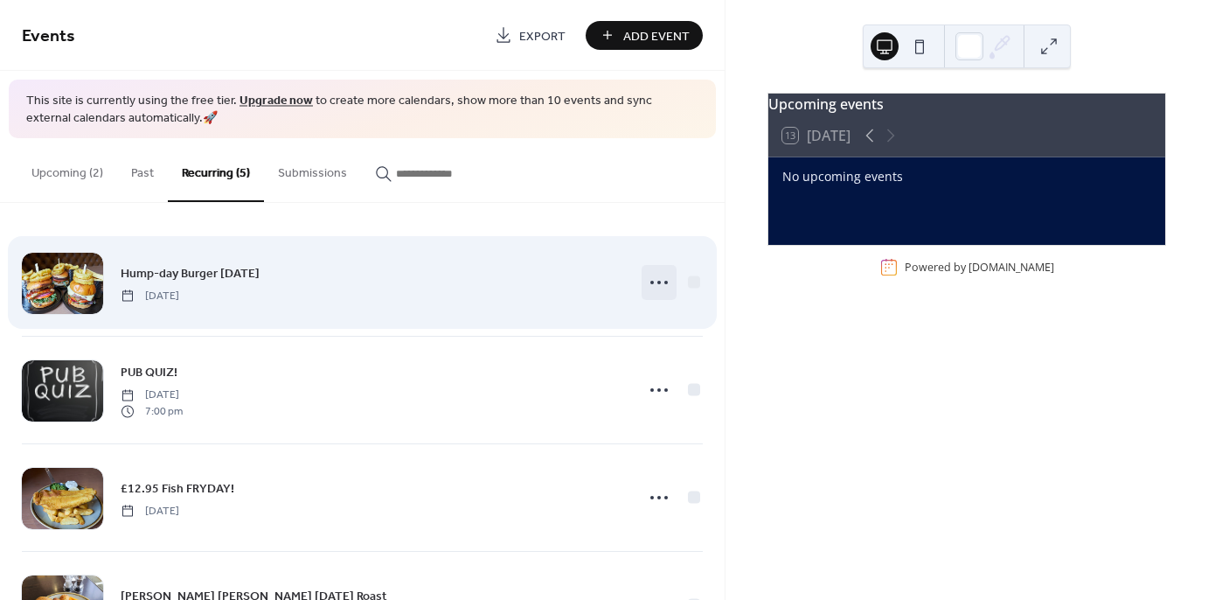
click at [649, 283] on icon at bounding box center [659, 282] width 28 height 28
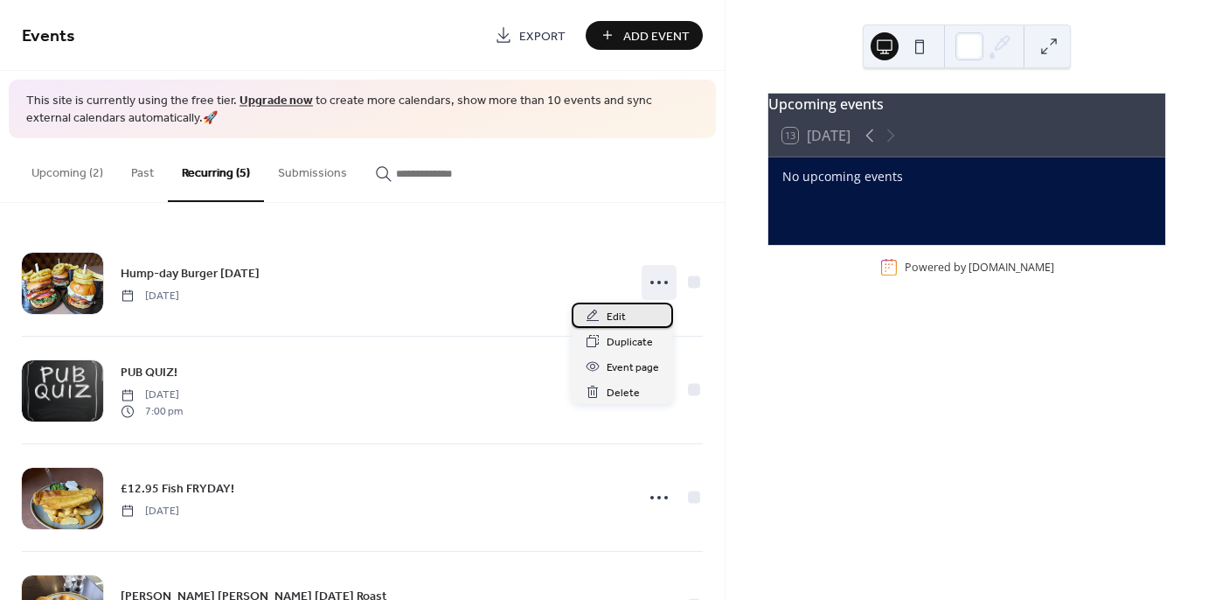
click at [628, 303] on div "Edit" at bounding box center [622, 315] width 101 height 25
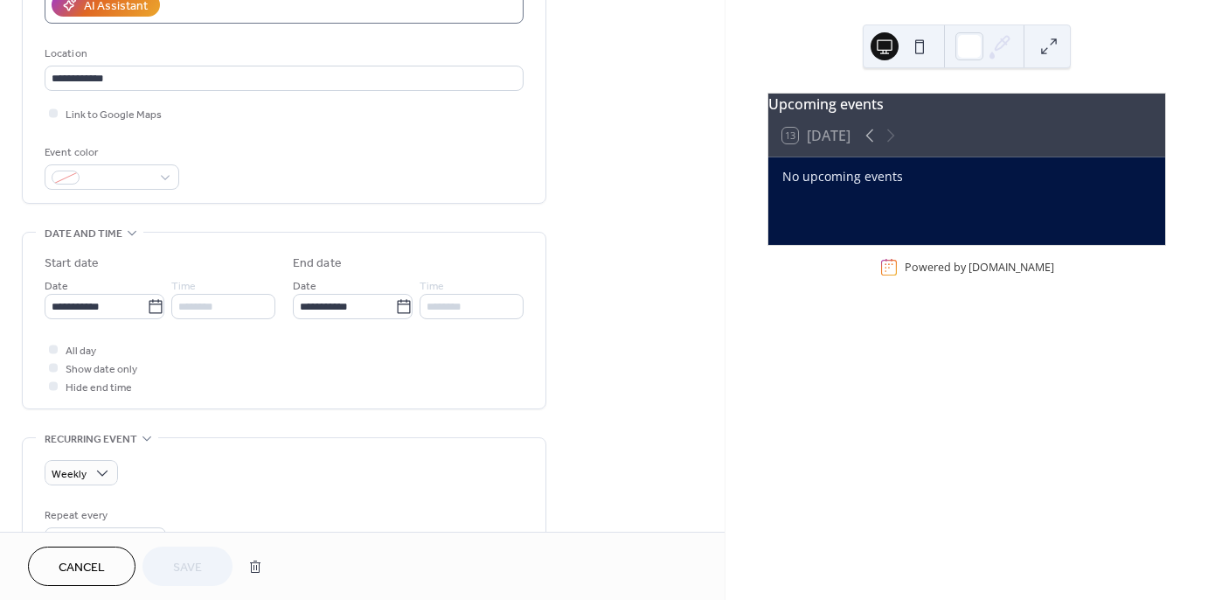
scroll to position [338, 0]
click at [147, 311] on icon at bounding box center [155, 305] width 17 height 17
click at [146, 311] on input "**********" at bounding box center [96, 305] width 102 height 25
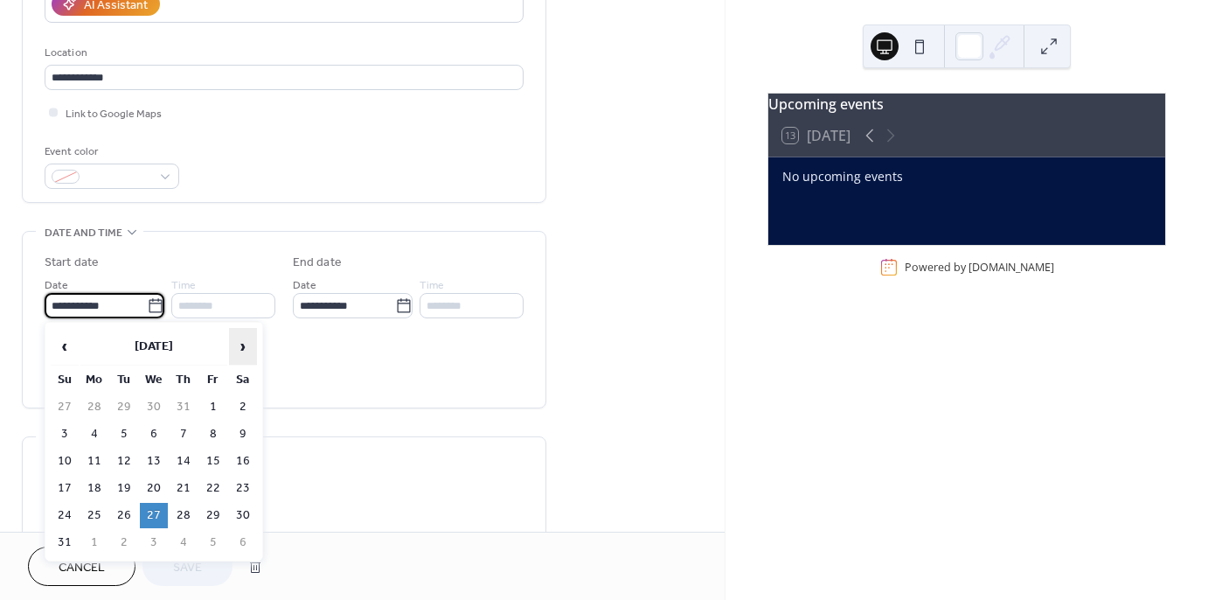
click at [248, 338] on span "›" at bounding box center [243, 346] width 26 height 35
click at [153, 461] on td "17" at bounding box center [154, 461] width 28 height 25
type input "**********"
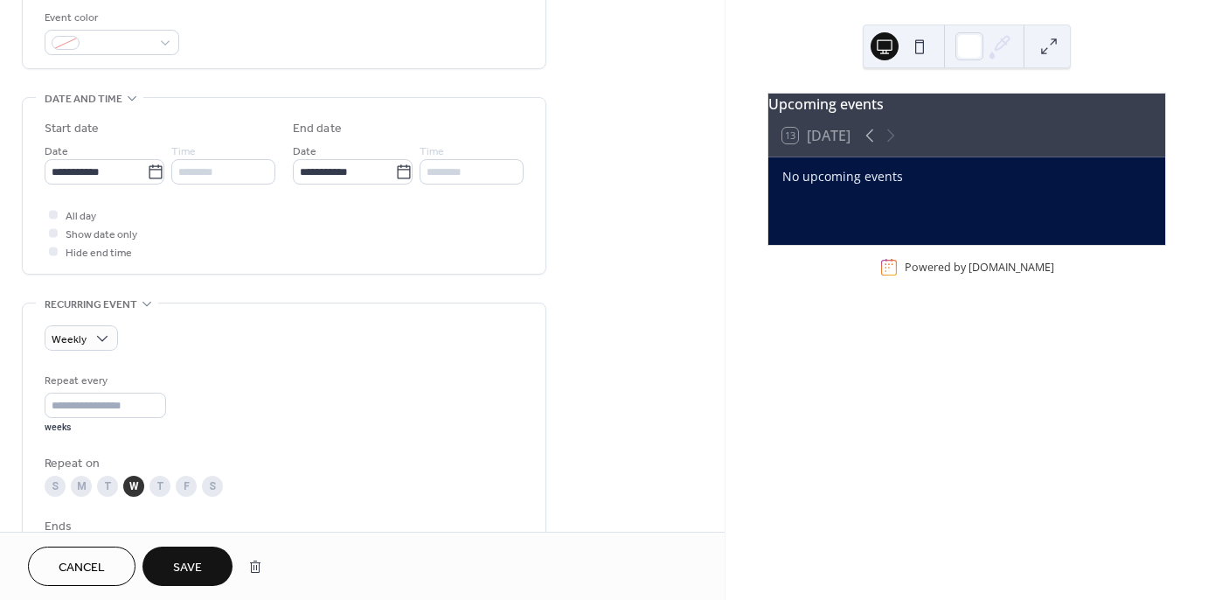
scroll to position [473, 0]
click at [83, 336] on span "Weekly" at bounding box center [69, 339] width 35 height 20
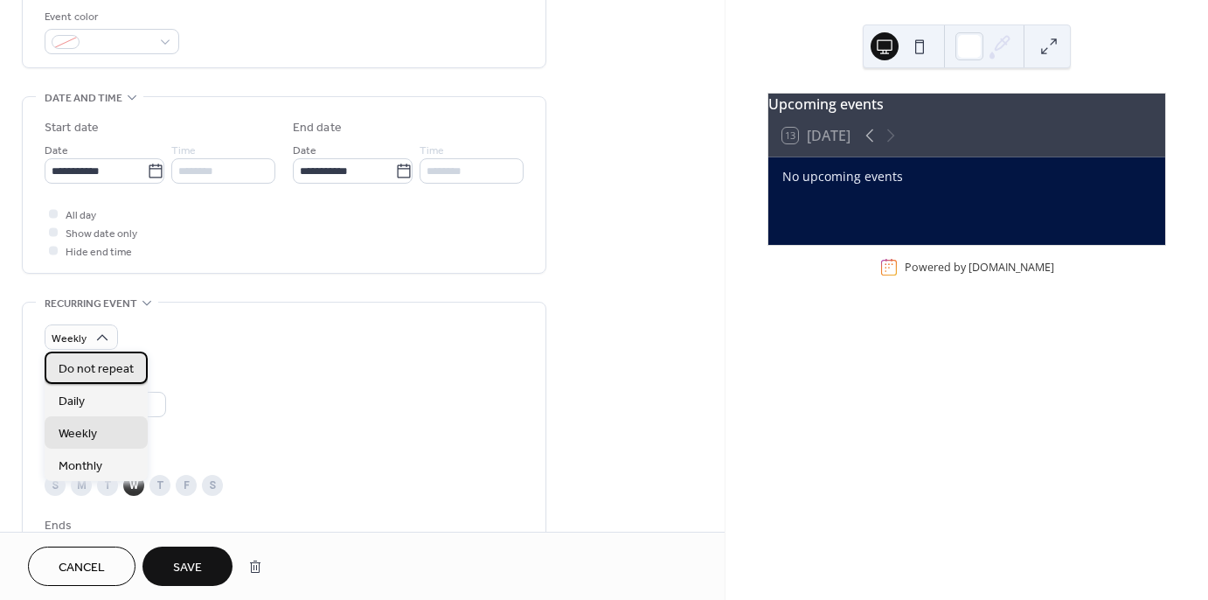
click at [104, 368] on span "Do not repeat" at bounding box center [96, 369] width 75 height 18
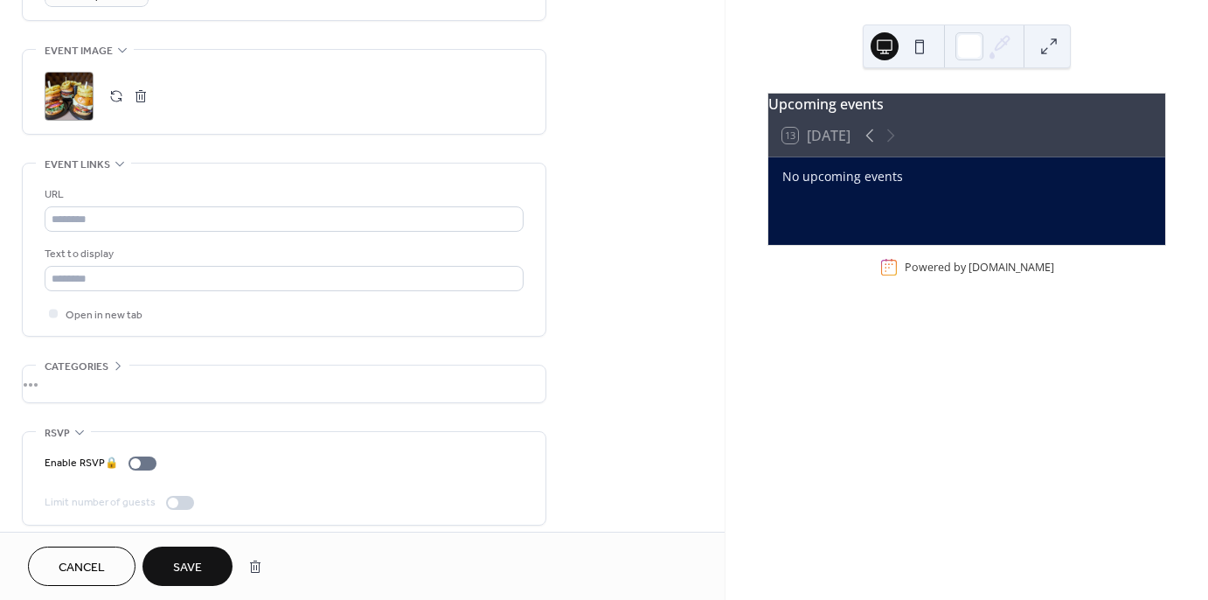
scroll to position [825, 0]
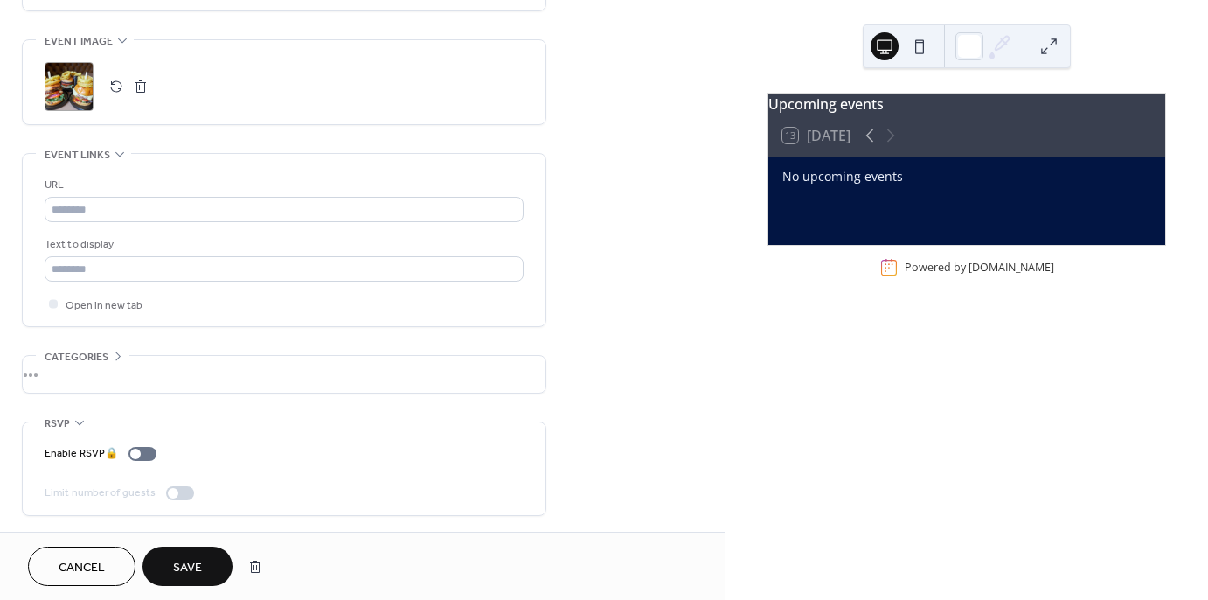
click at [195, 574] on span "Save" at bounding box center [187, 568] width 29 height 18
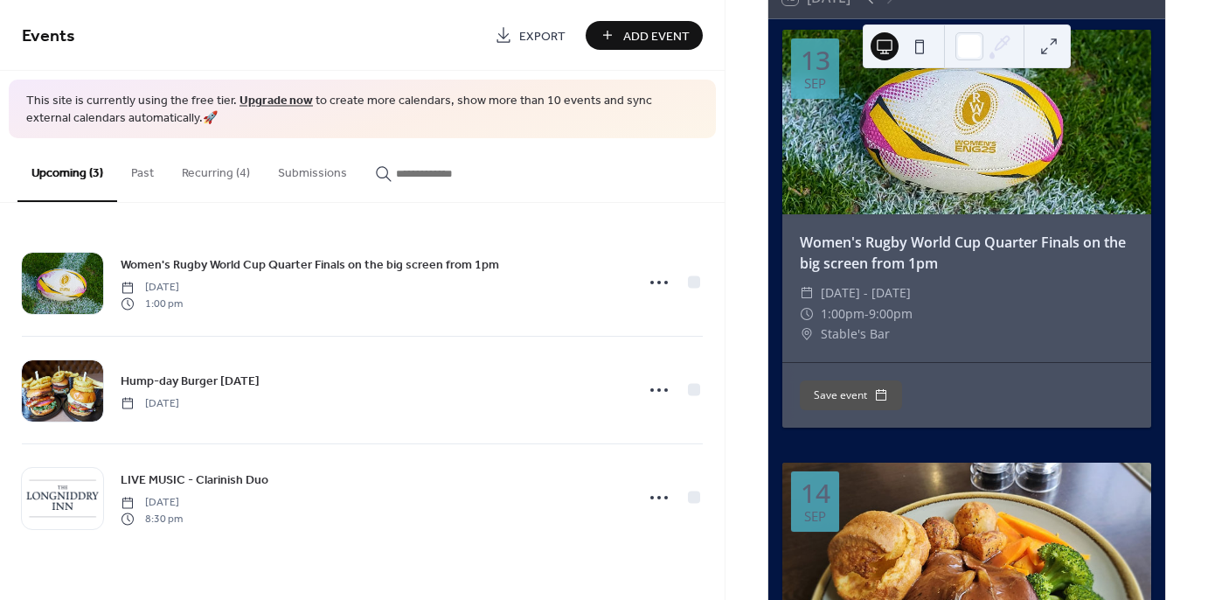
scroll to position [120, 0]
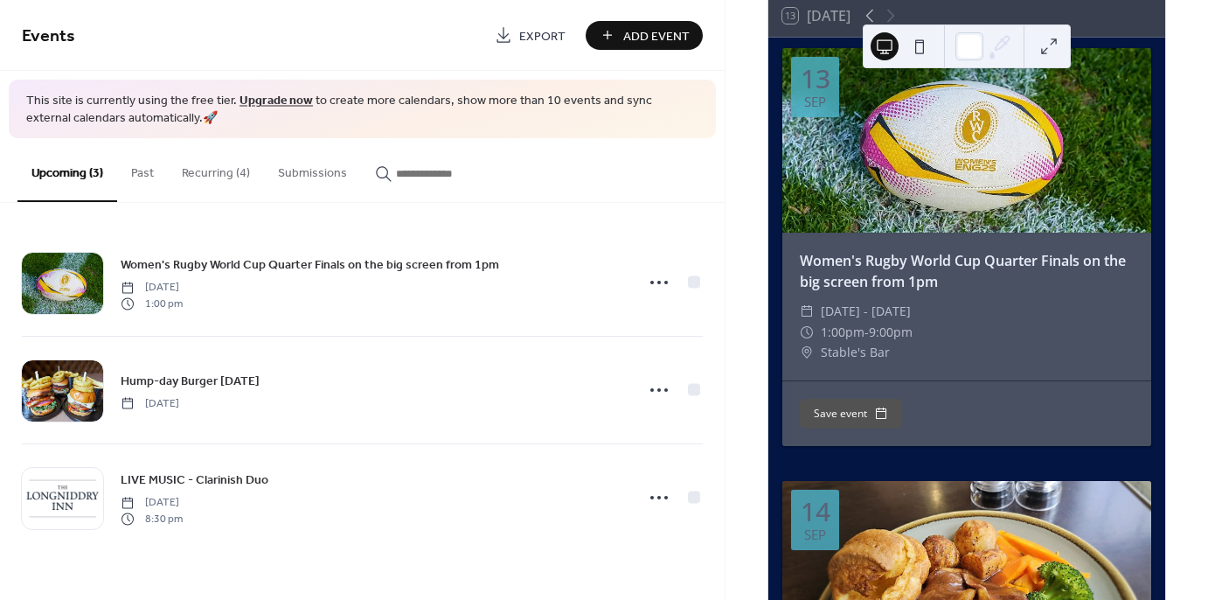
click at [222, 176] on button "Recurring (4)" at bounding box center [216, 169] width 96 height 62
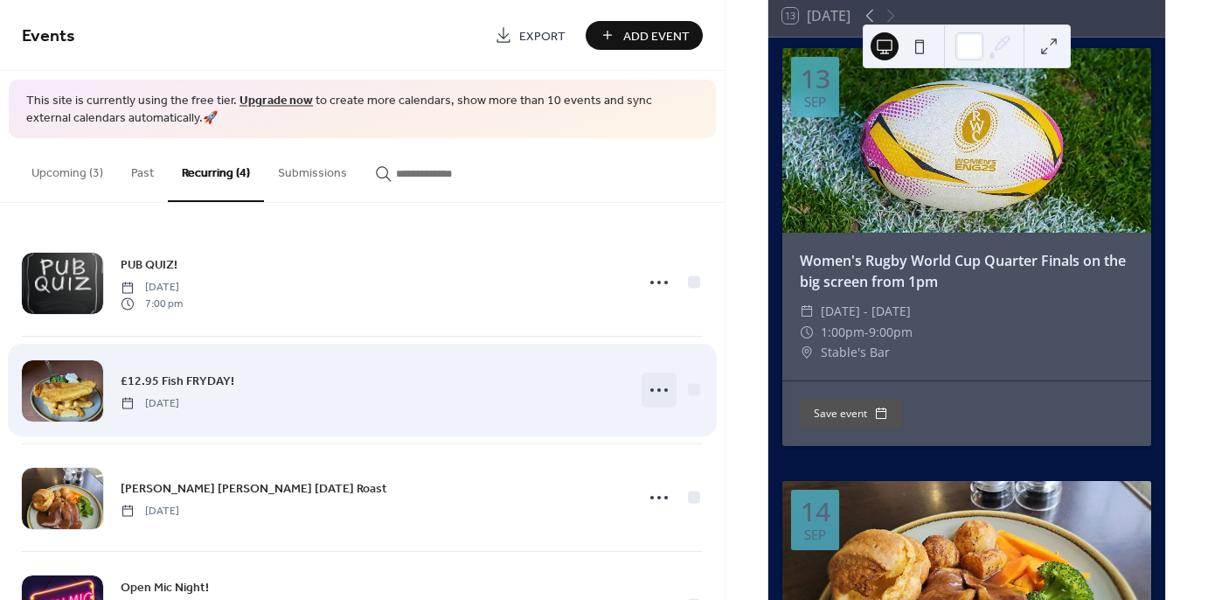
click at [657, 390] on icon at bounding box center [659, 390] width 28 height 28
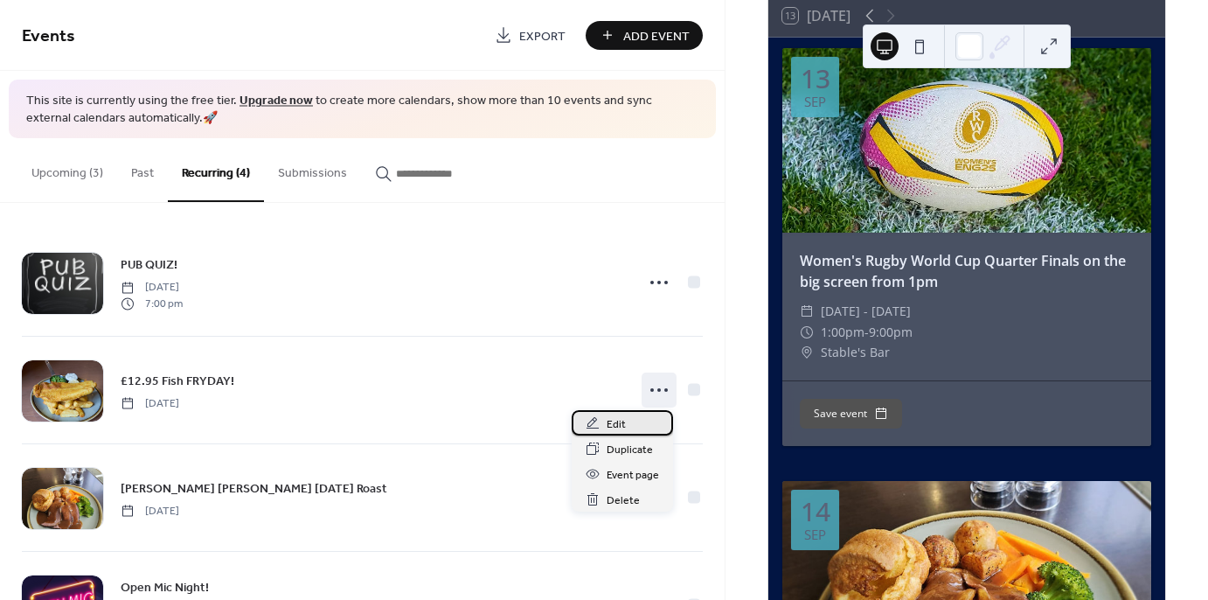
click at [623, 419] on span "Edit" at bounding box center [616, 424] width 19 height 18
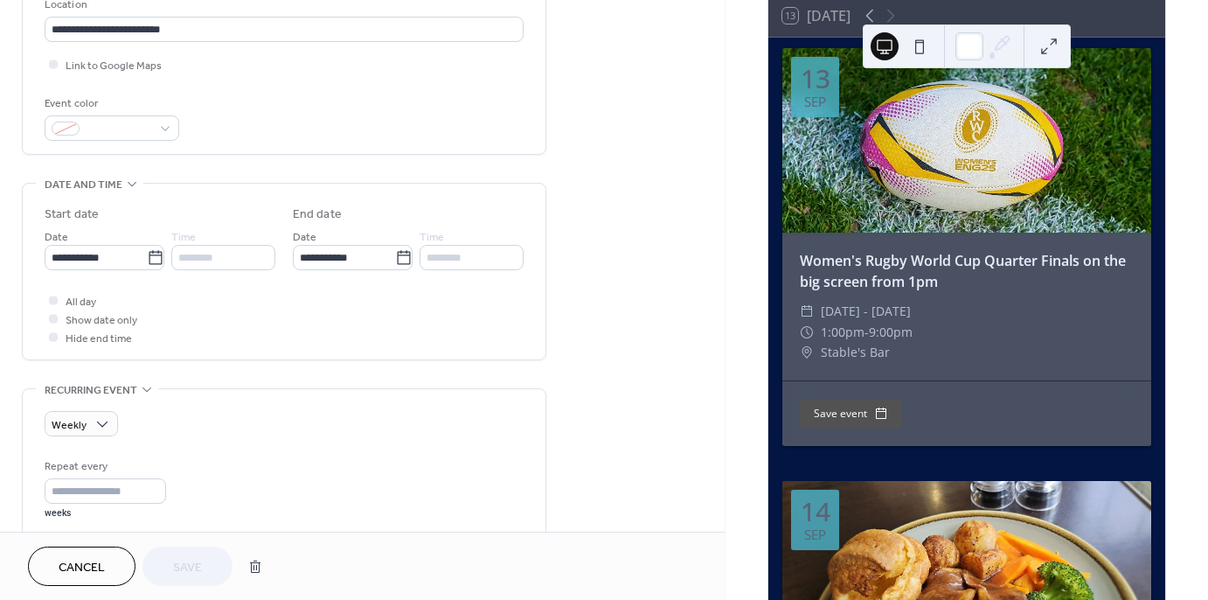
scroll to position [387, 0]
click at [147, 255] on icon at bounding box center [155, 256] width 17 height 17
click at [145, 255] on input "**********" at bounding box center [96, 256] width 102 height 25
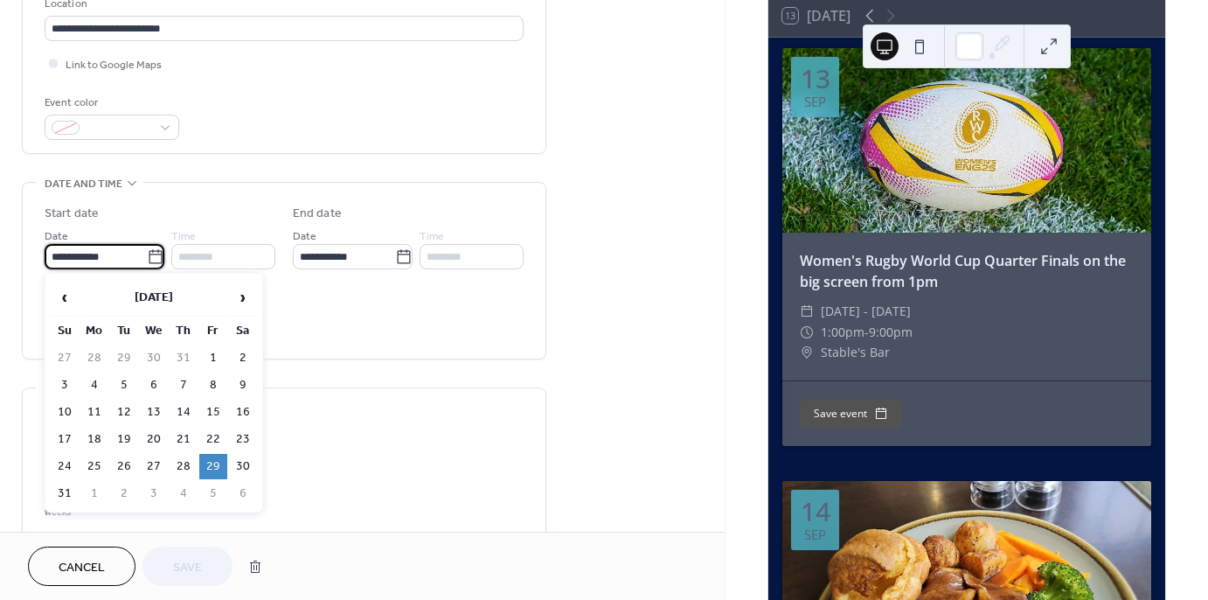
click at [599, 205] on div "**********" at bounding box center [362, 493] width 725 height 1567
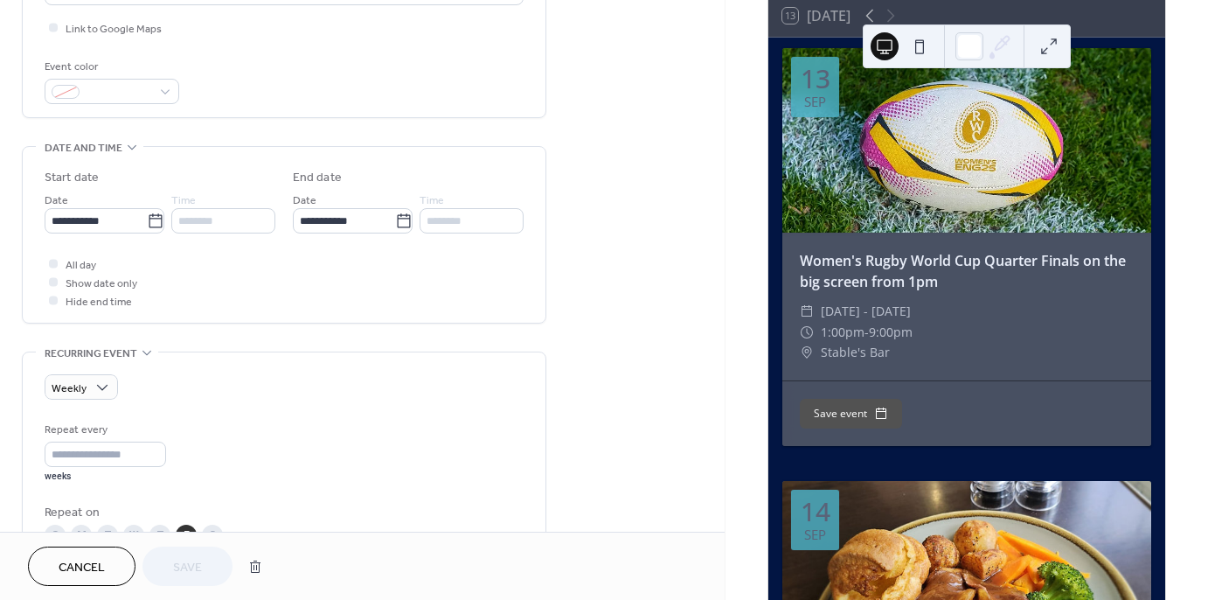
scroll to position [444, 0]
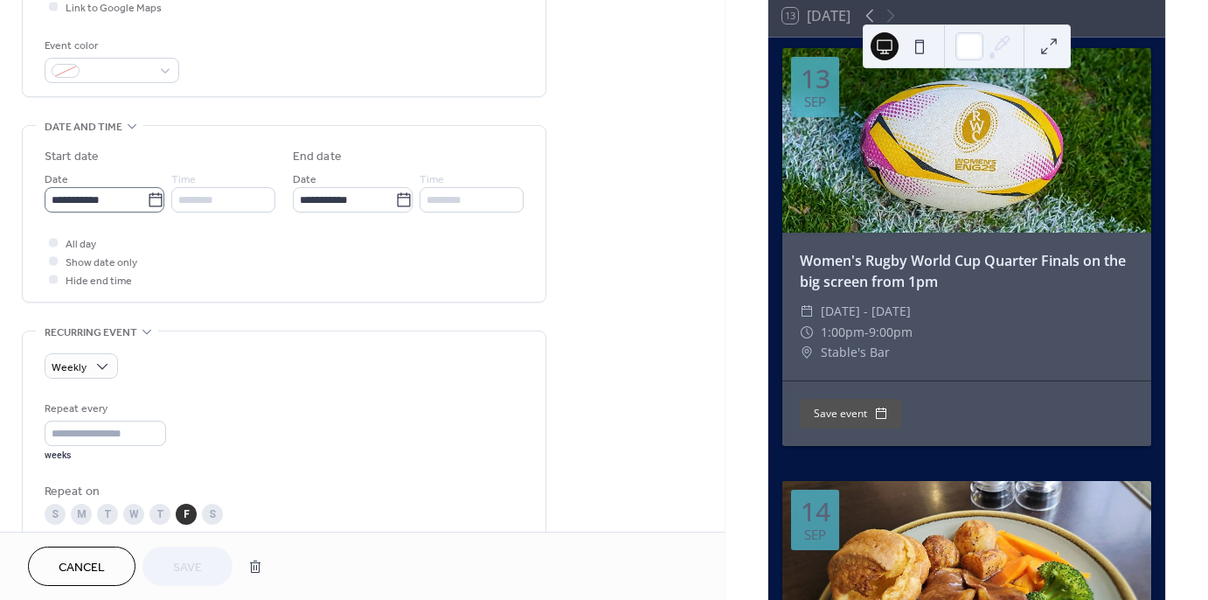
click at [148, 208] on label "**********" at bounding box center [105, 199] width 120 height 25
click at [147, 208] on input "**********" at bounding box center [96, 199] width 102 height 25
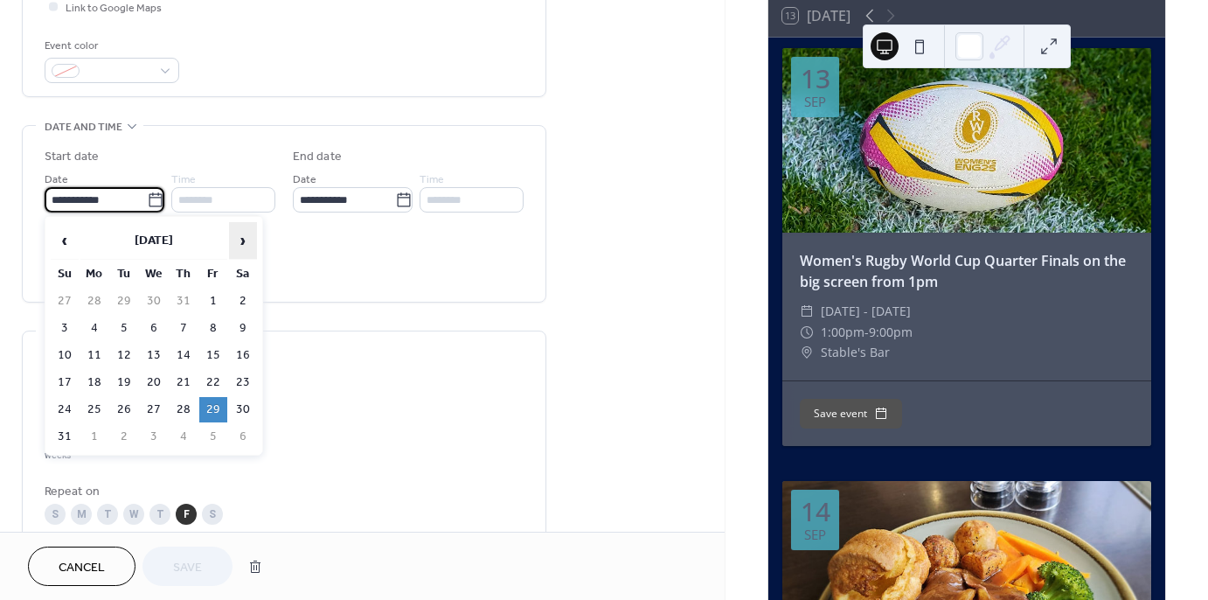
click at [237, 235] on span "›" at bounding box center [243, 240] width 26 height 35
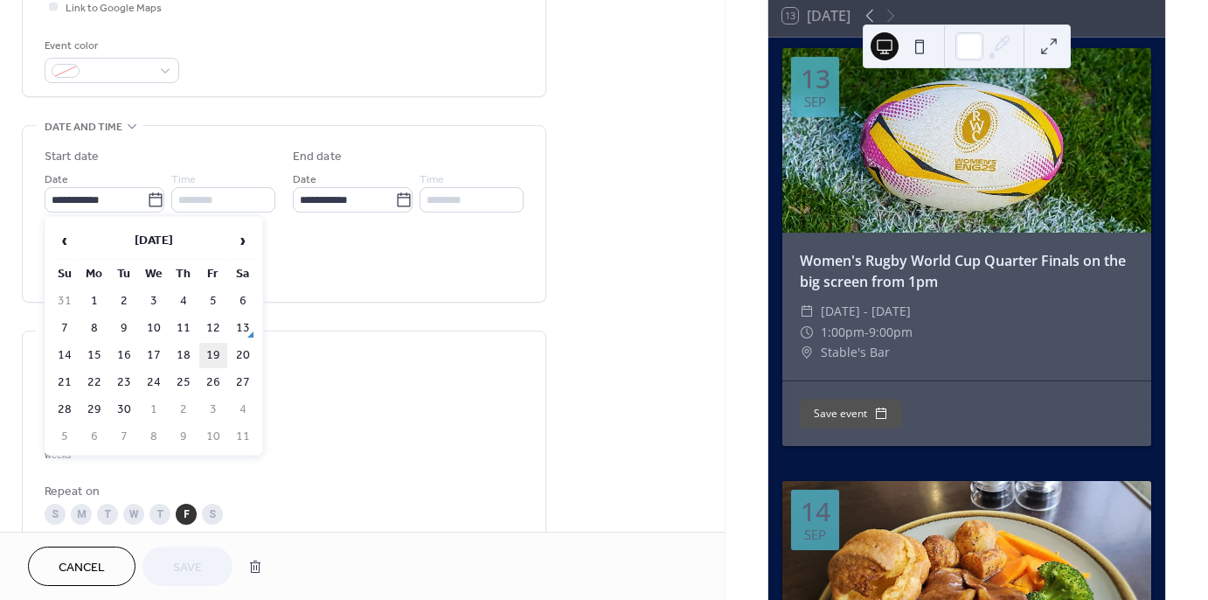
click at [212, 349] on td "19" at bounding box center [213, 355] width 28 height 25
type input "**********"
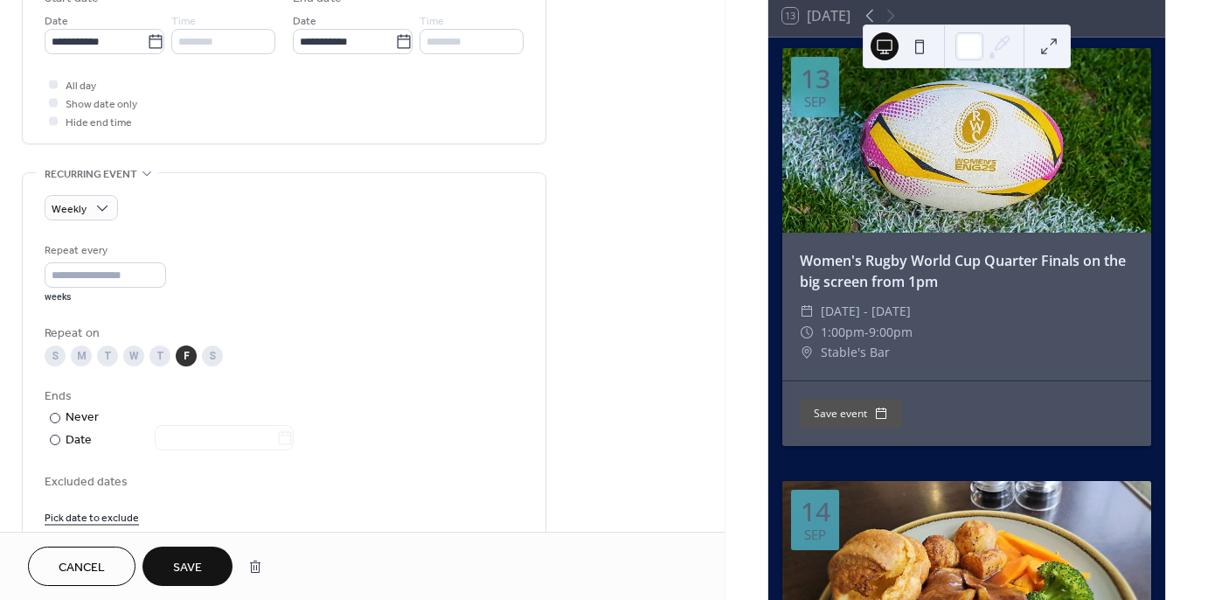
scroll to position [614, 0]
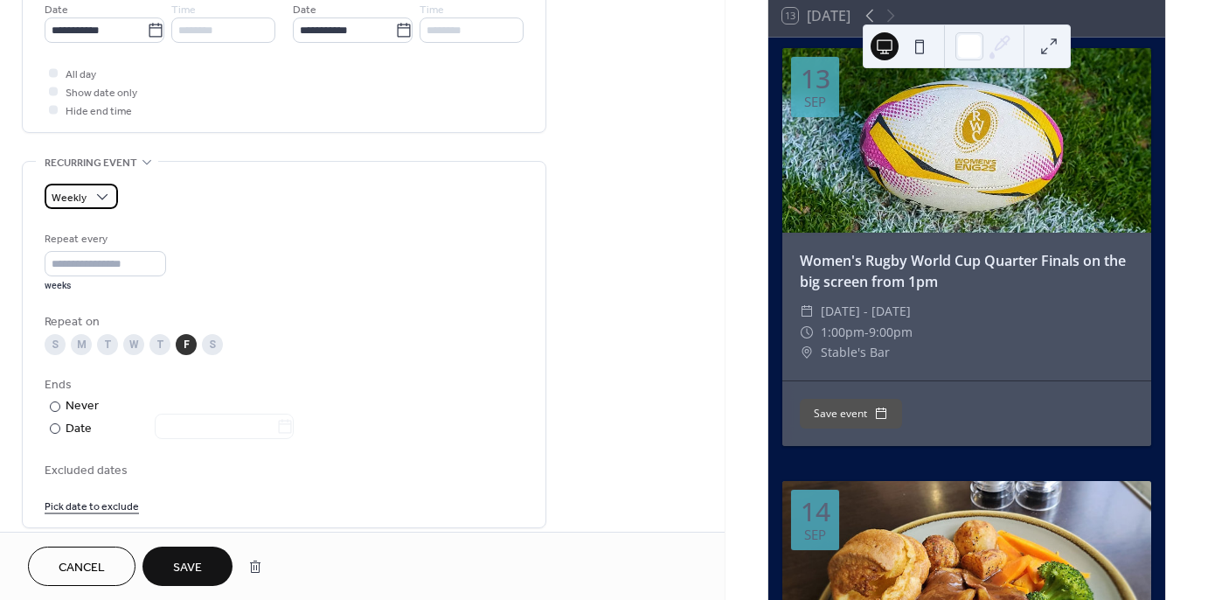
click at [90, 202] on div "Weekly" at bounding box center [81, 196] width 73 height 25
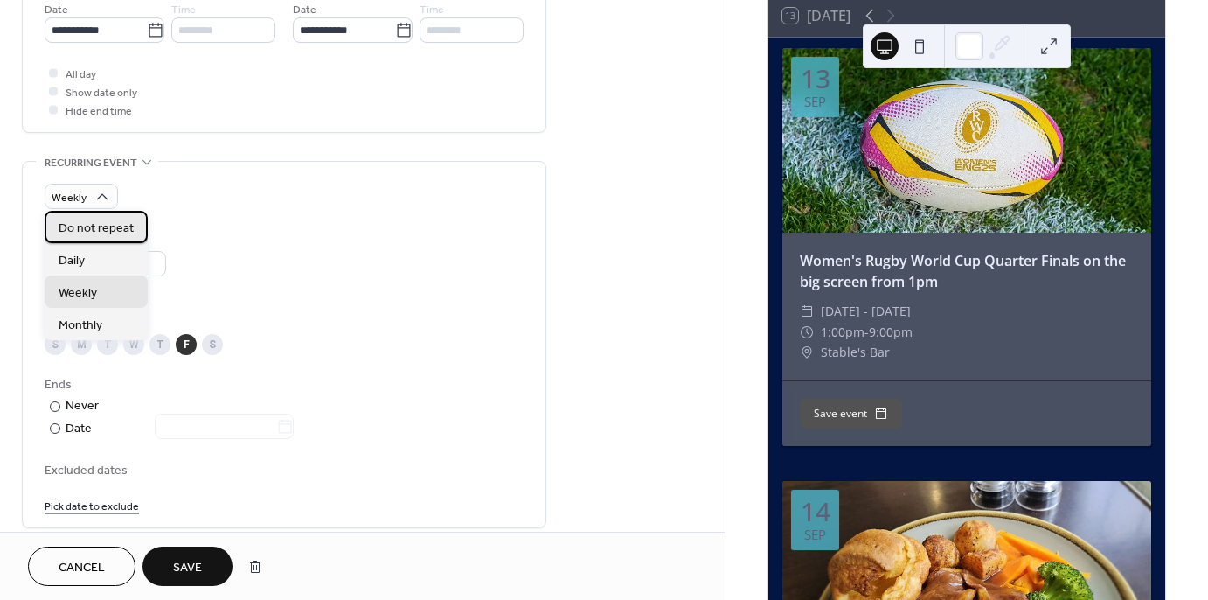
click at [106, 229] on span "Do not repeat" at bounding box center [96, 228] width 75 height 18
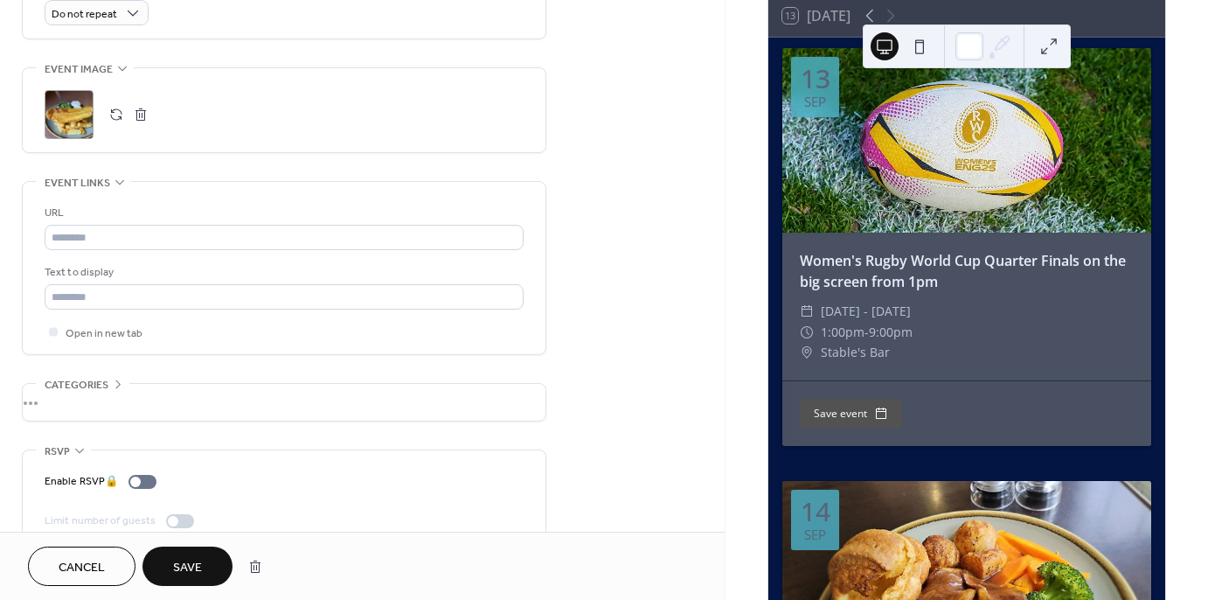
scroll to position [825, 0]
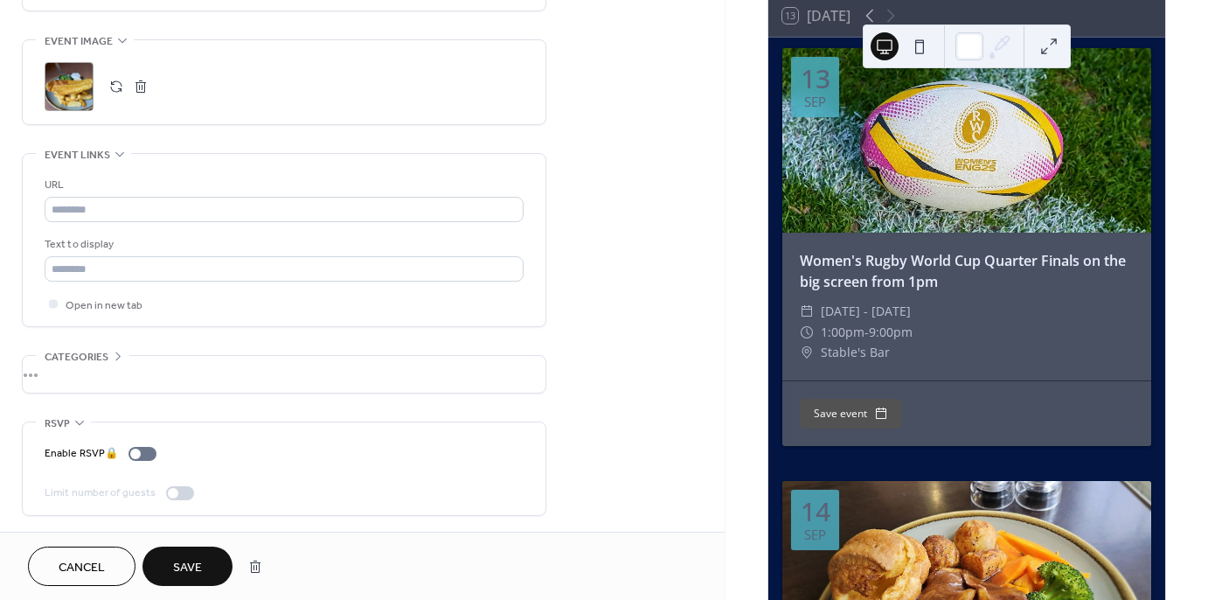
click at [190, 571] on span "Save" at bounding box center [187, 568] width 29 height 18
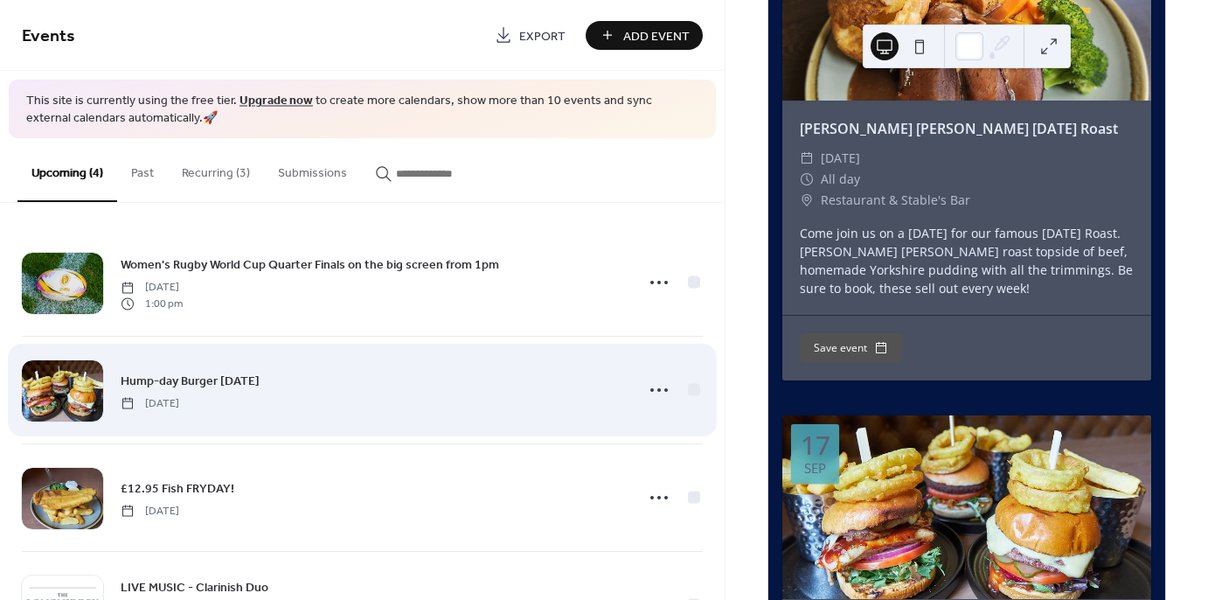
scroll to position [679, 0]
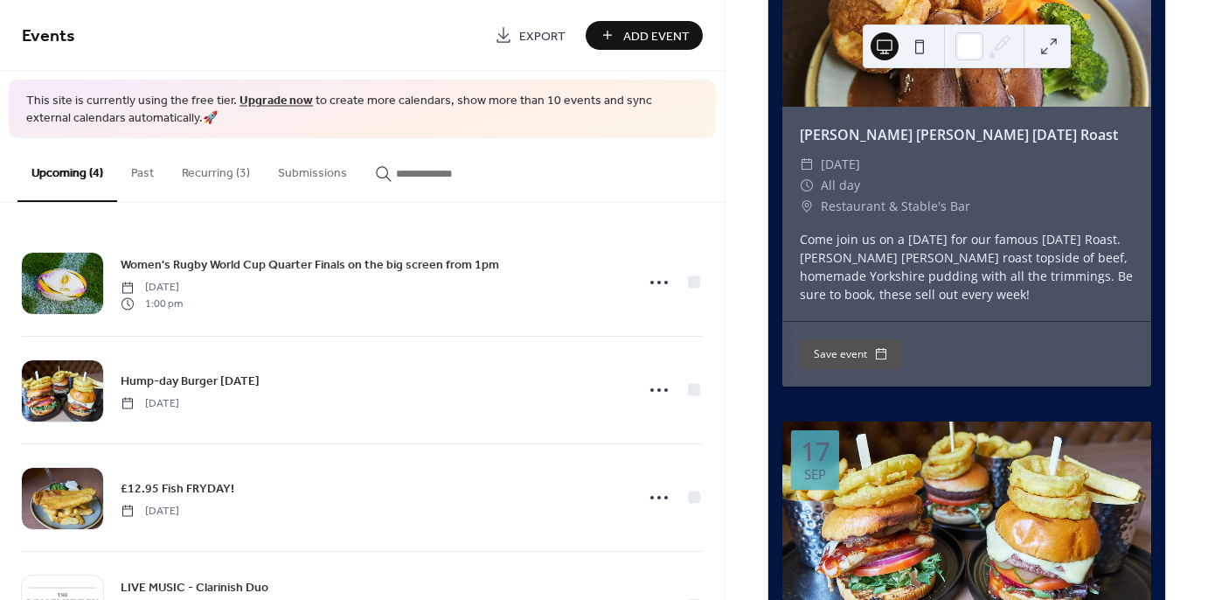
click at [220, 166] on button "Recurring (3)" at bounding box center [216, 169] width 96 height 62
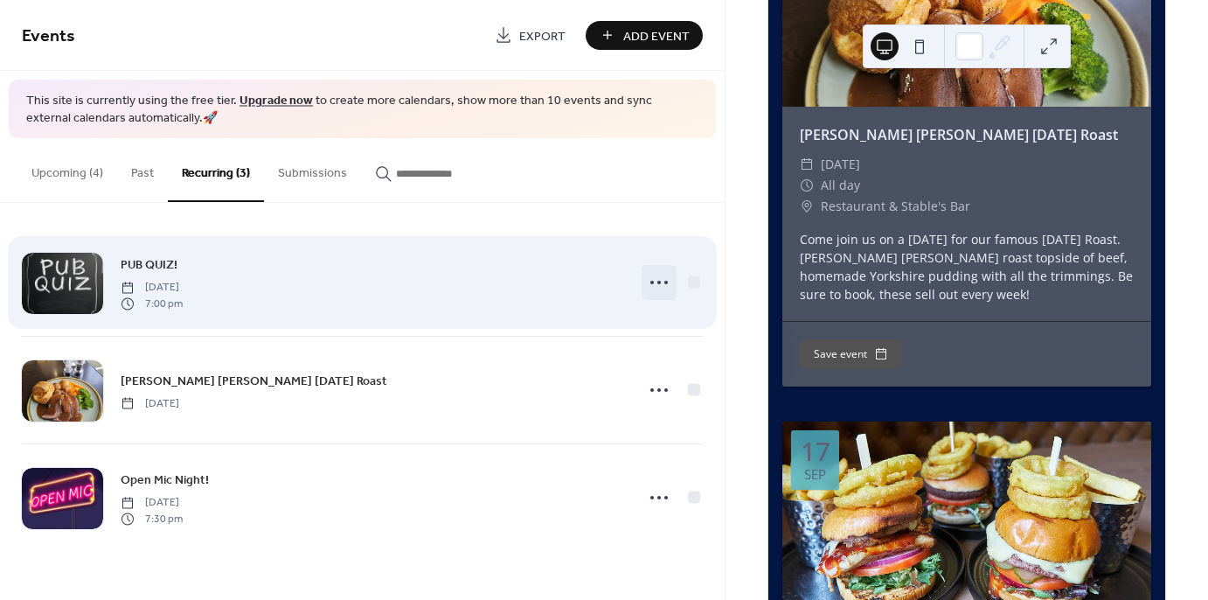
click at [661, 280] on icon at bounding box center [659, 282] width 28 height 28
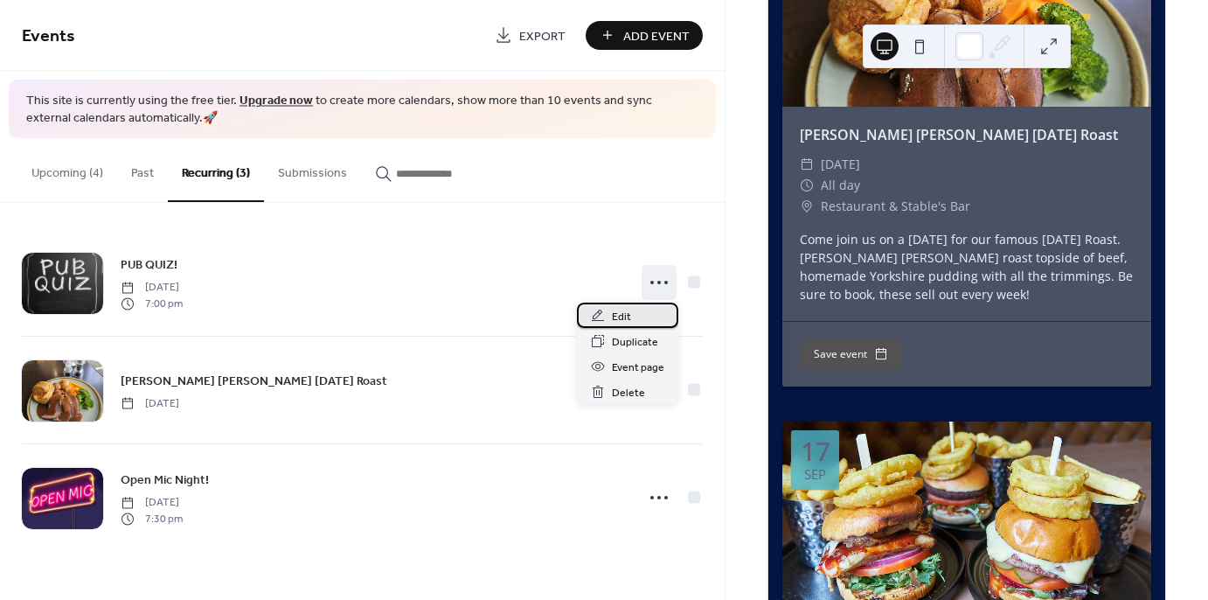
click at [630, 312] on div "Edit" at bounding box center [627, 315] width 101 height 25
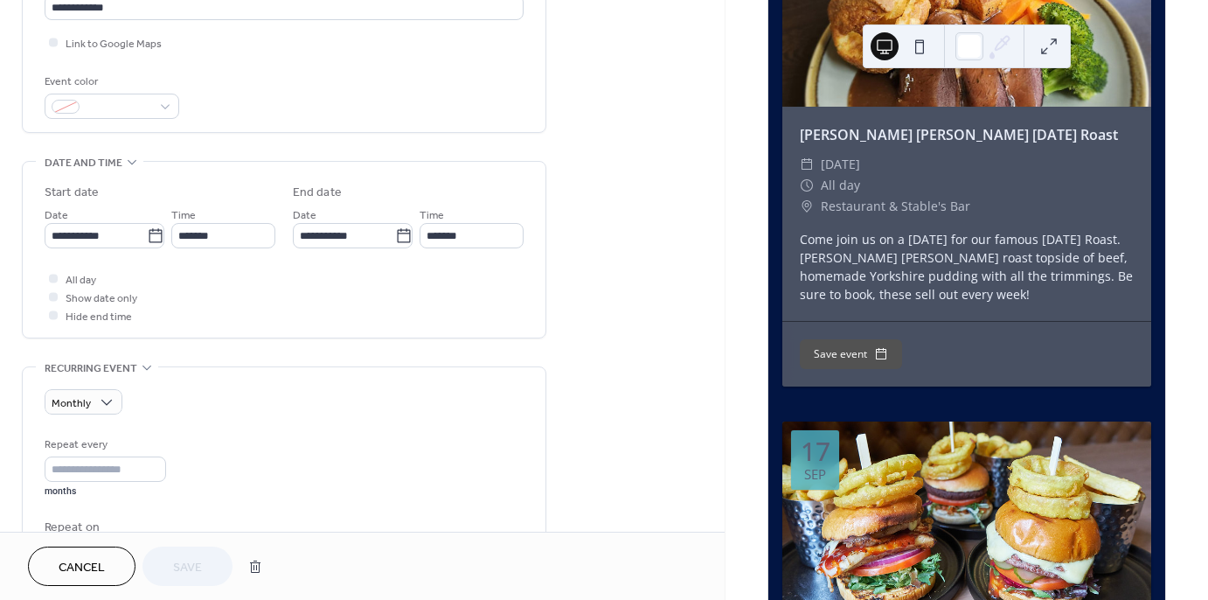
scroll to position [423, 0]
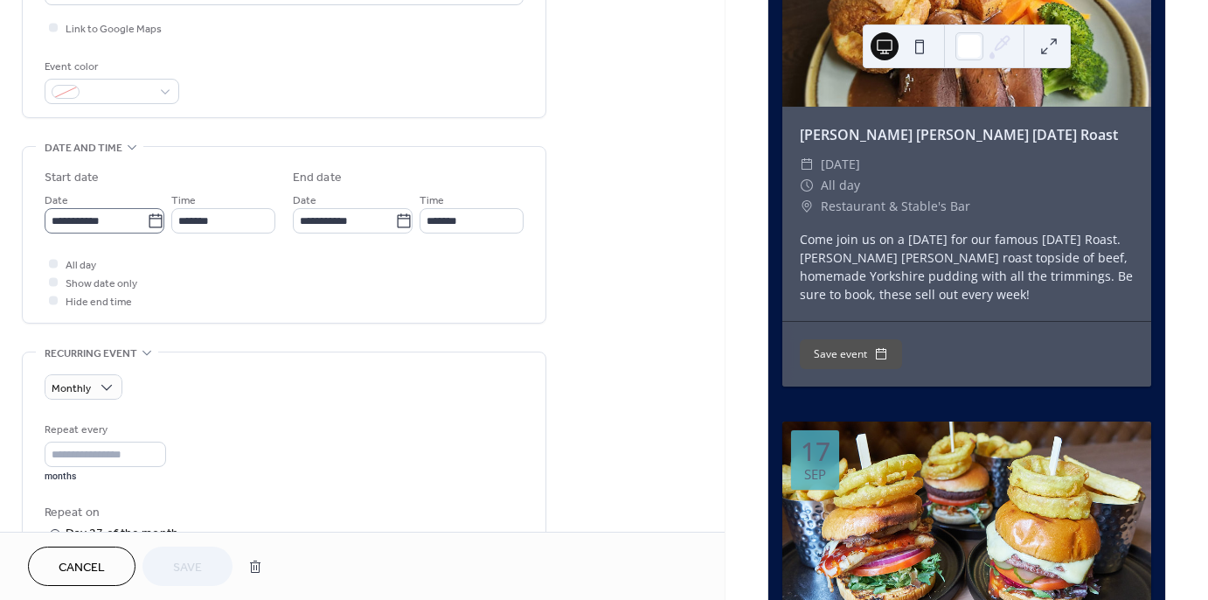
click at [151, 218] on icon at bounding box center [155, 220] width 17 height 17
click at [147, 218] on input "**********" at bounding box center [96, 220] width 102 height 25
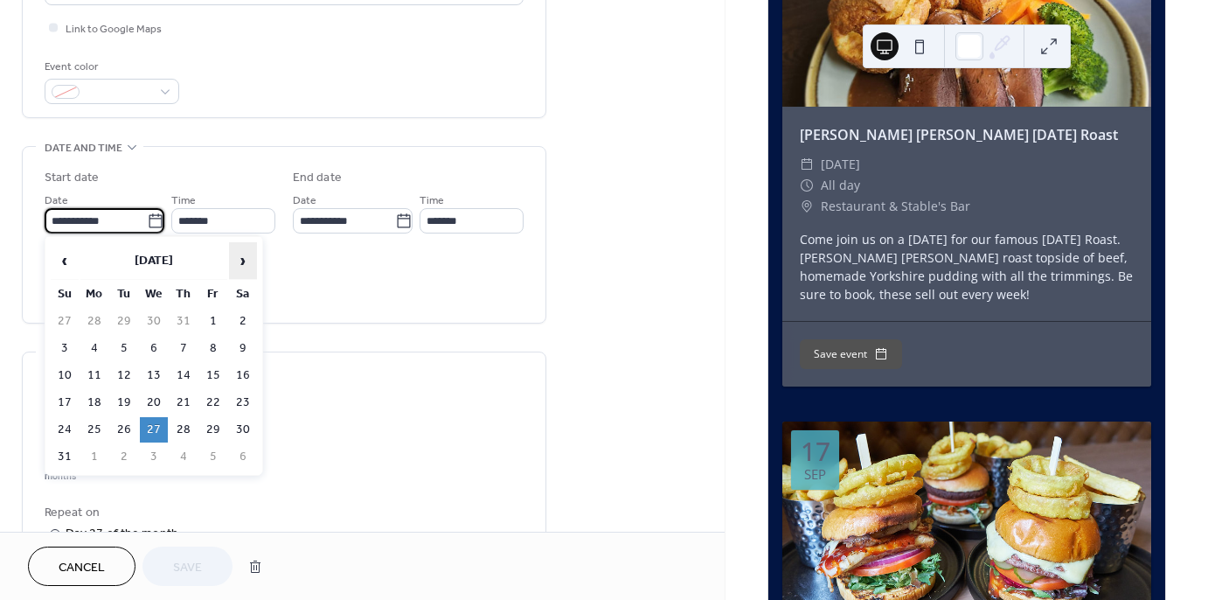
click at [236, 254] on span "›" at bounding box center [243, 260] width 26 height 35
click at [153, 398] on td "24" at bounding box center [154, 402] width 28 height 25
type input "**********"
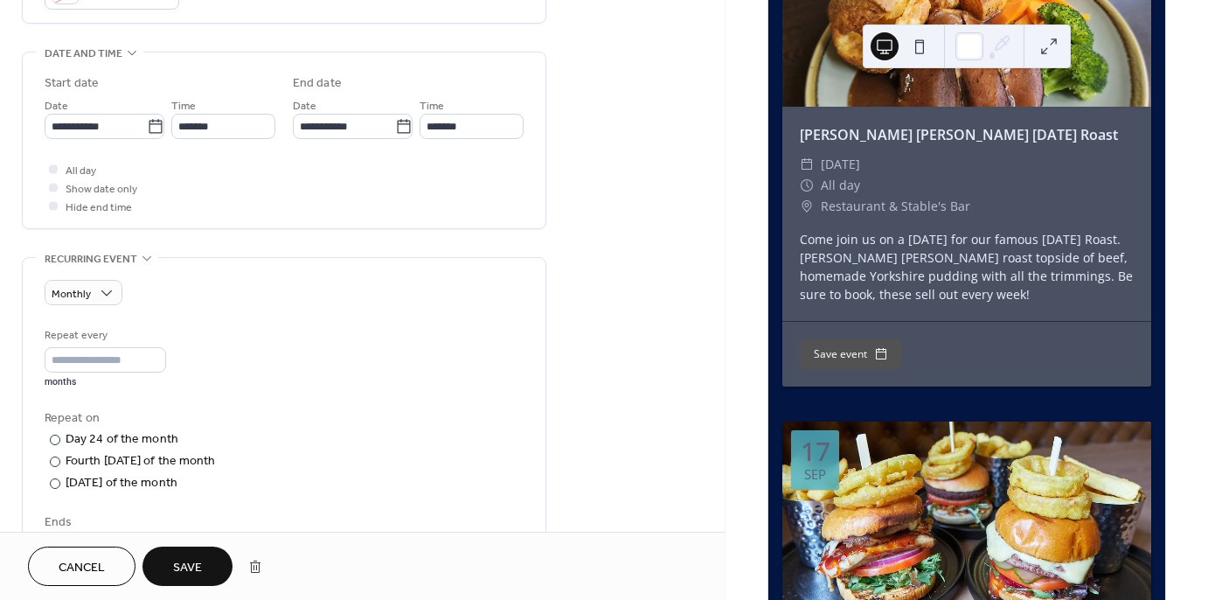
scroll to position [532, 0]
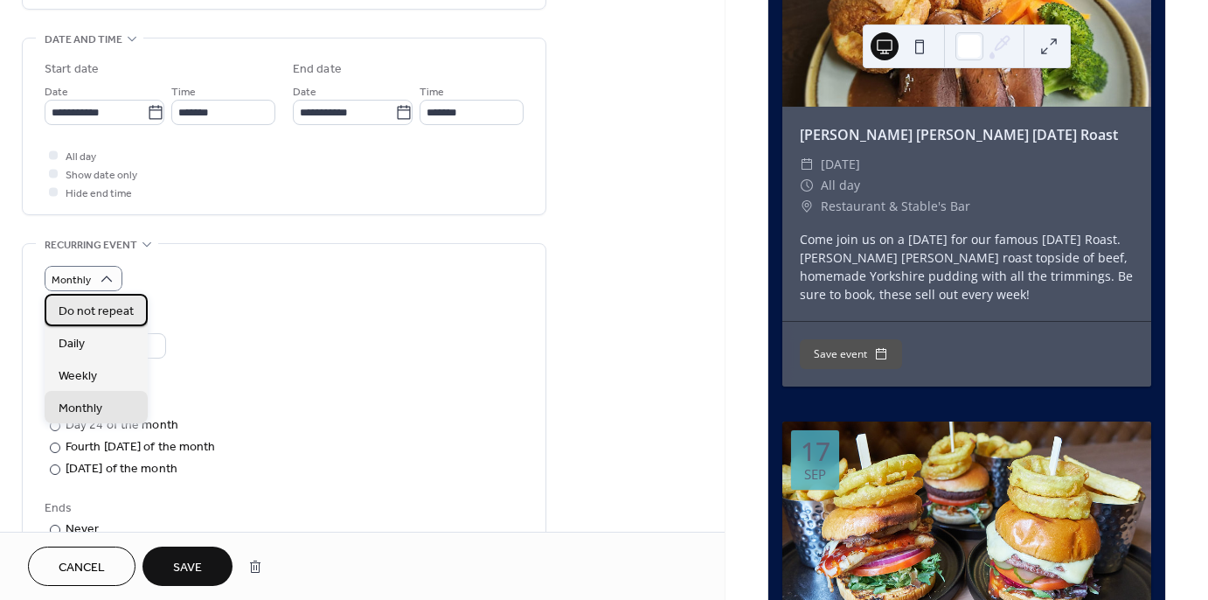
click at [97, 317] on span "Do not repeat" at bounding box center [96, 311] width 75 height 18
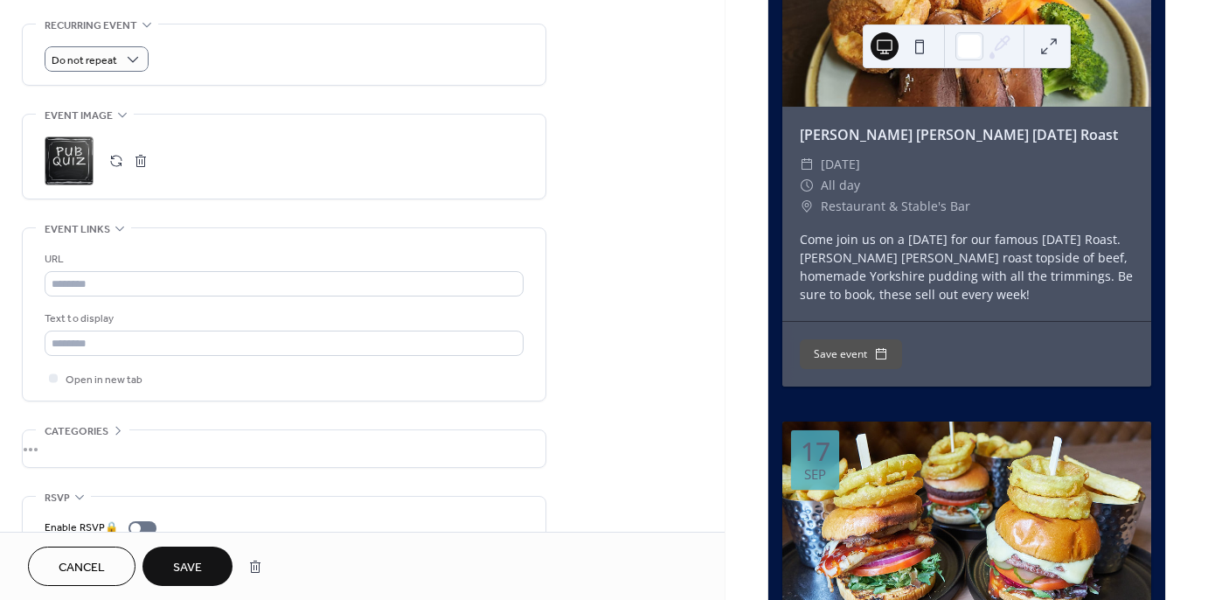
scroll to position [825, 0]
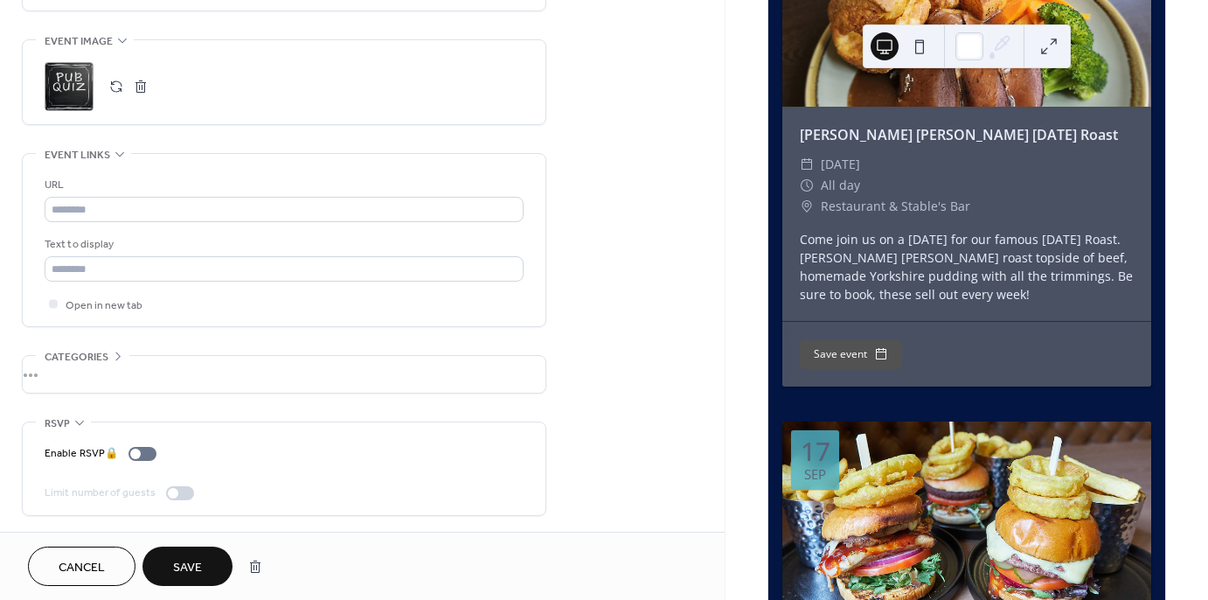
click at [195, 562] on span "Save" at bounding box center [187, 568] width 29 height 18
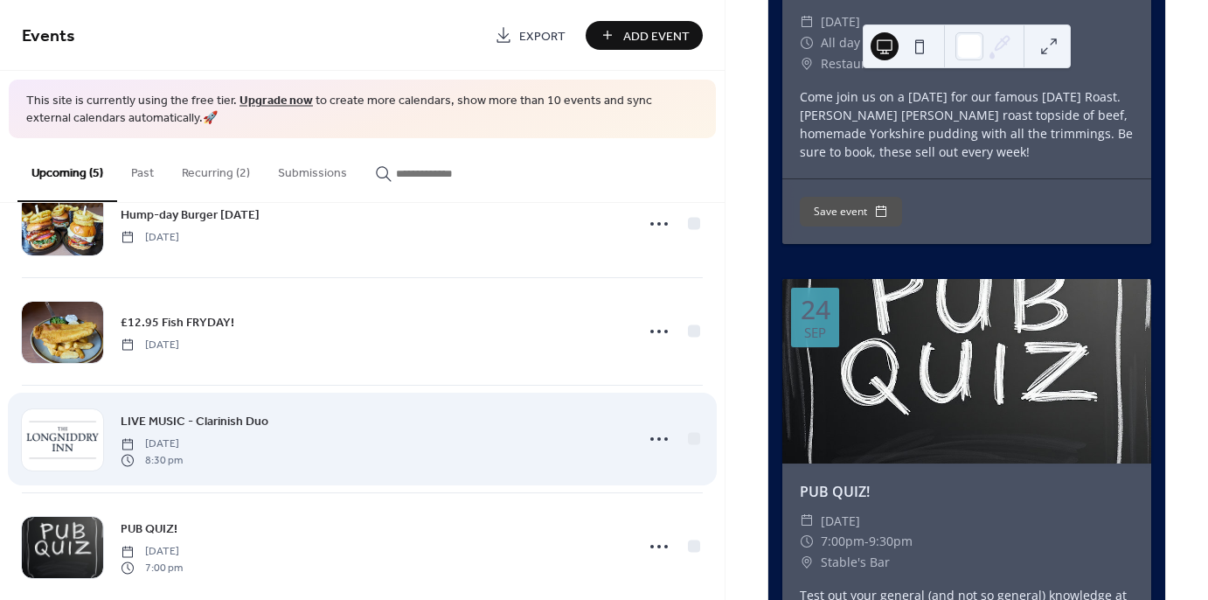
scroll to position [191, 0]
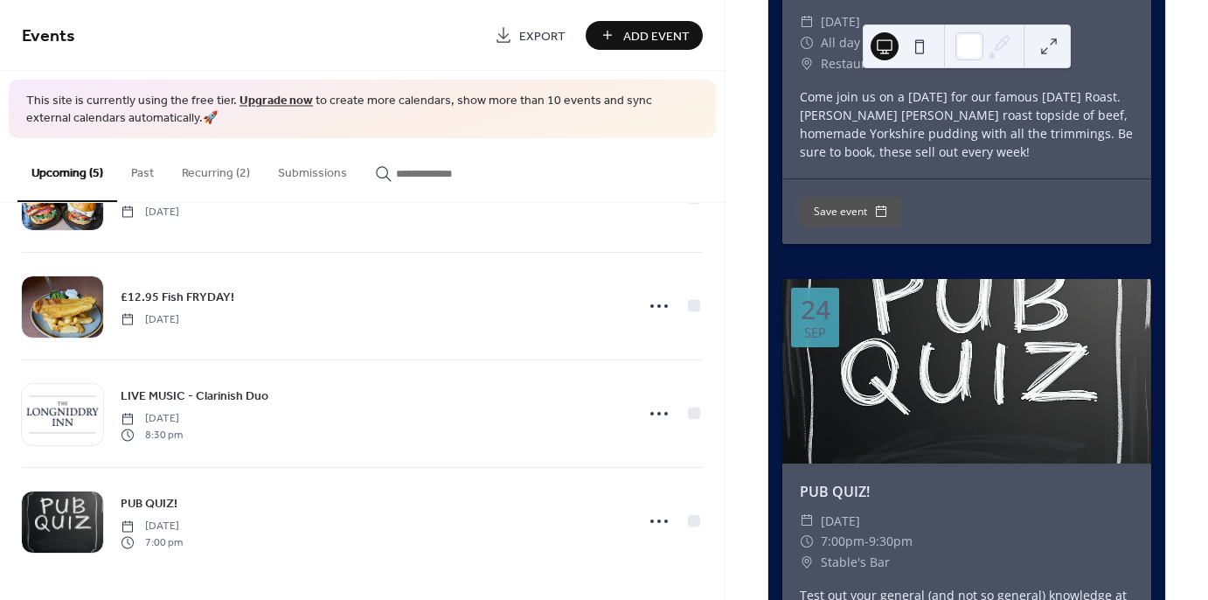
click at [223, 170] on button "Recurring (2)" at bounding box center [216, 169] width 96 height 62
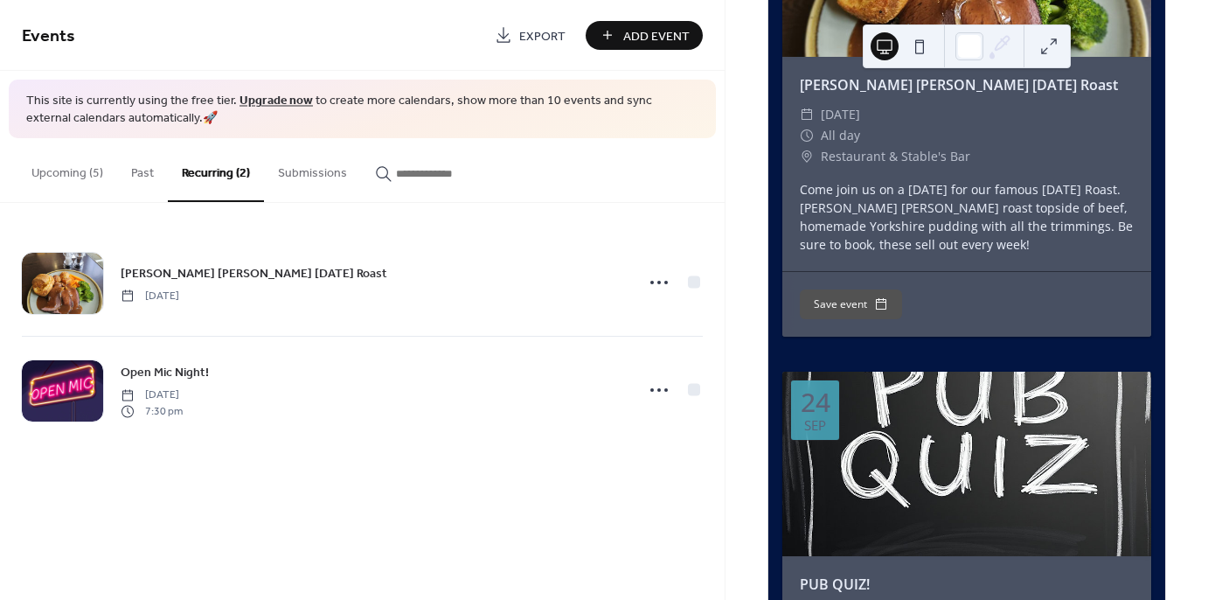
scroll to position [2644, 0]
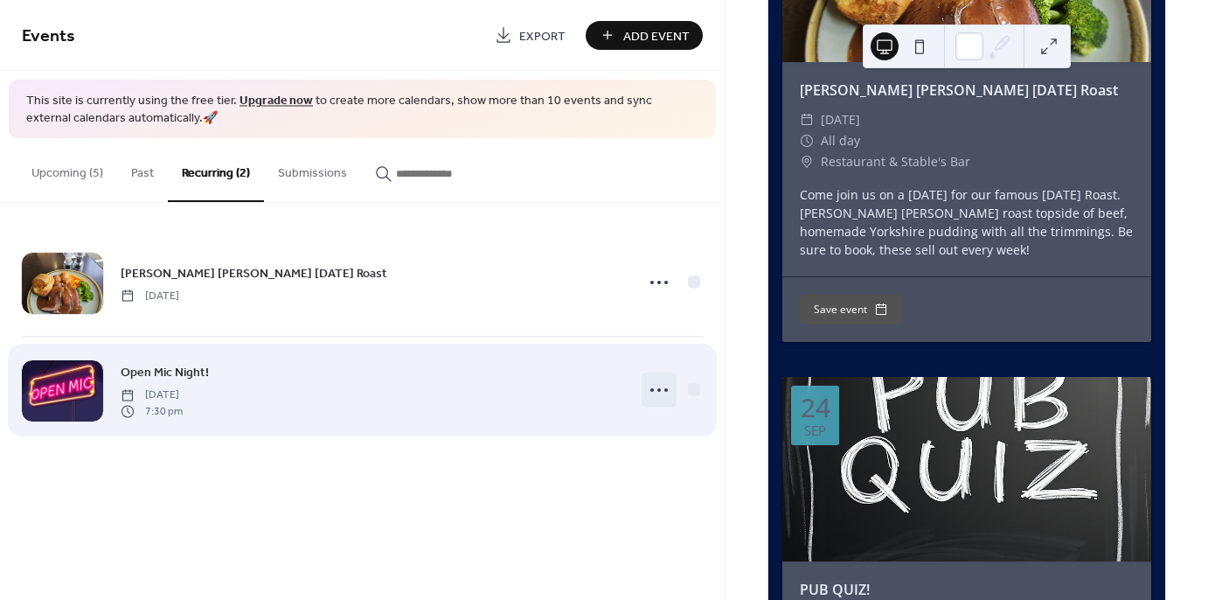
click at [662, 388] on icon at bounding box center [659, 390] width 28 height 28
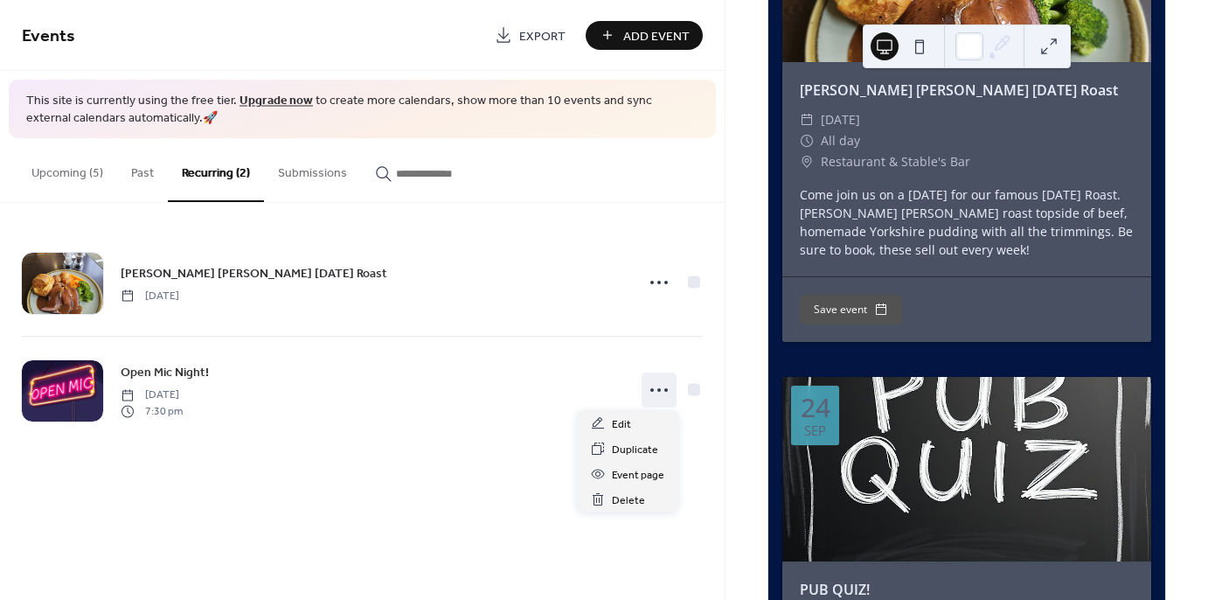
click at [362, 525] on div "Events Export Add Event This site is currently using the free tier. Upgrade now…" at bounding box center [362, 300] width 725 height 600
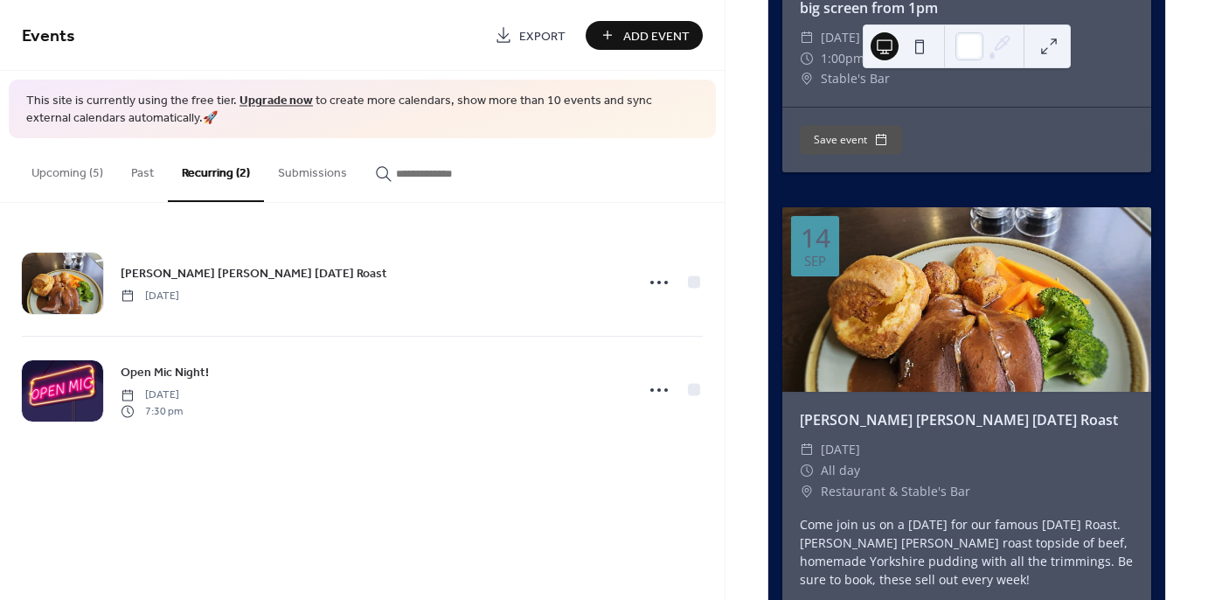
scroll to position [0, 0]
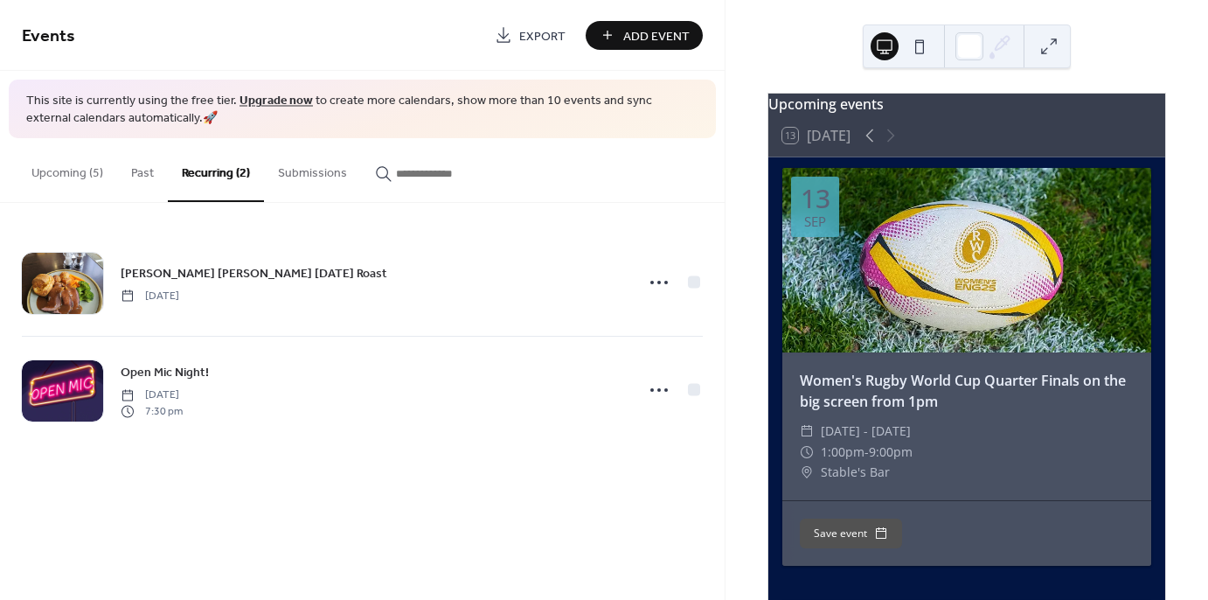
click at [74, 177] on button "Upcoming (5)" at bounding box center [67, 169] width 100 height 62
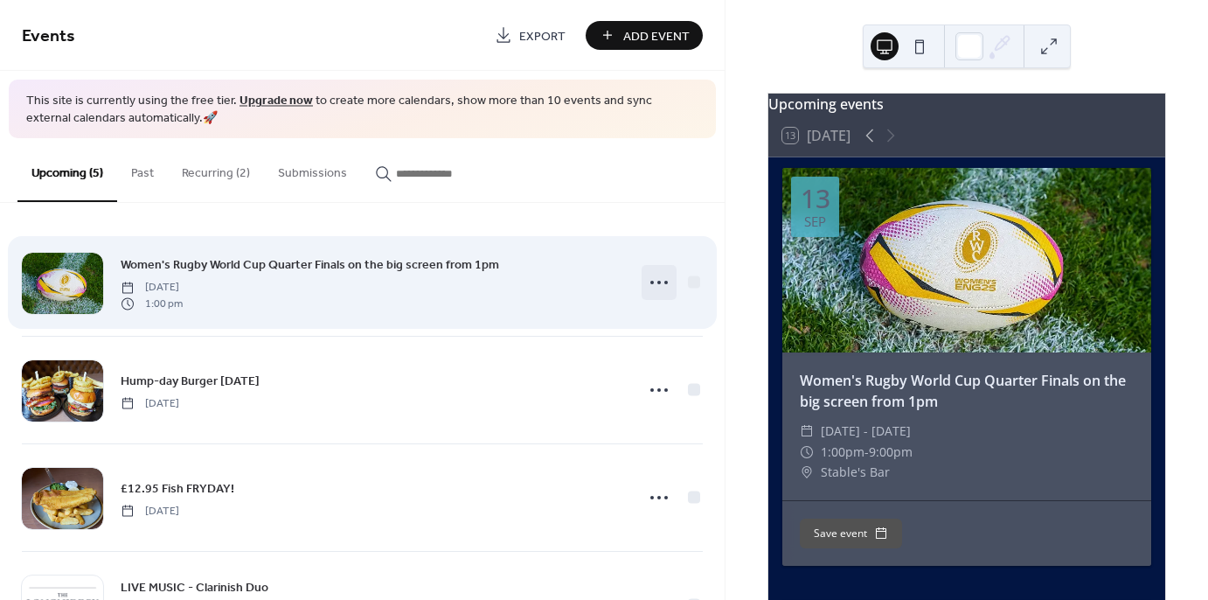
click at [659, 283] on icon at bounding box center [659, 282] width 28 height 28
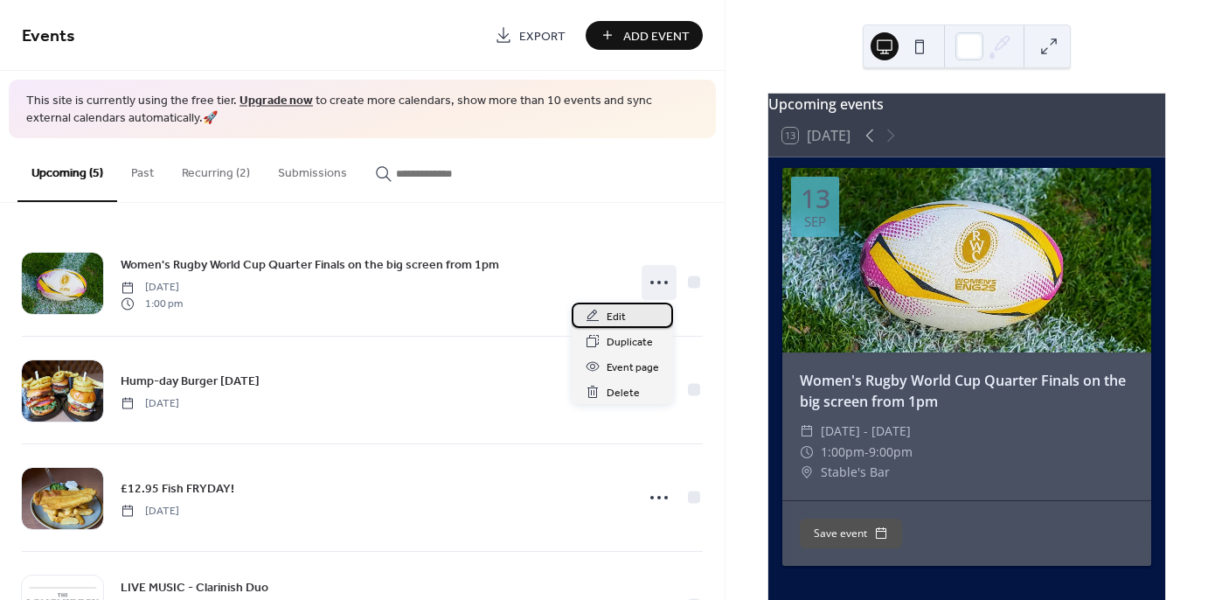
click at [623, 317] on span "Edit" at bounding box center [616, 317] width 19 height 18
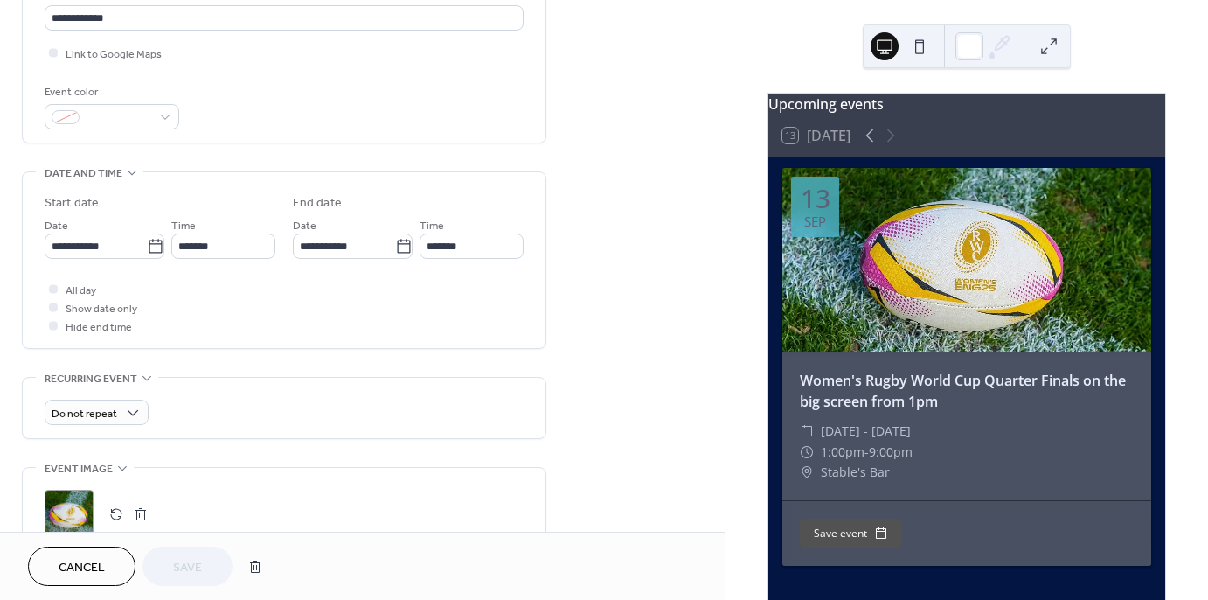
scroll to position [396, 0]
click at [147, 244] on icon at bounding box center [155, 248] width 17 height 17
click at [146, 244] on input "**********" at bounding box center [96, 247] width 102 height 25
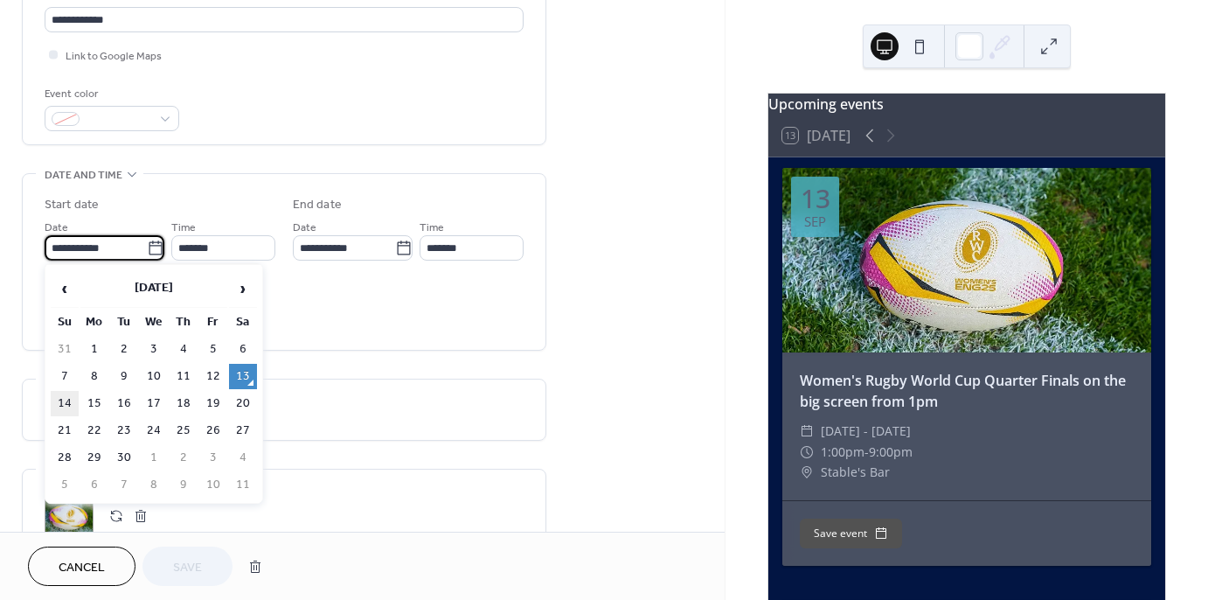
click at [65, 396] on td "14" at bounding box center [65, 403] width 28 height 25
type input "**********"
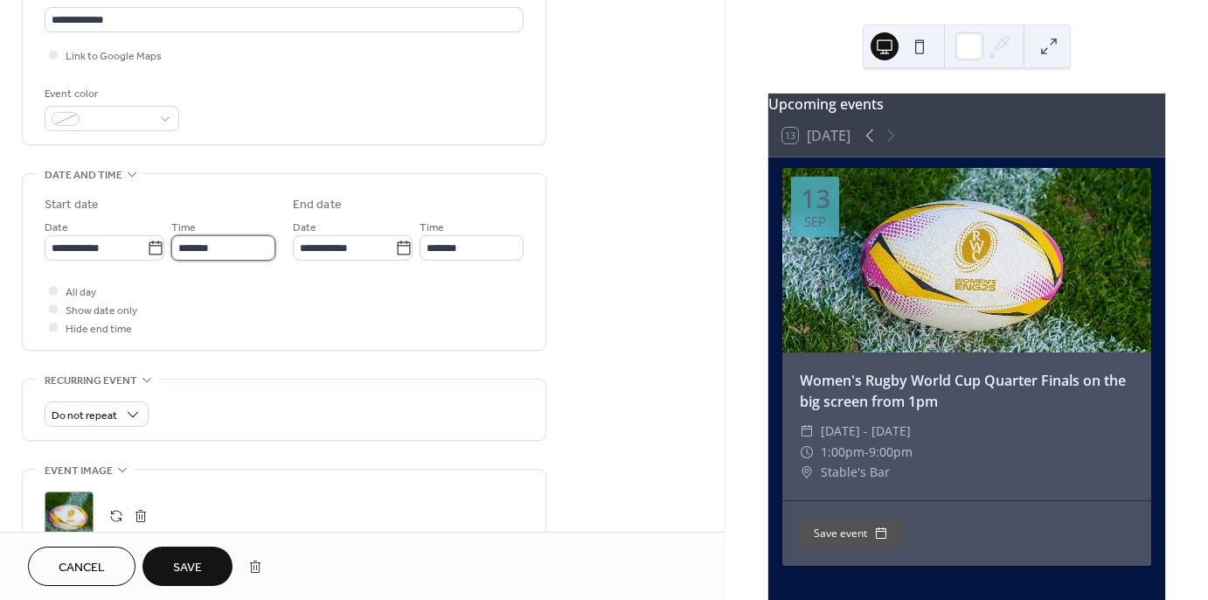
click at [224, 247] on input "*******" at bounding box center [223, 247] width 104 height 25
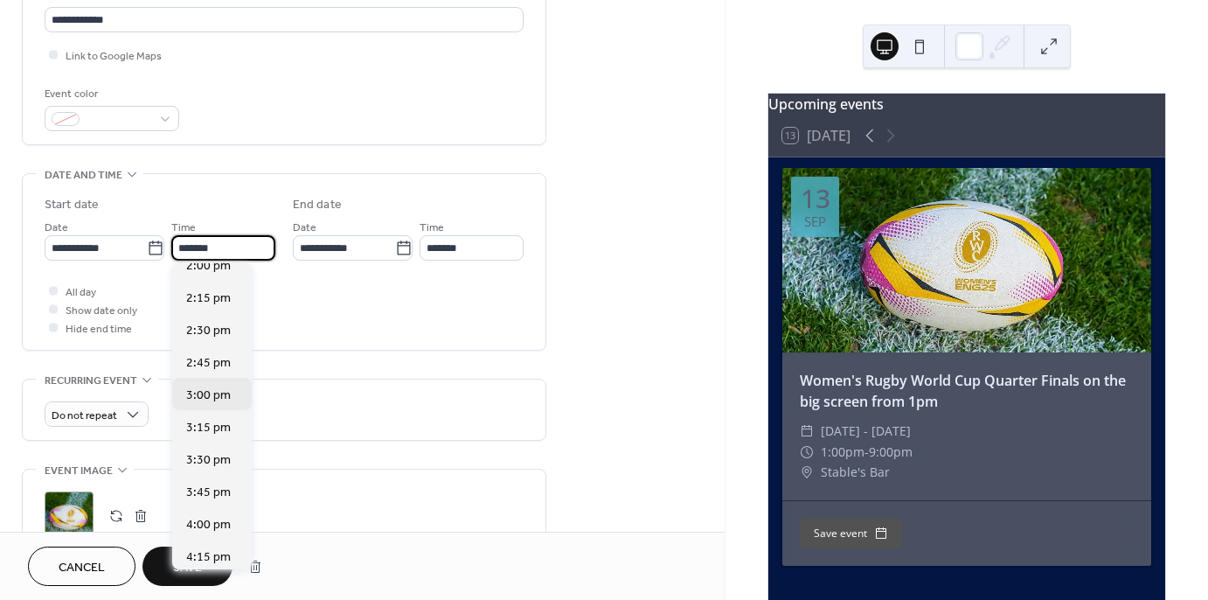
scroll to position [1834, 0]
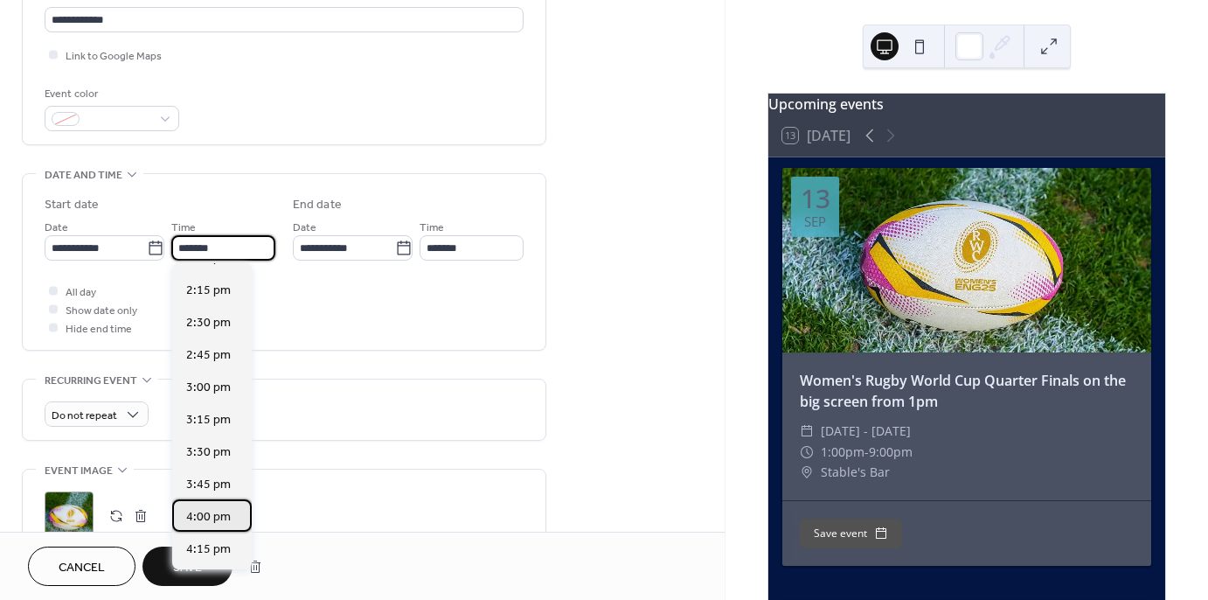
click at [217, 518] on span "4:00 pm" at bounding box center [208, 516] width 45 height 18
type input "*******"
type input "**********"
type input "********"
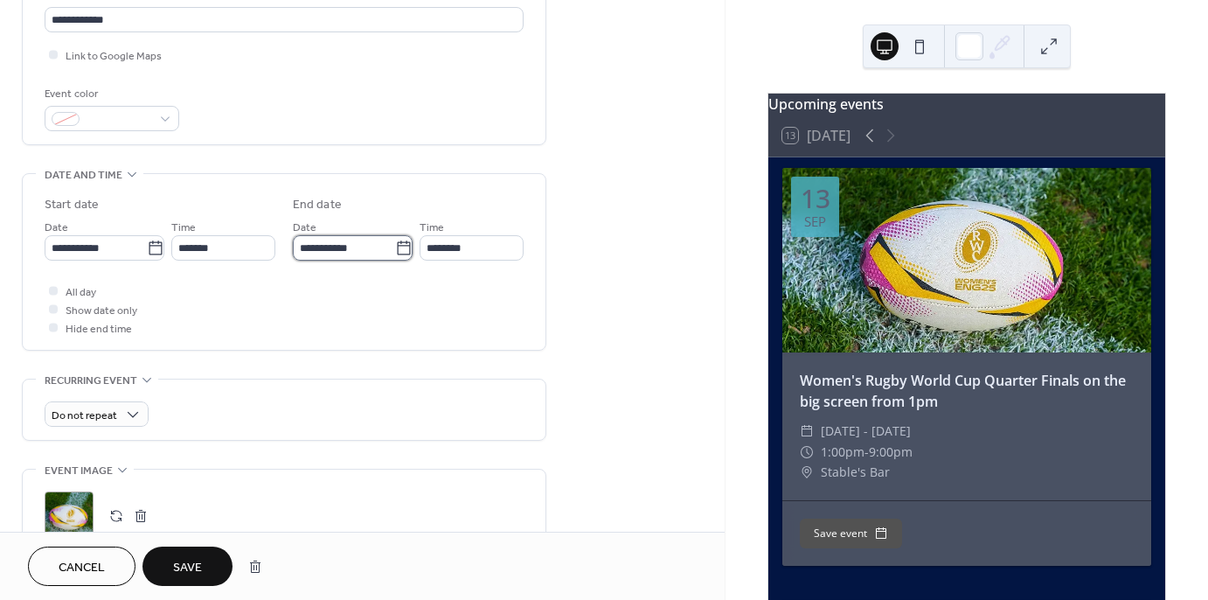
click at [352, 235] on input "**********" at bounding box center [344, 247] width 102 height 25
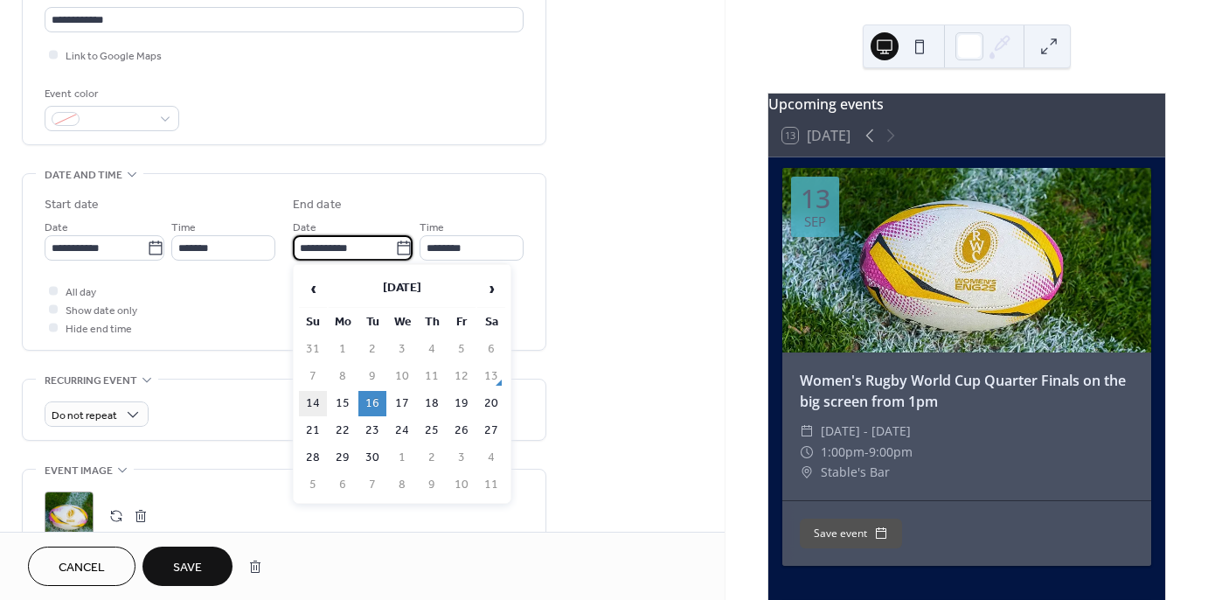
click at [323, 401] on td "14" at bounding box center [313, 403] width 28 height 25
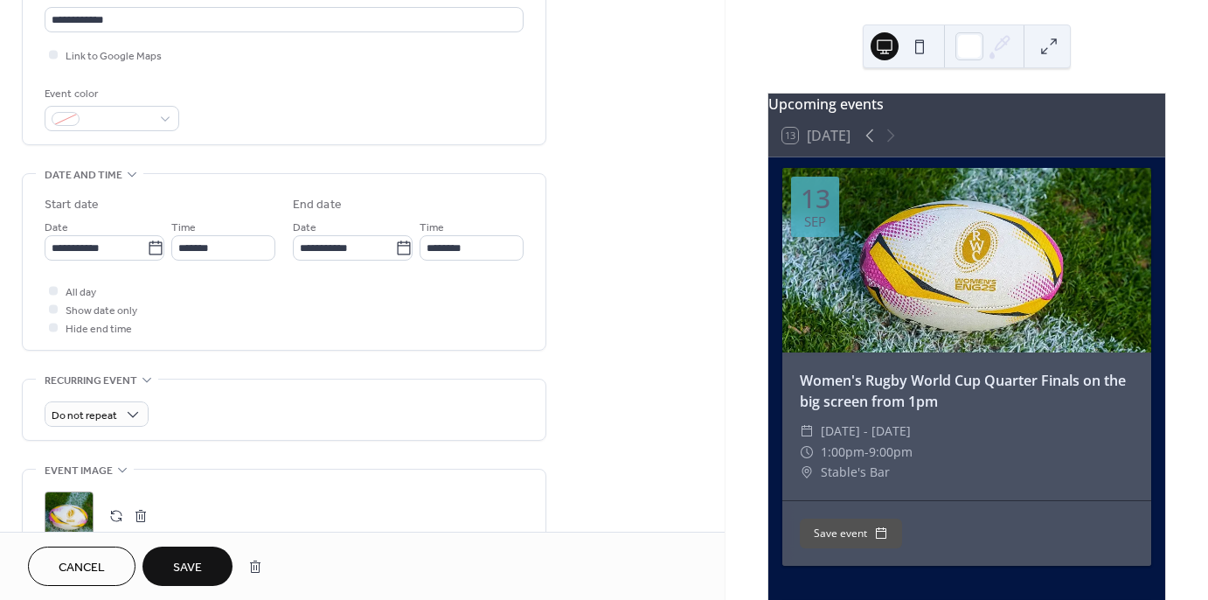
type input "**********"
click at [449, 240] on input "*******" at bounding box center [472, 247] width 104 height 25
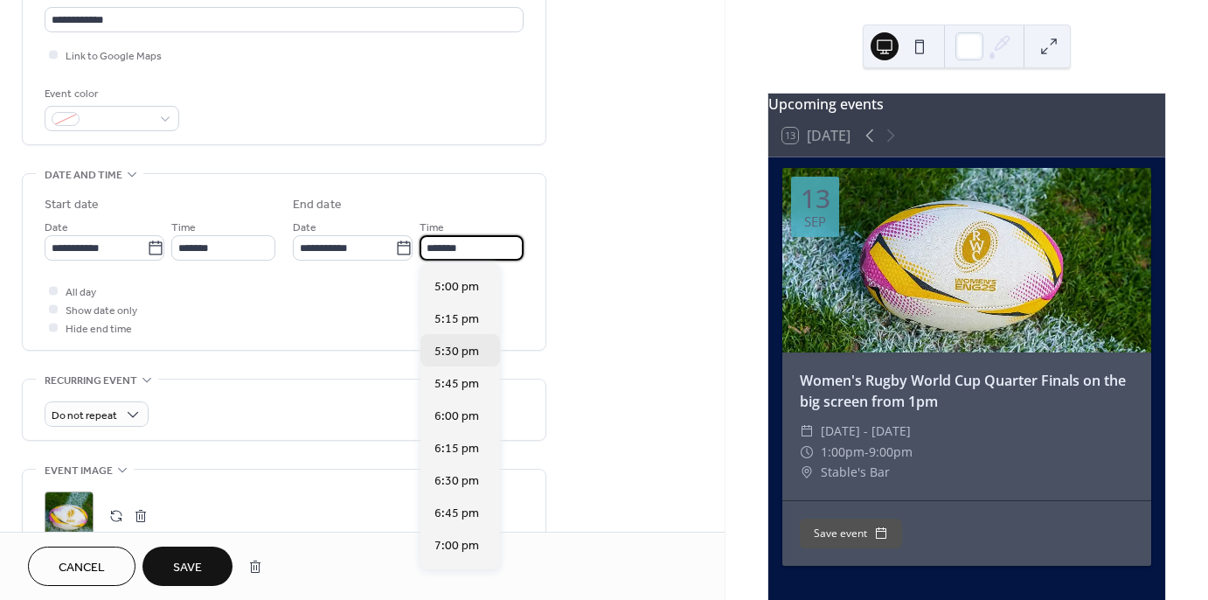
scroll to position [92, 0]
click at [460, 551] on span "7:00 pm" at bounding box center [457, 544] width 45 height 18
type input "*******"
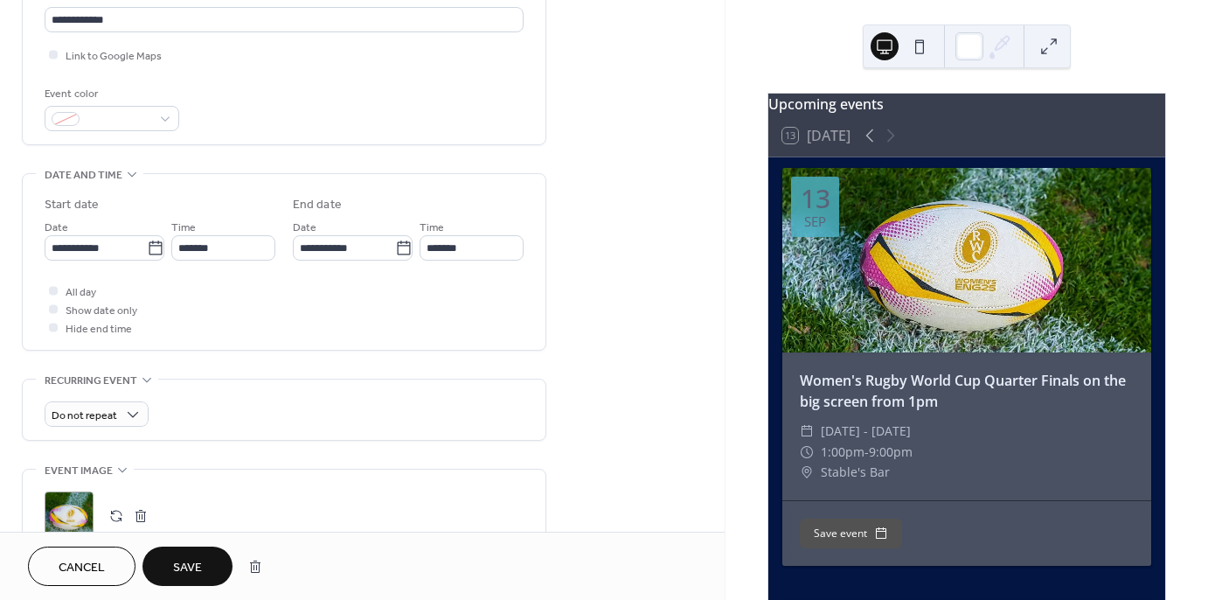
click at [582, 296] on div "**********" at bounding box center [362, 332] width 725 height 1262
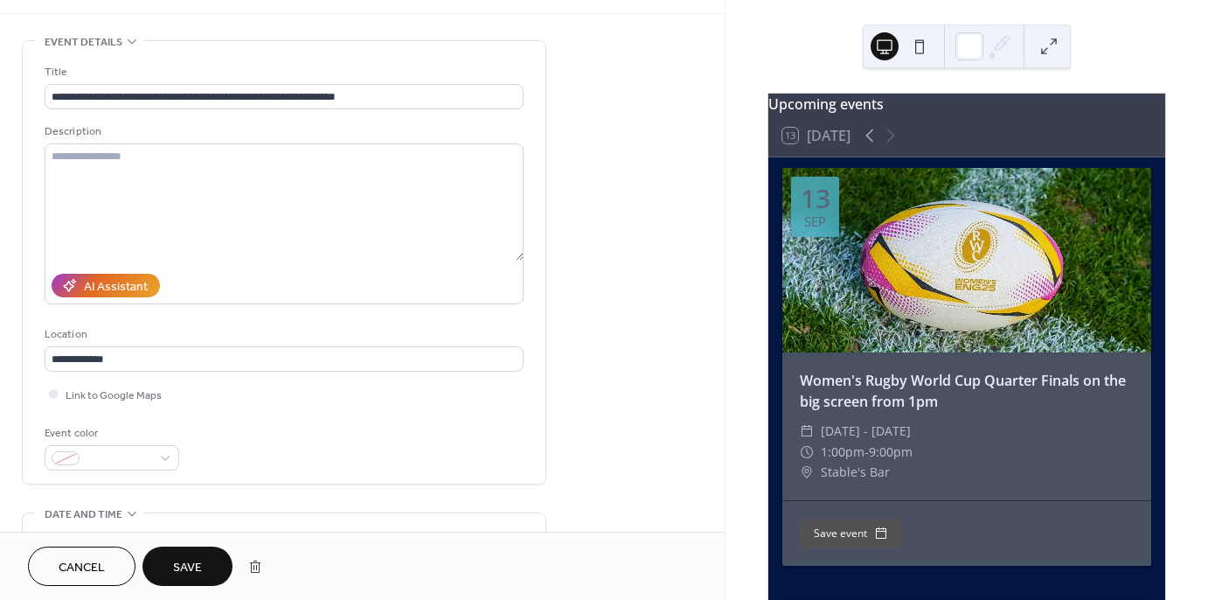
scroll to position [47, 0]
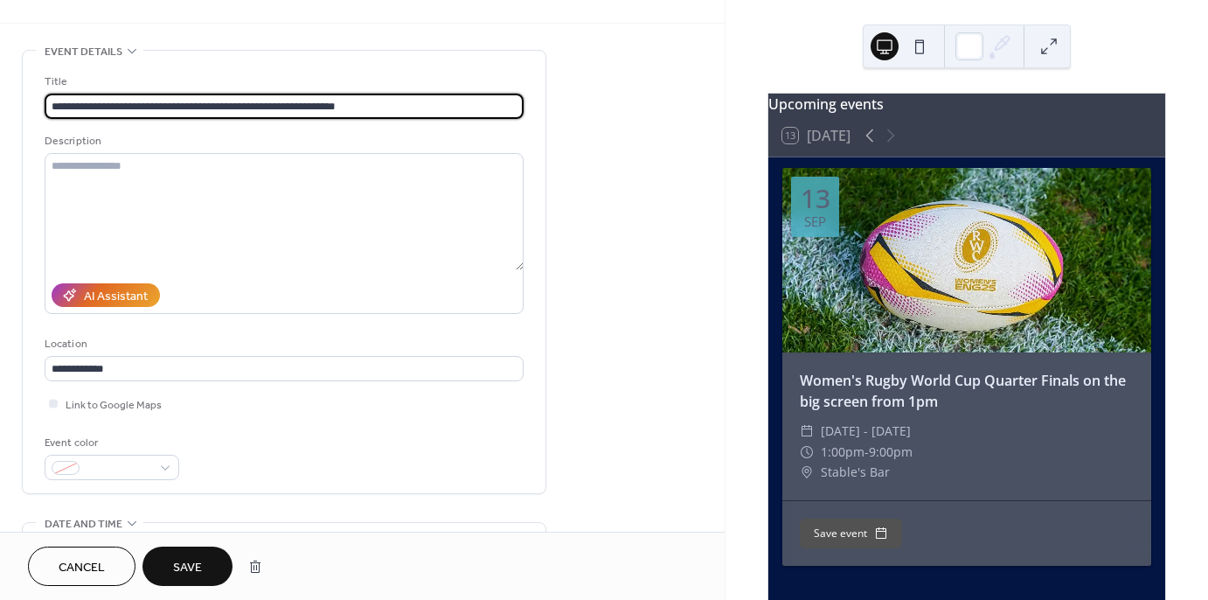
click at [377, 105] on input "**********" at bounding box center [284, 106] width 479 height 25
type input "**********"
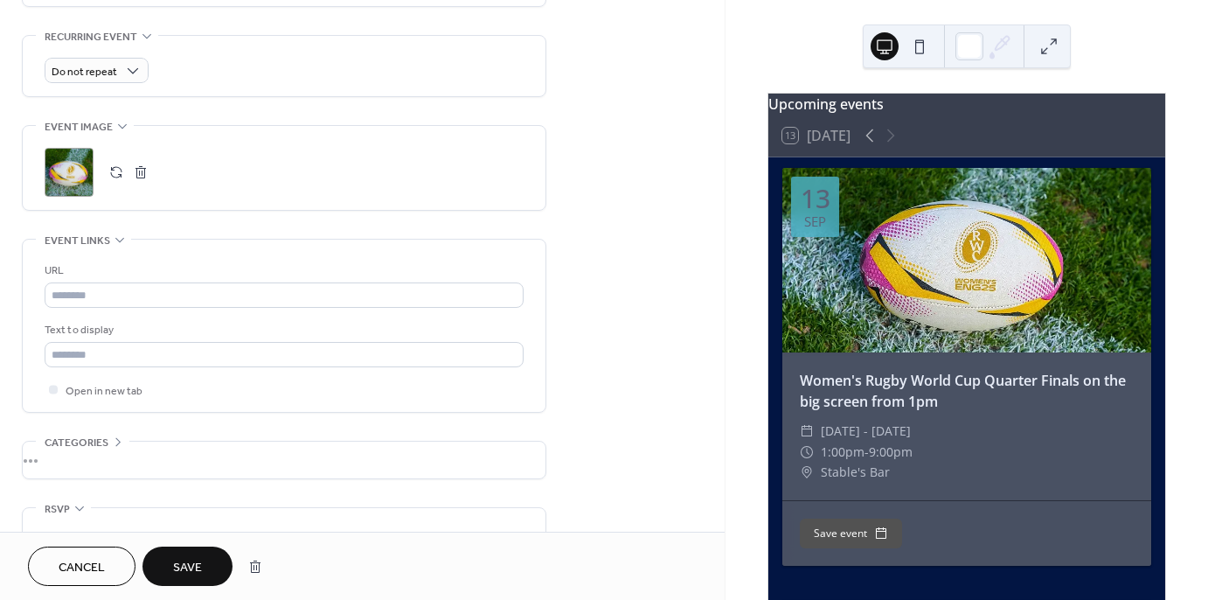
scroll to position [825, 0]
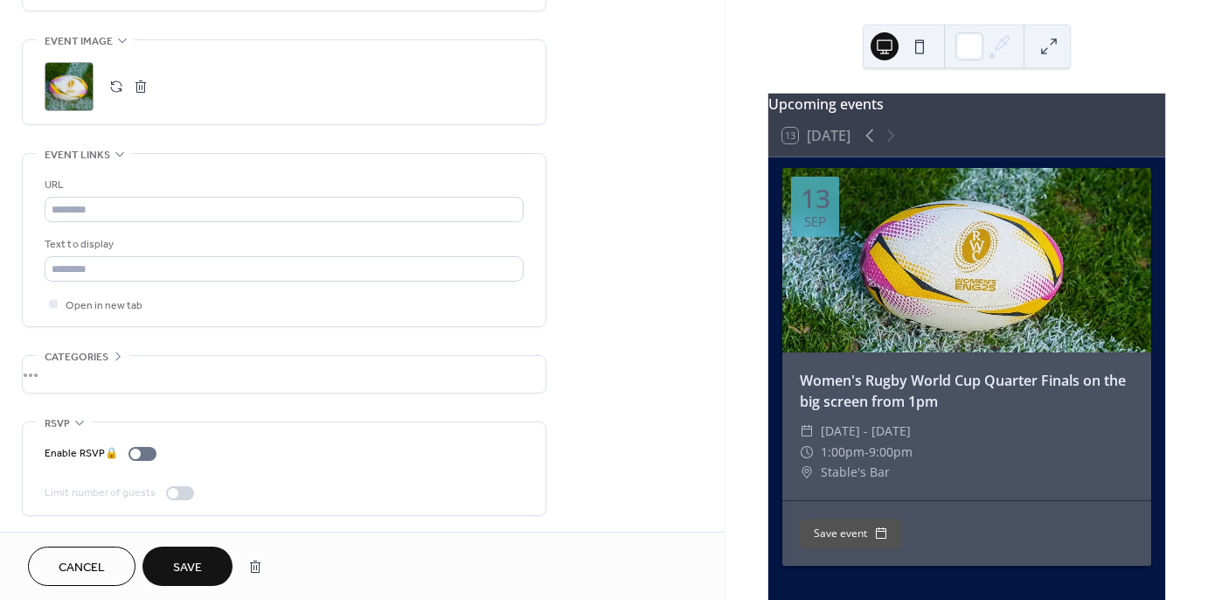
click at [198, 567] on span "Save" at bounding box center [187, 568] width 29 height 18
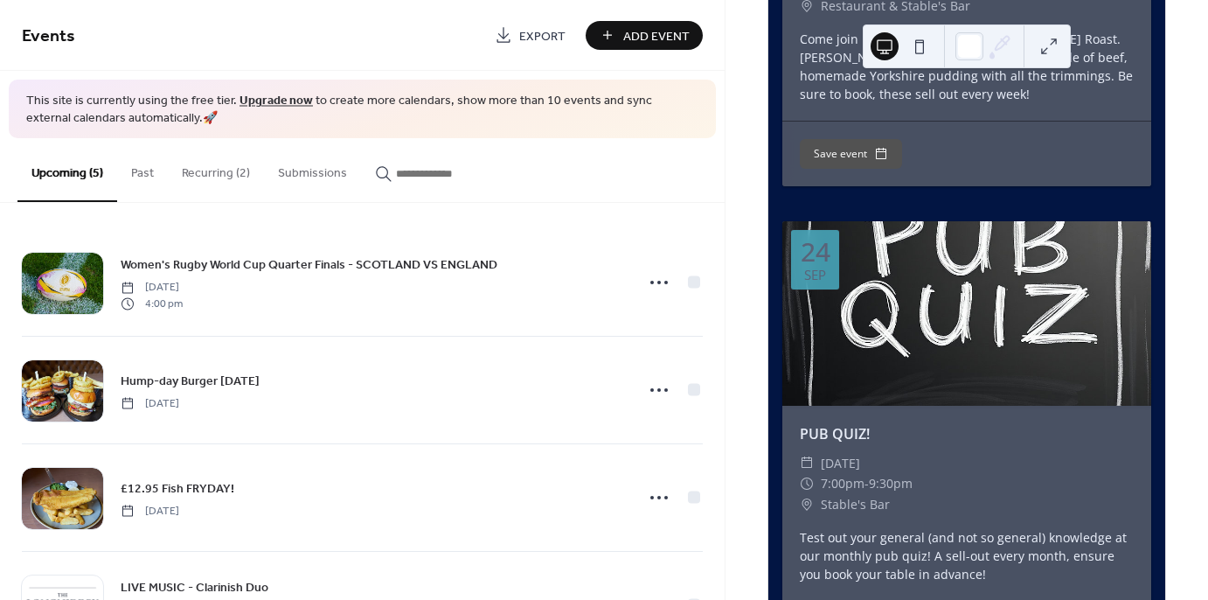
scroll to position [2902, 0]
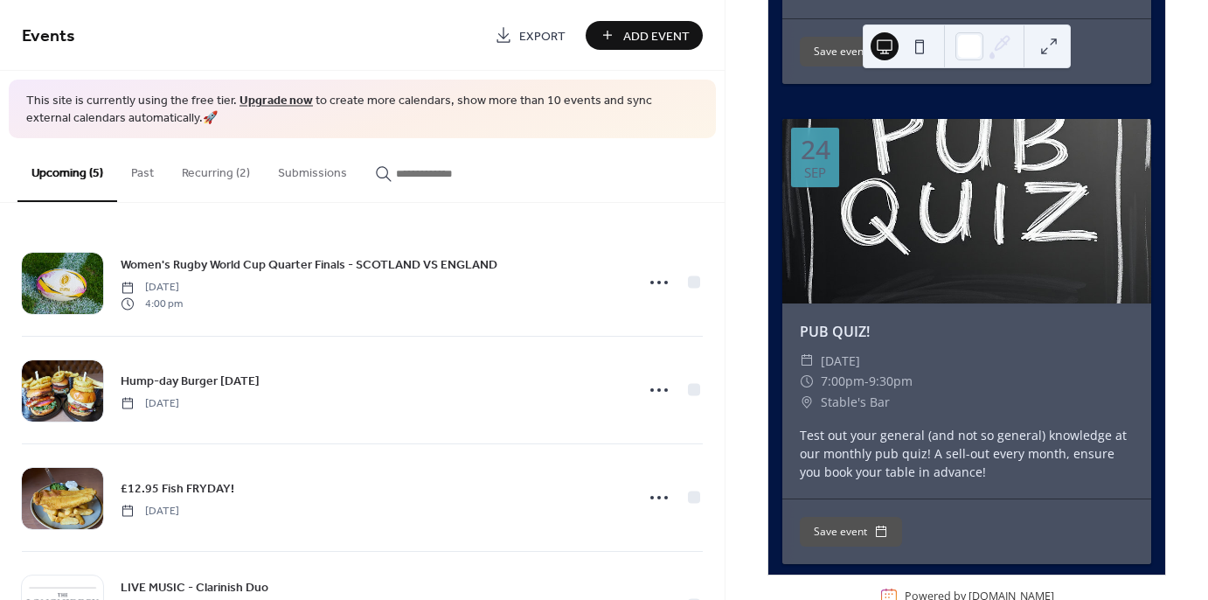
click at [207, 152] on button "Recurring (2)" at bounding box center [216, 169] width 96 height 62
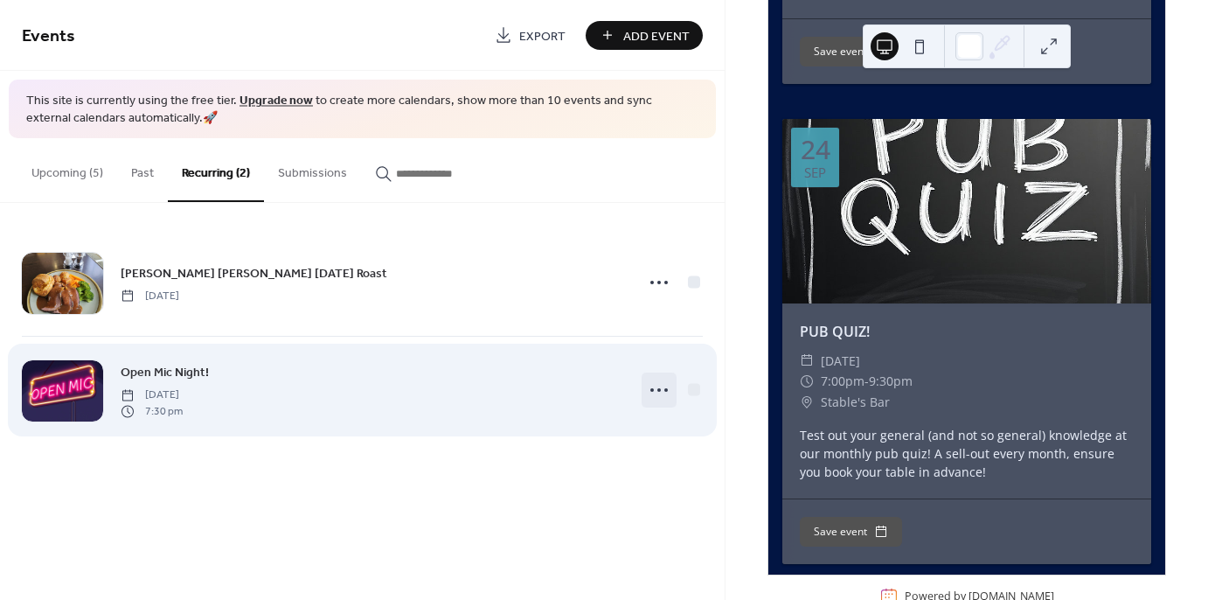
click at [661, 388] on circle at bounding box center [659, 389] width 3 height 3
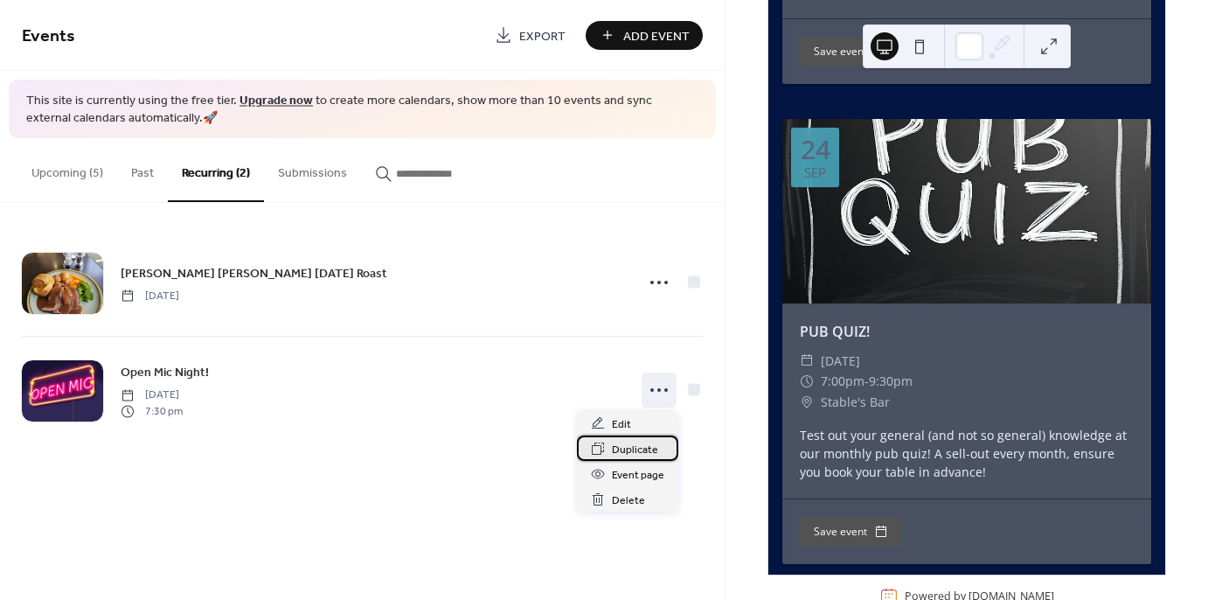
click at [653, 453] on span "Duplicate" at bounding box center [635, 450] width 46 height 18
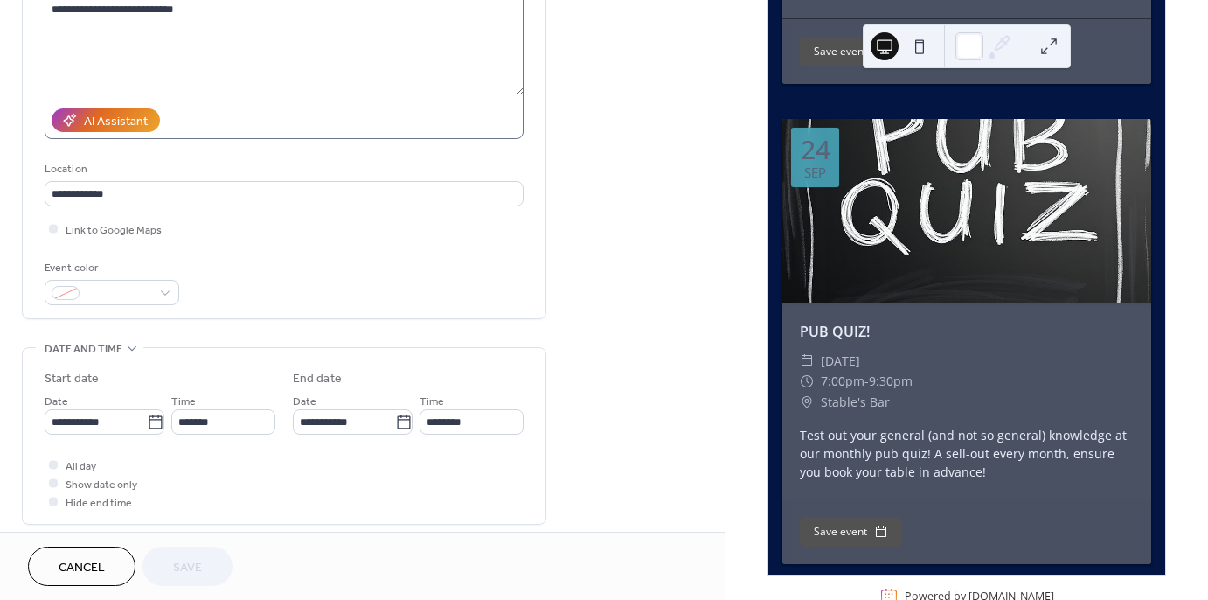
scroll to position [240, 0]
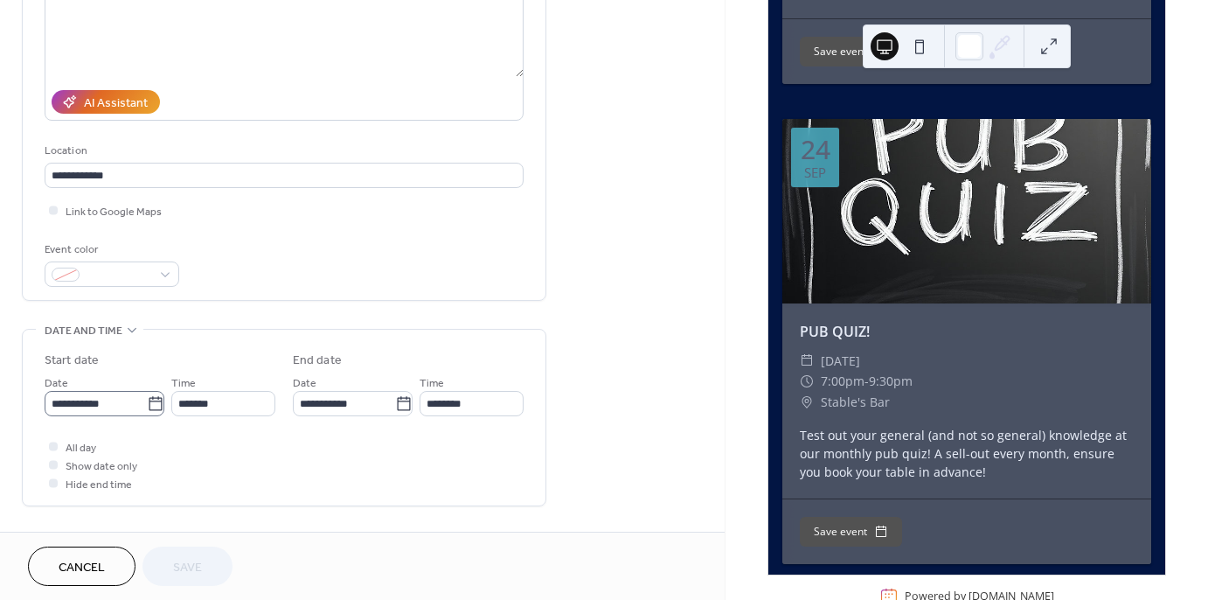
click at [149, 402] on icon at bounding box center [155, 403] width 17 height 17
click at [147, 402] on input "**********" at bounding box center [96, 403] width 102 height 25
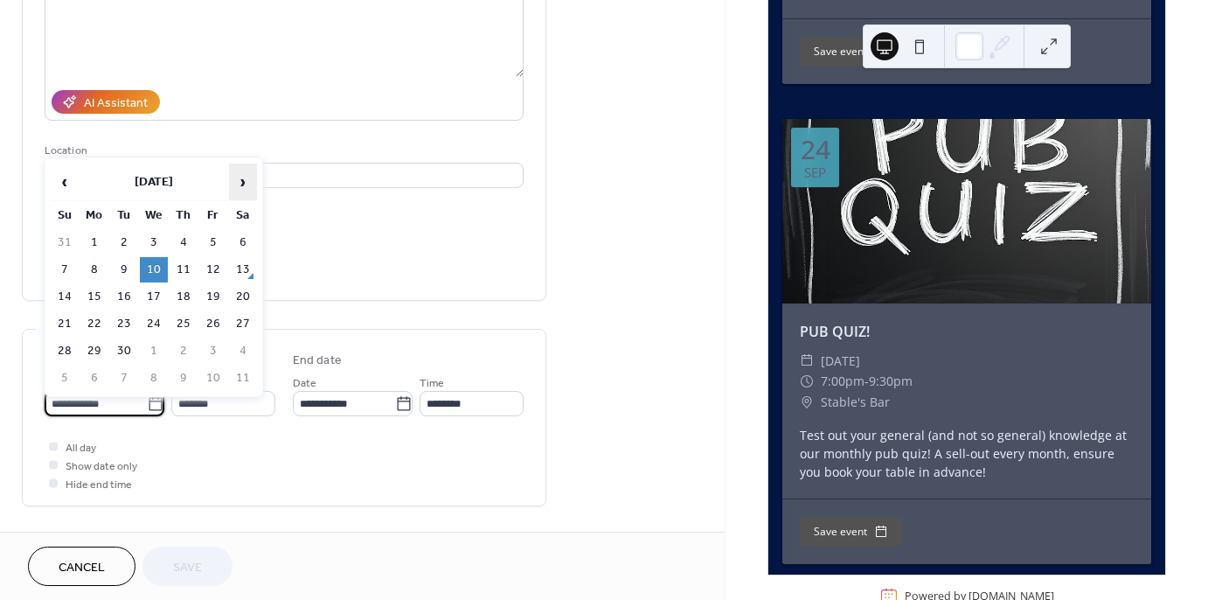
click at [241, 184] on span "›" at bounding box center [243, 181] width 26 height 35
click at [150, 268] on td "8" at bounding box center [154, 269] width 28 height 25
type input "**********"
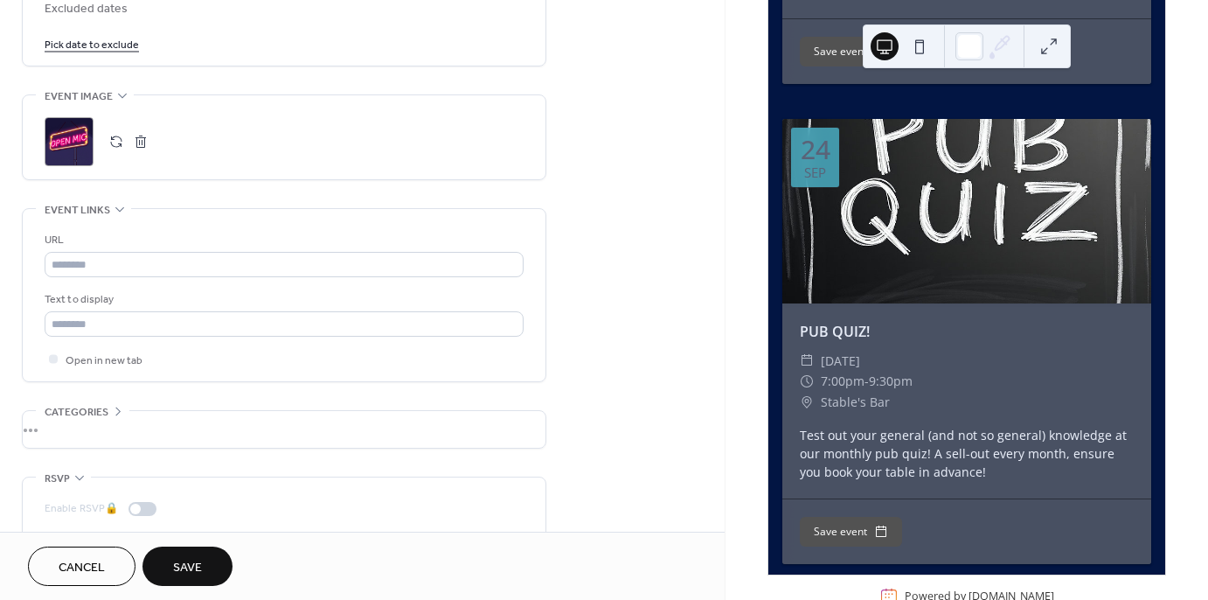
scroll to position [1151, 0]
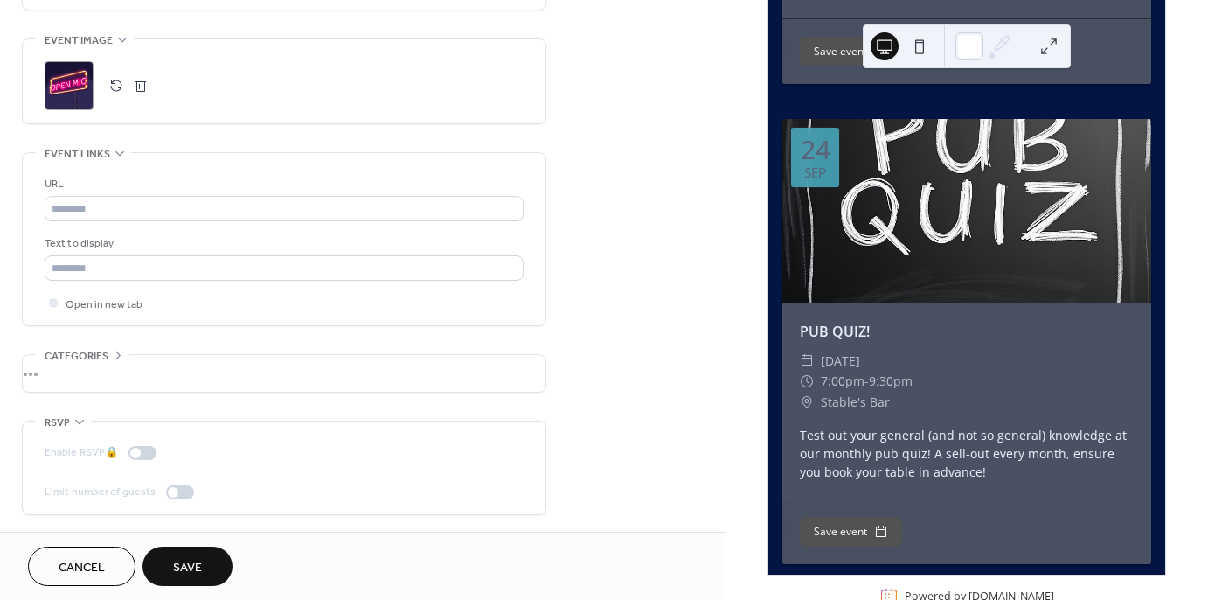
click at [183, 567] on span "Save" at bounding box center [187, 568] width 29 height 18
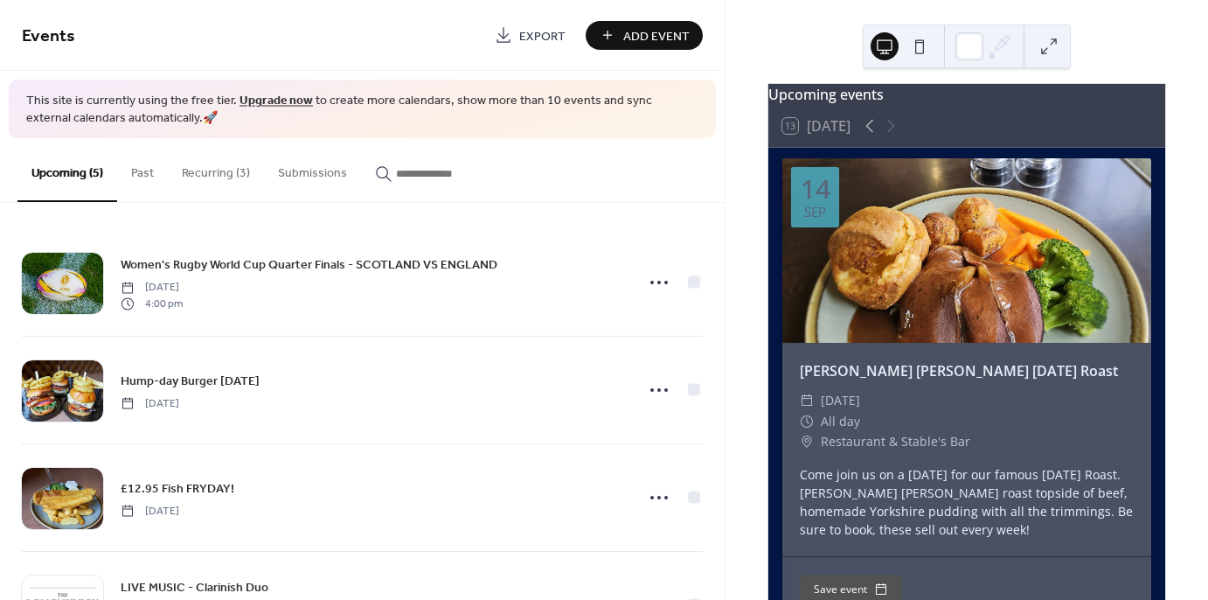
click at [231, 173] on button "Recurring (3)" at bounding box center [216, 169] width 96 height 62
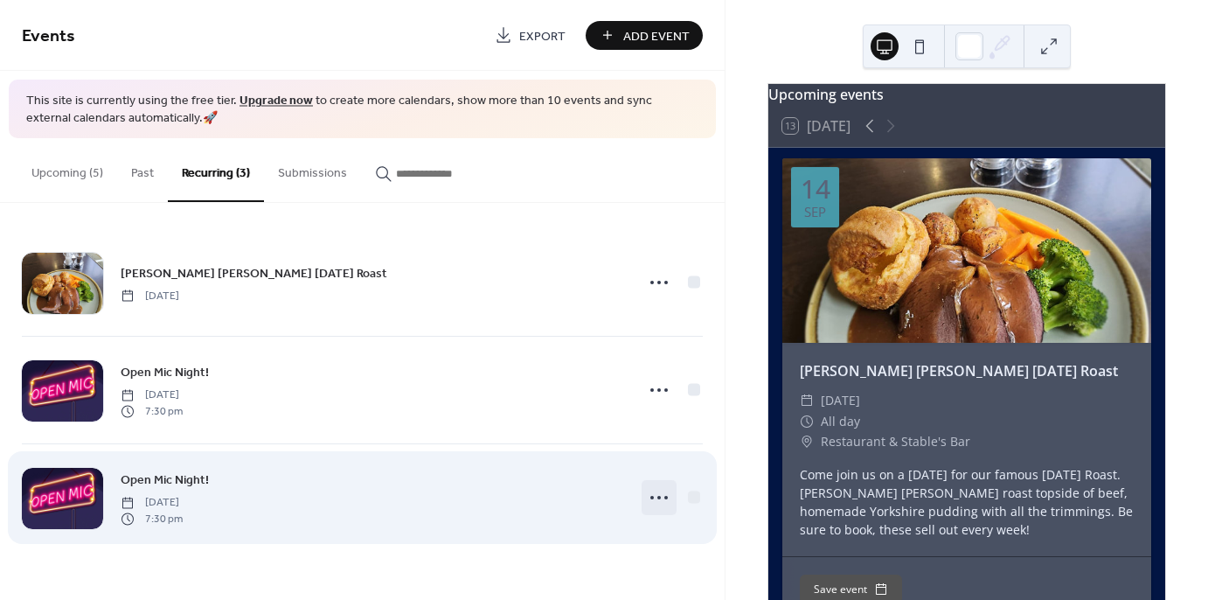
click at [651, 499] on icon at bounding box center [659, 498] width 28 height 28
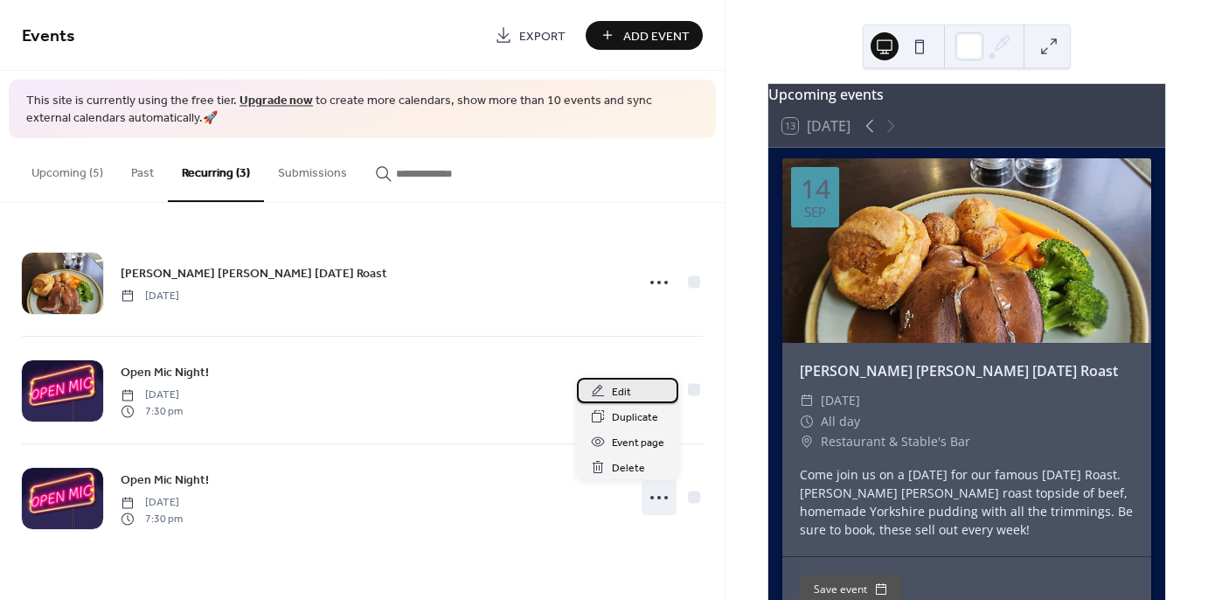
click at [623, 393] on span "Edit" at bounding box center [621, 392] width 19 height 18
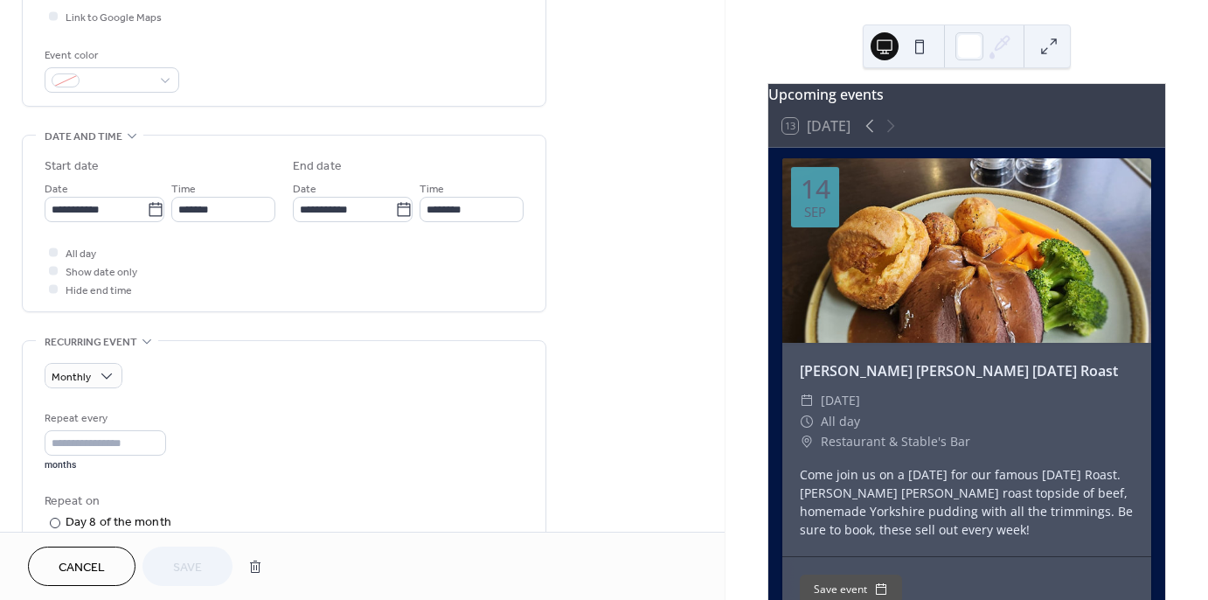
scroll to position [445, 0]
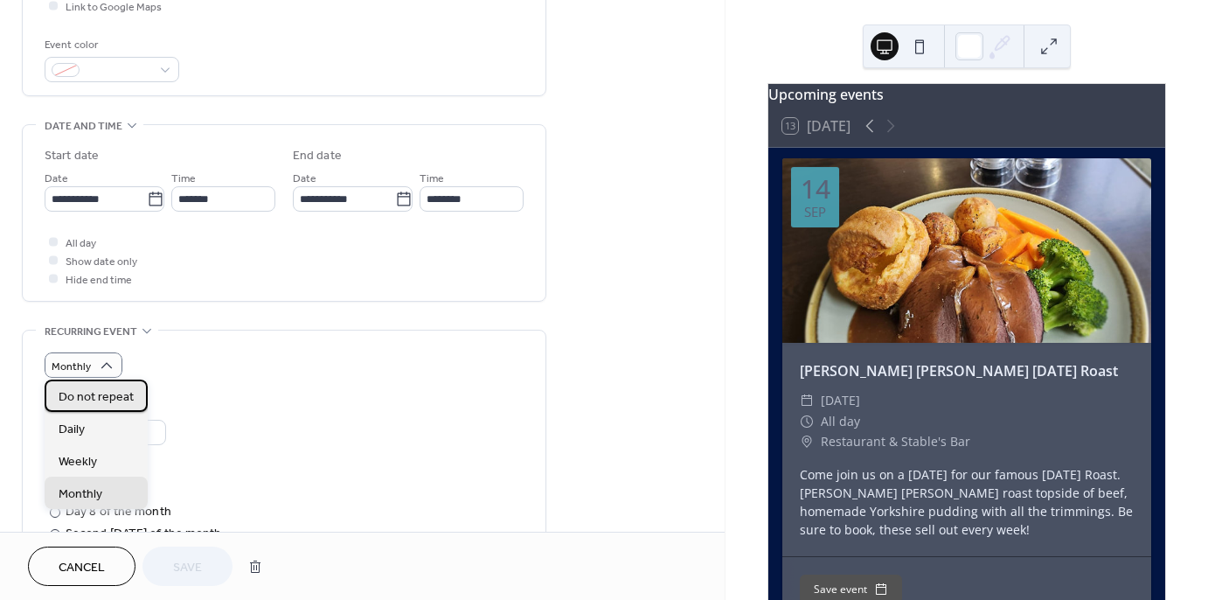
click at [121, 400] on span "Do not repeat" at bounding box center [96, 397] width 75 height 18
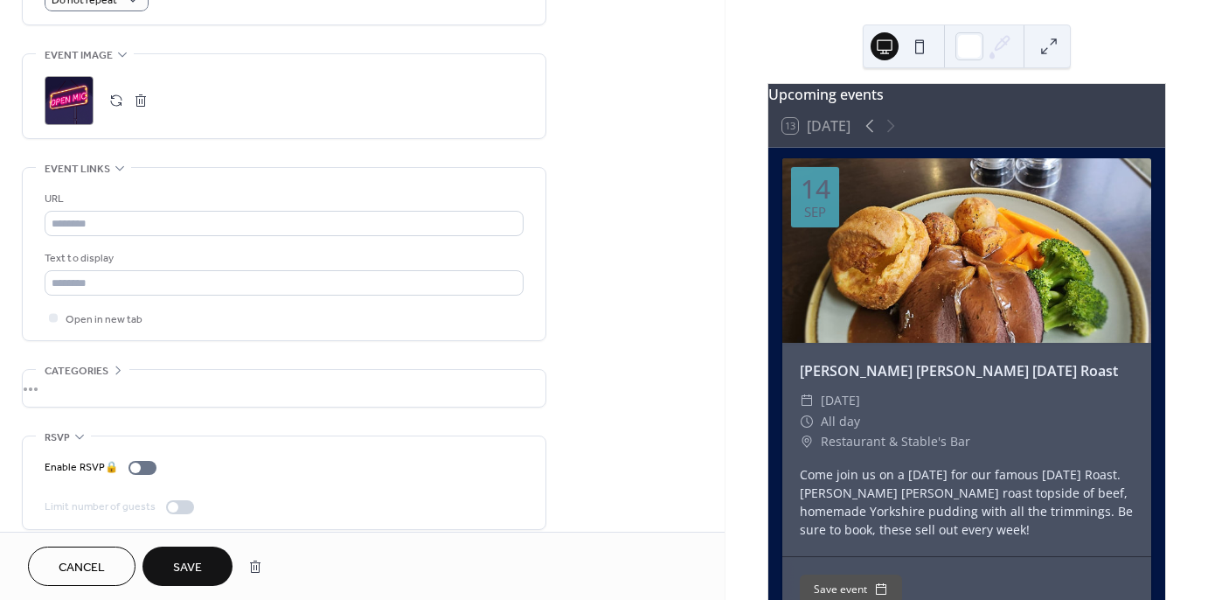
scroll to position [825, 0]
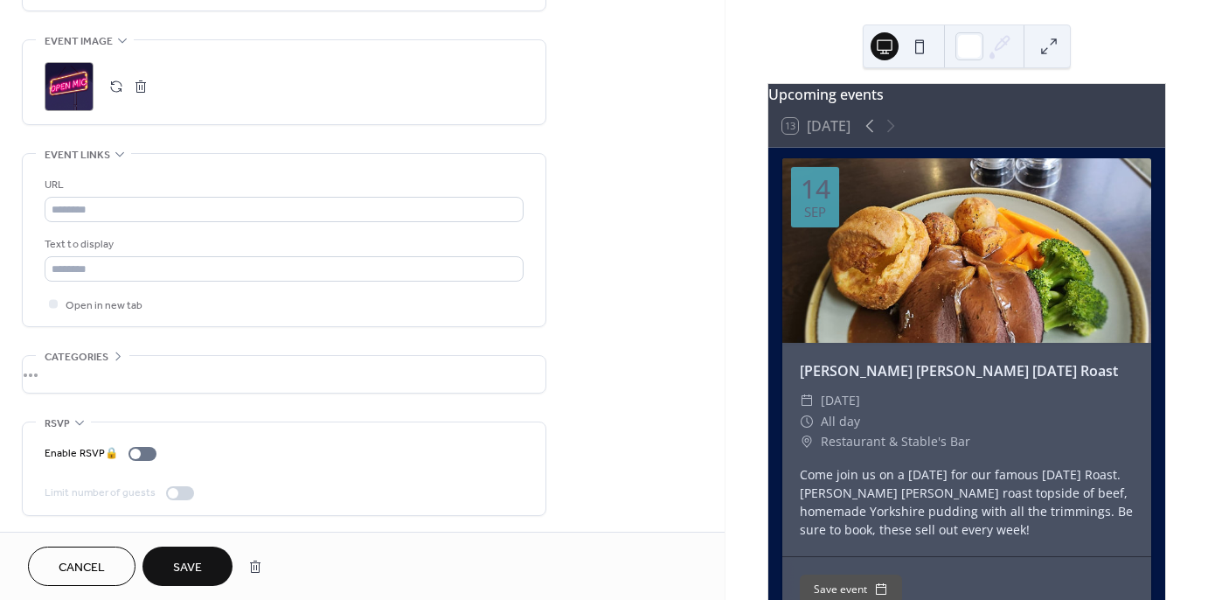
click at [192, 560] on span "Save" at bounding box center [187, 568] width 29 height 18
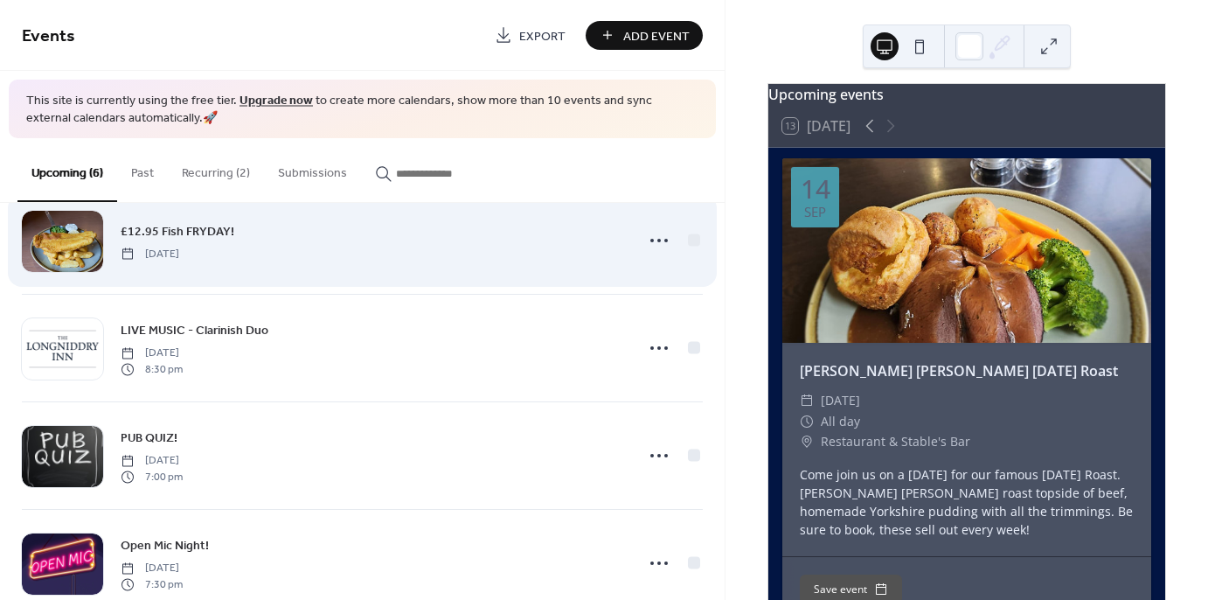
scroll to position [298, 0]
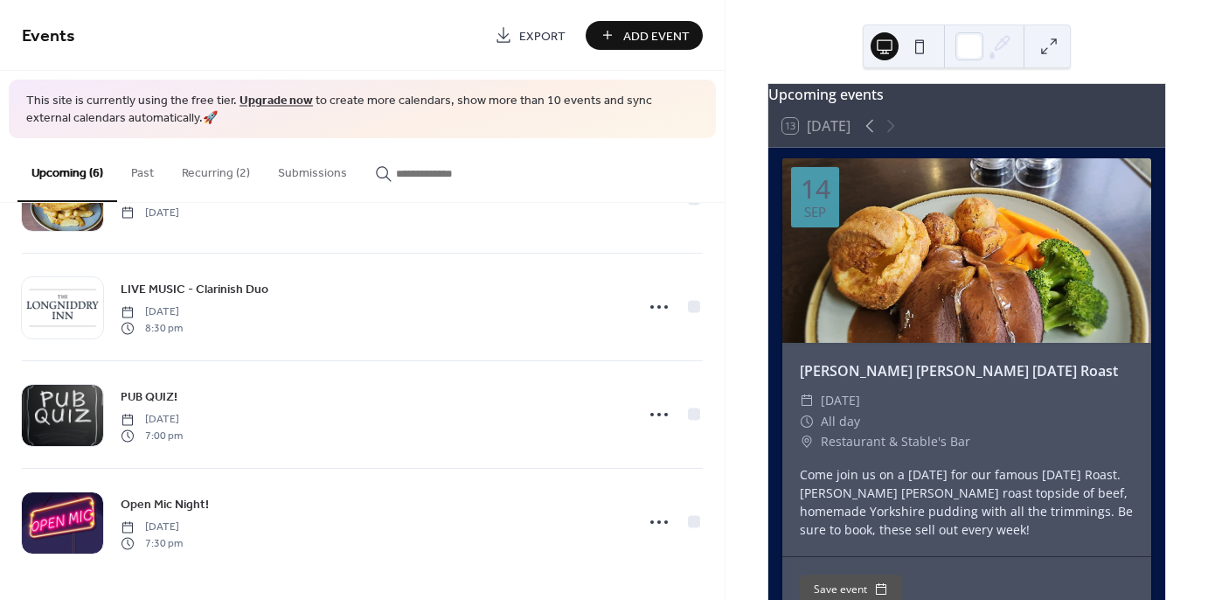
click at [229, 181] on button "Recurring (2)" at bounding box center [216, 169] width 96 height 62
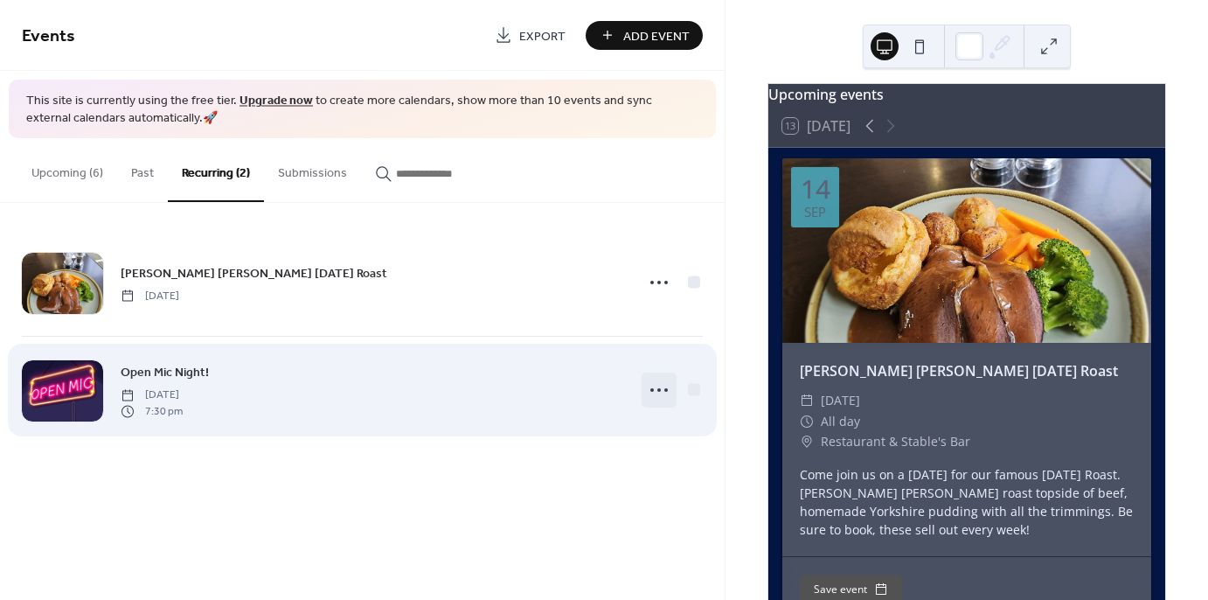
click at [665, 386] on icon at bounding box center [659, 390] width 28 height 28
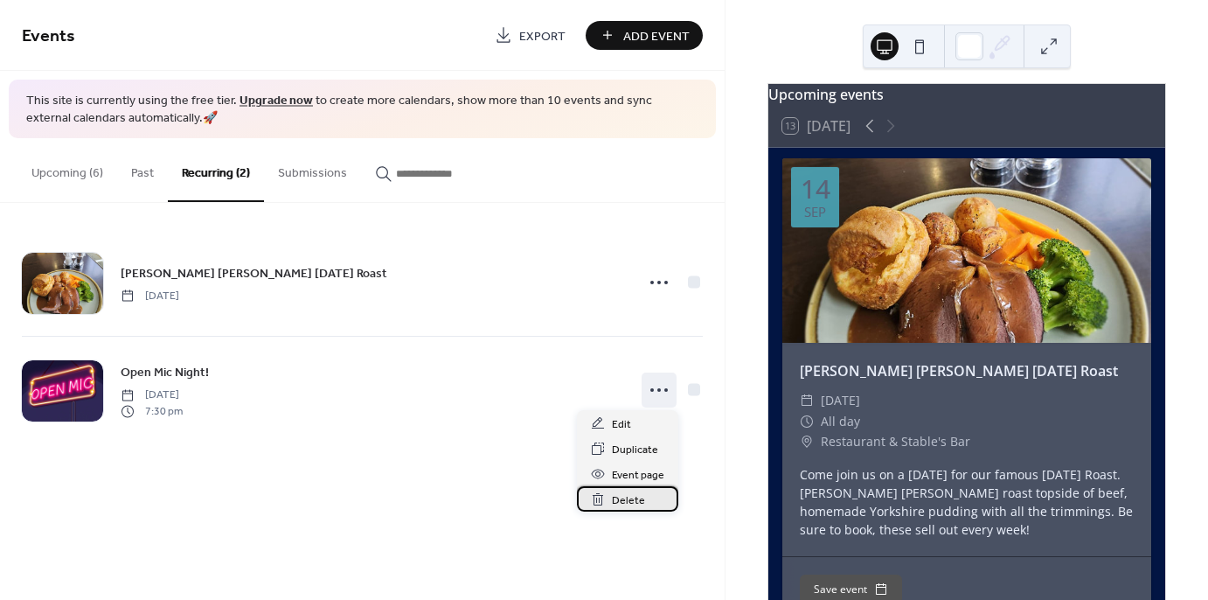
click at [630, 500] on span "Delete" at bounding box center [628, 500] width 33 height 18
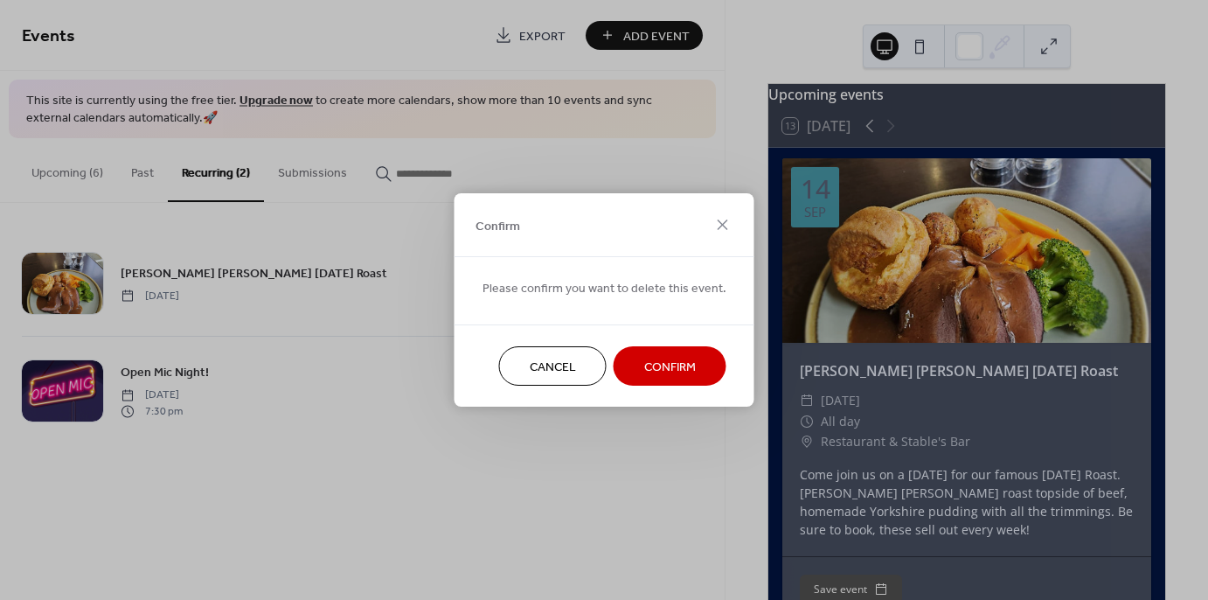
click at [651, 362] on span "Confirm" at bounding box center [670, 367] width 52 height 18
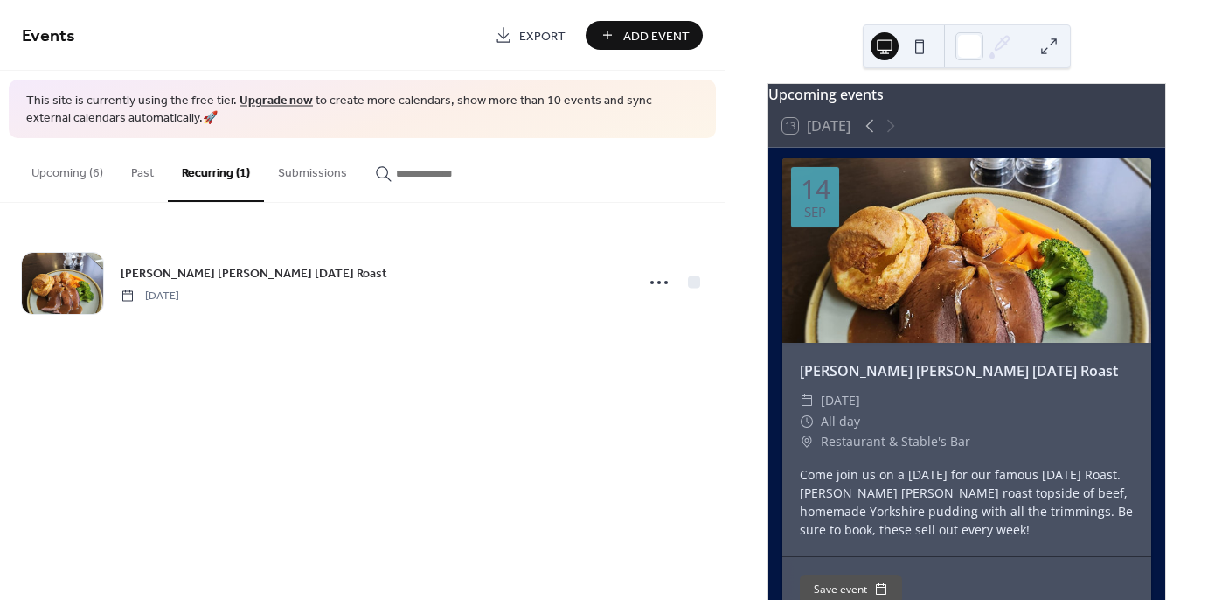
click at [71, 171] on button "Upcoming (6)" at bounding box center [67, 169] width 100 height 62
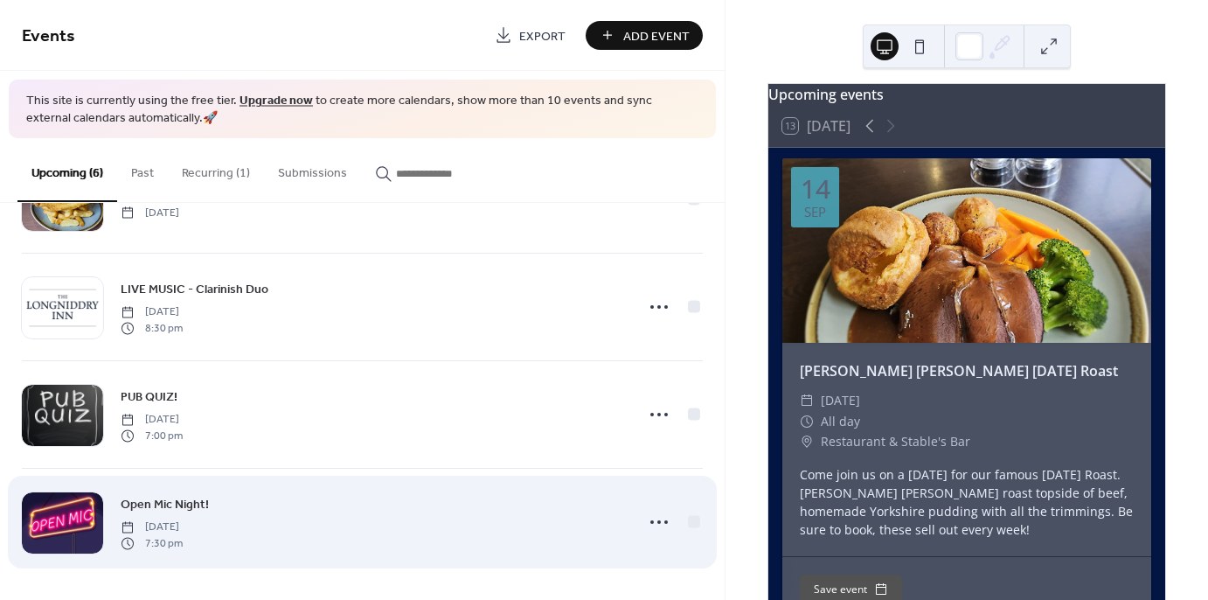
click at [181, 501] on span "Open Mic Night!" at bounding box center [165, 505] width 88 height 18
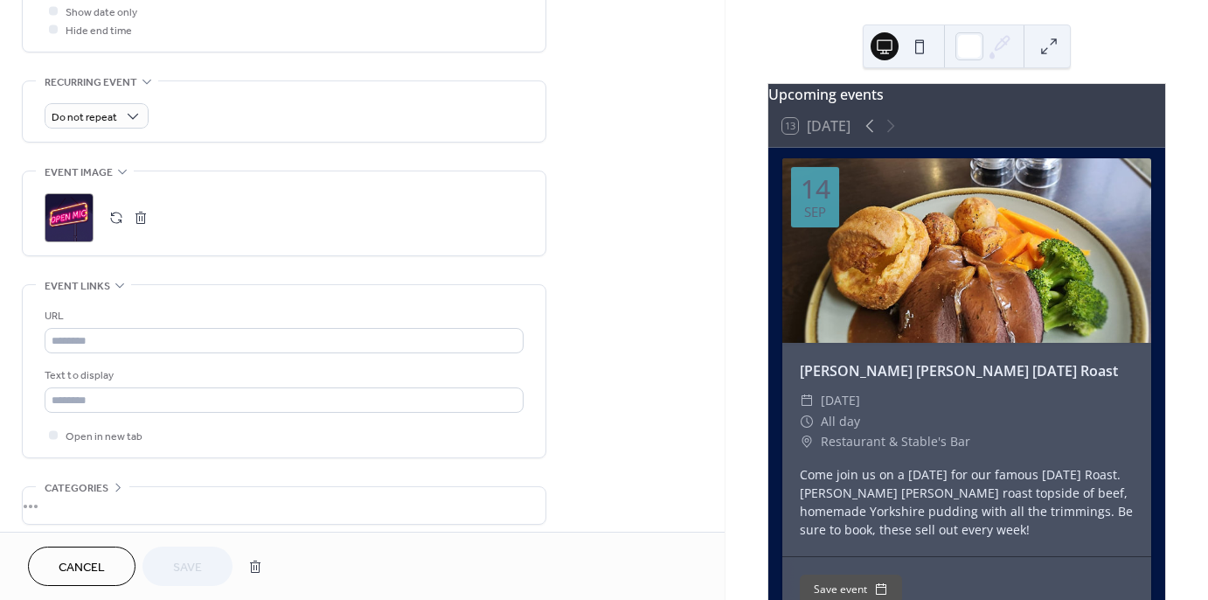
scroll to position [700, 0]
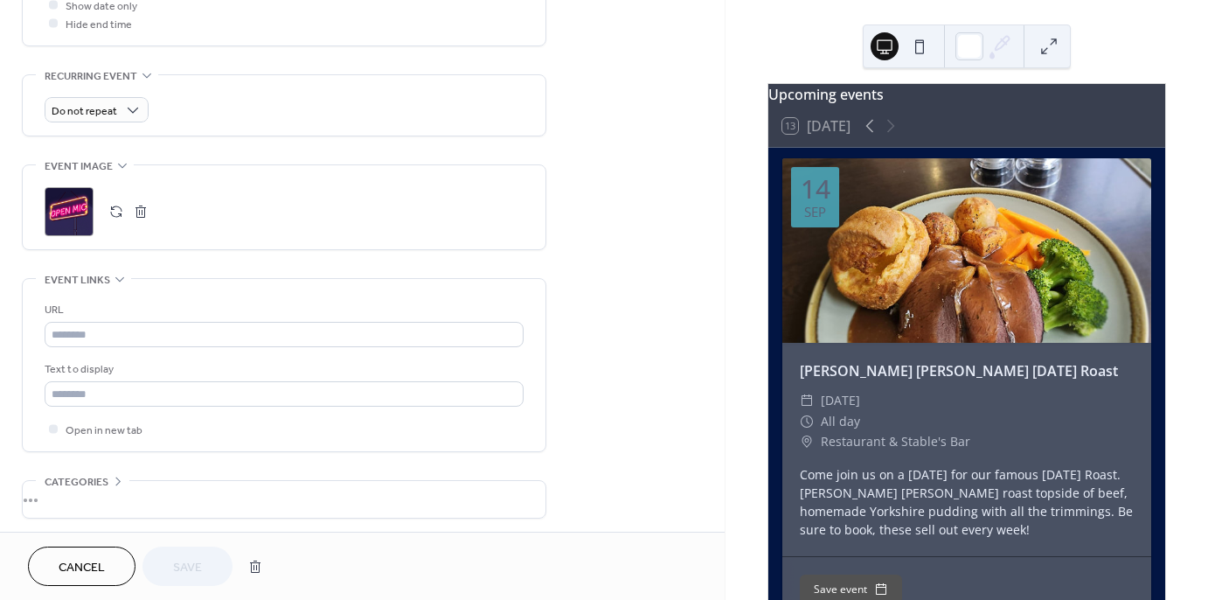
click at [112, 212] on button "button" at bounding box center [116, 211] width 24 height 24
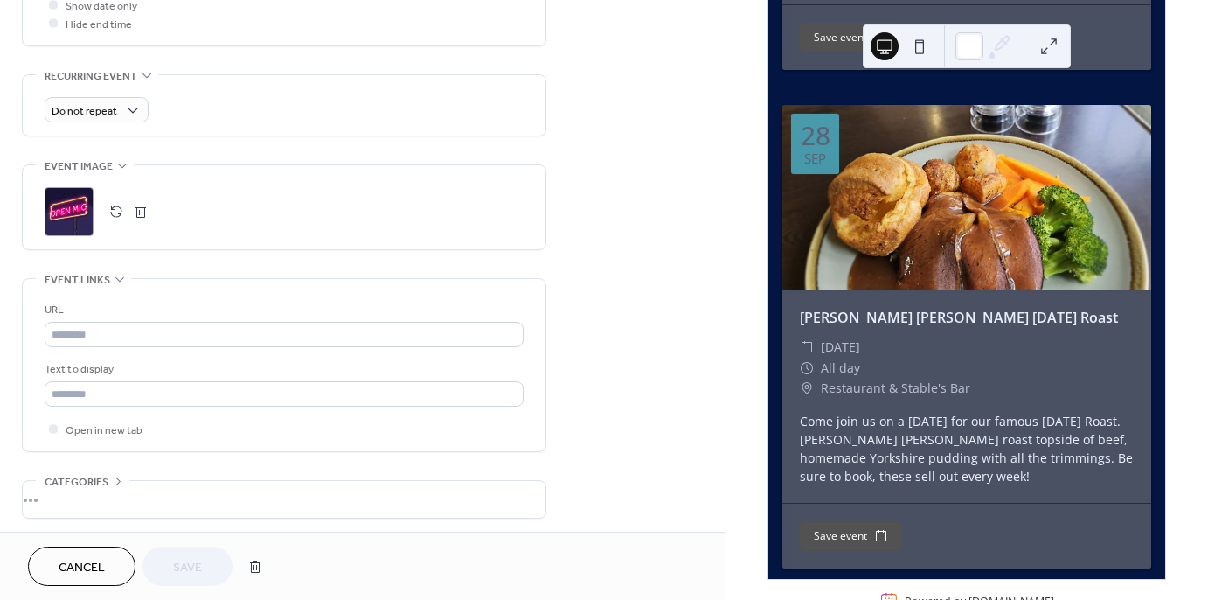
scroll to position [3399, 0]
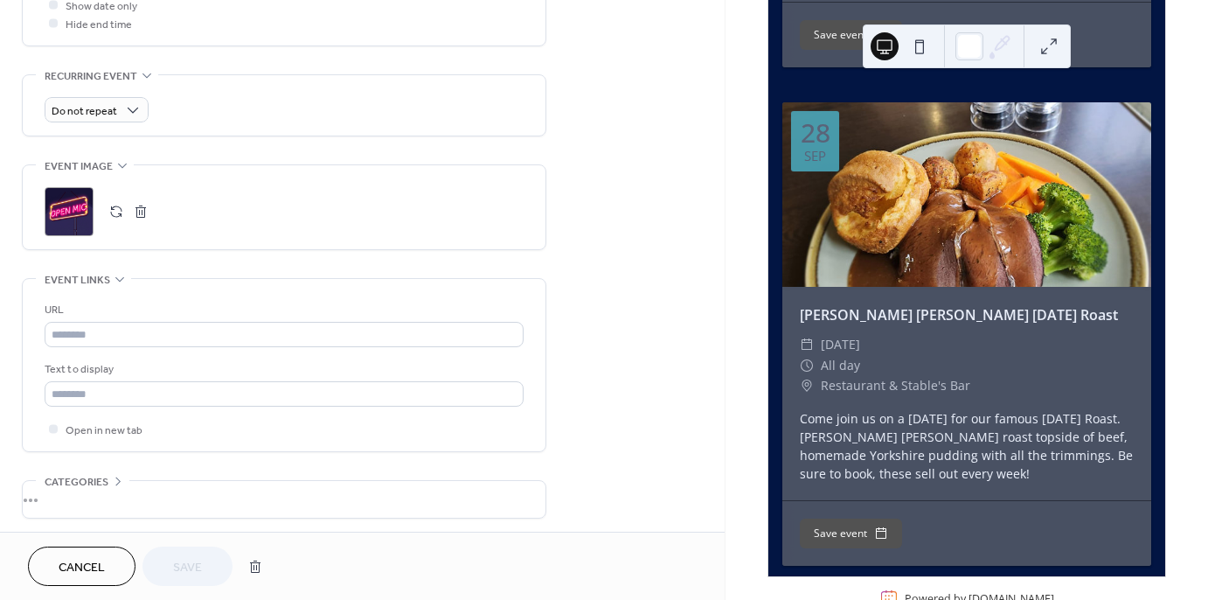
click at [96, 567] on span "Cancel" at bounding box center [82, 568] width 46 height 18
